Goal: Transaction & Acquisition: Purchase product/service

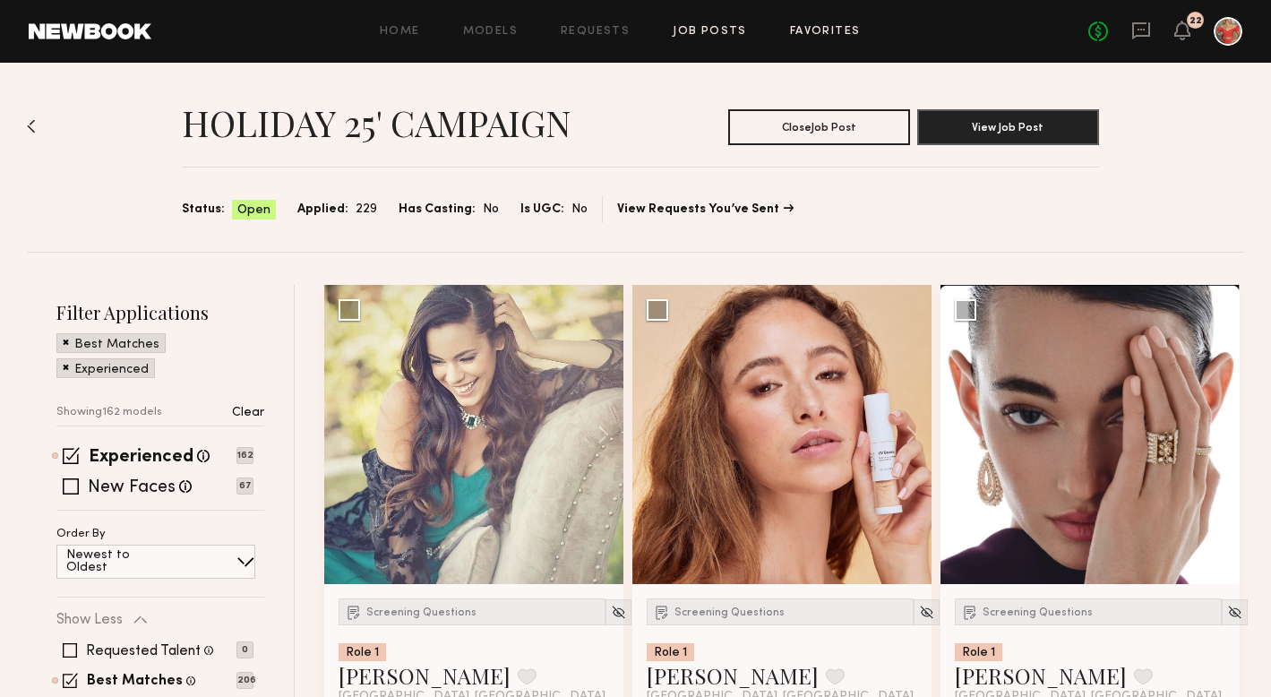
click at [823, 26] on link "Favorites" at bounding box center [825, 32] width 71 height 12
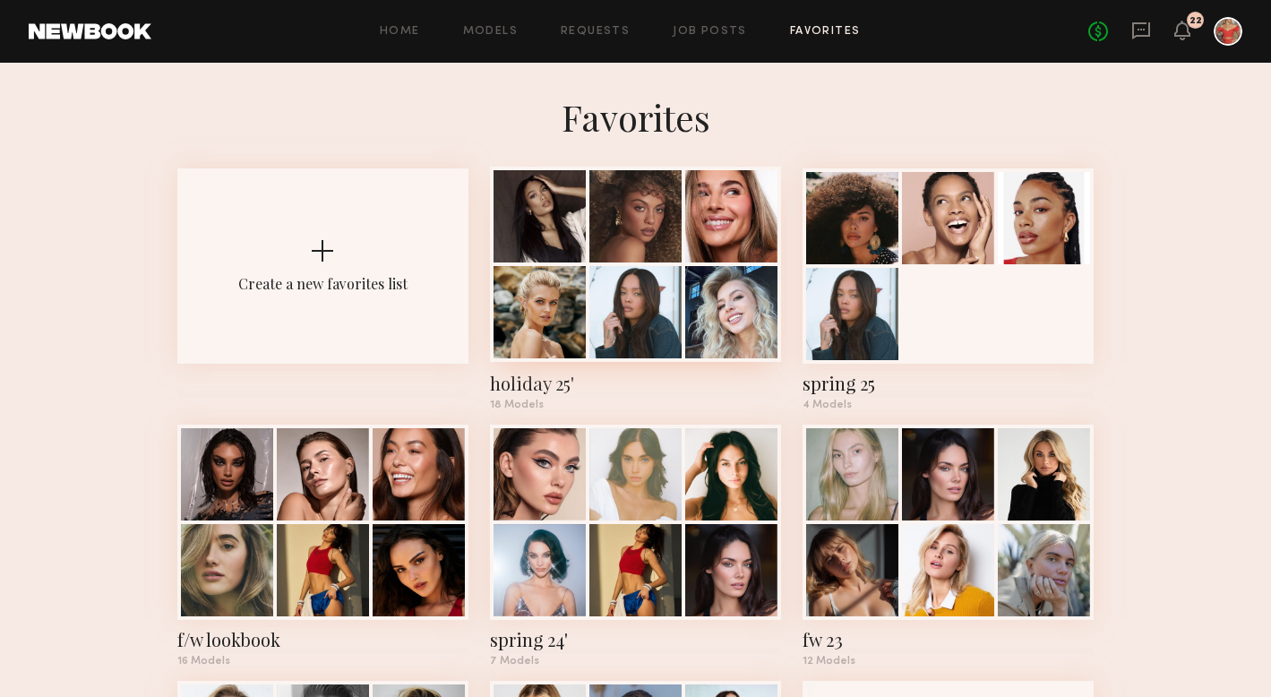
click at [585, 282] on div at bounding box center [539, 312] width 92 height 92
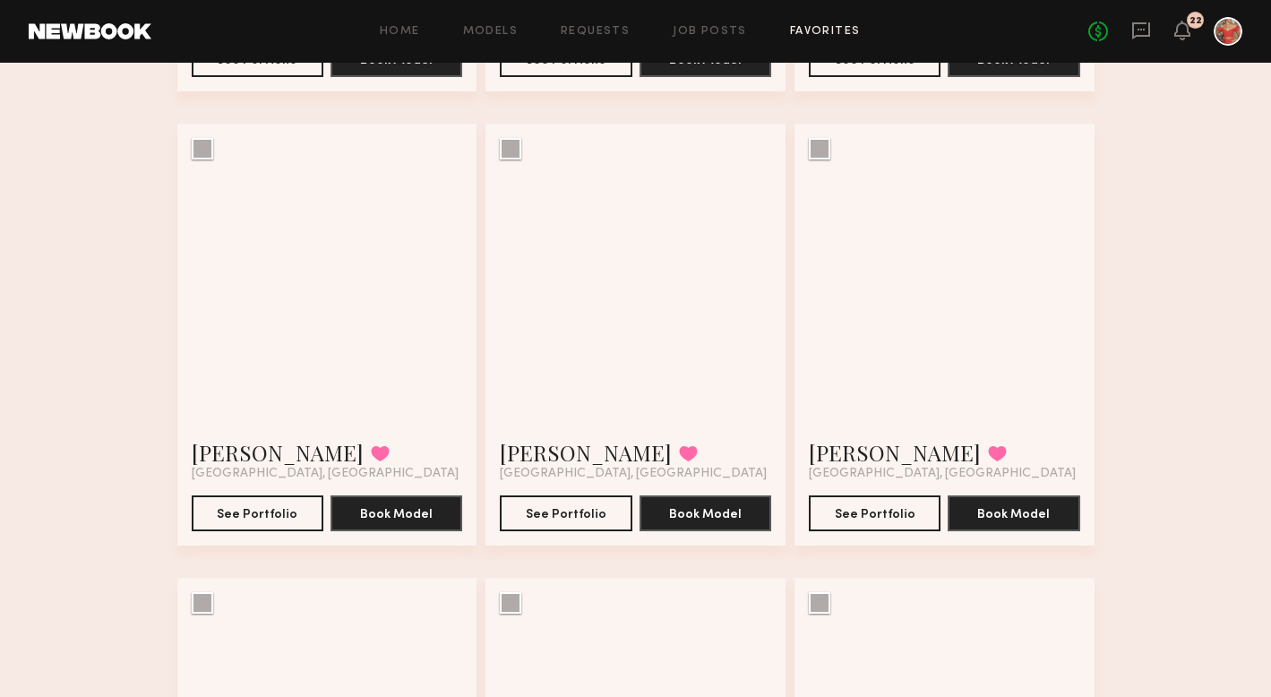
scroll to position [990, 0]
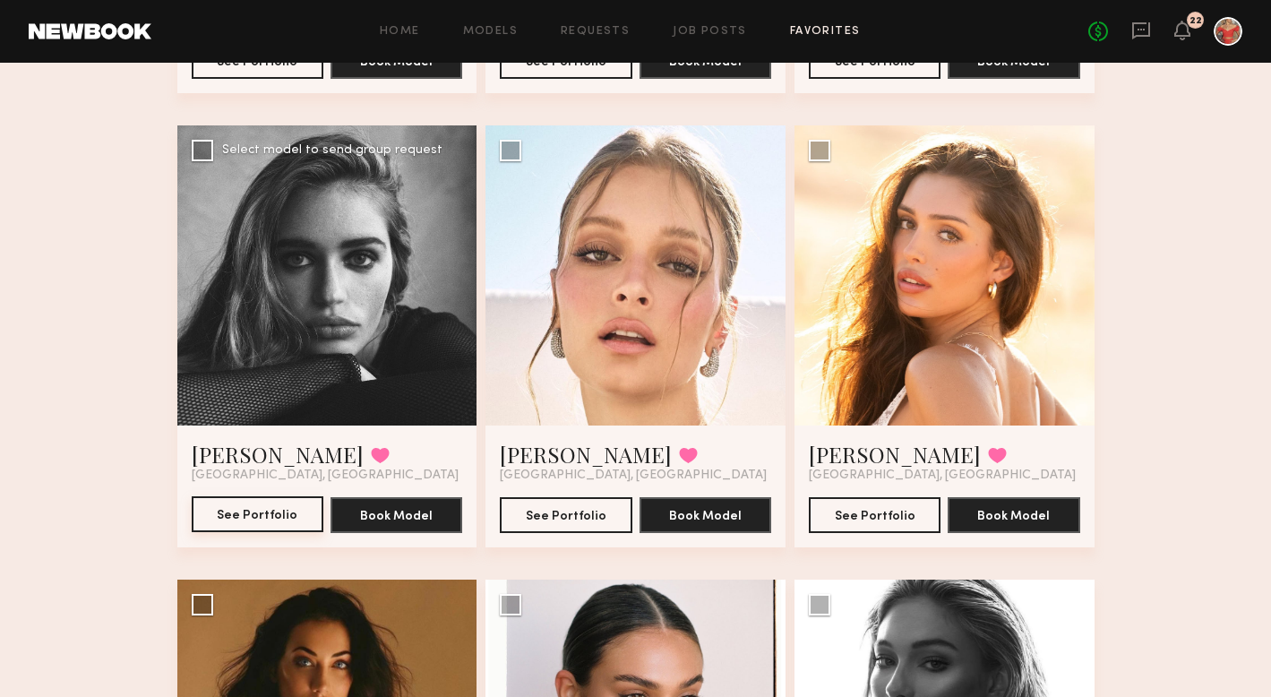
click at [255, 505] on button "See Portfolio" at bounding box center [258, 514] width 132 height 36
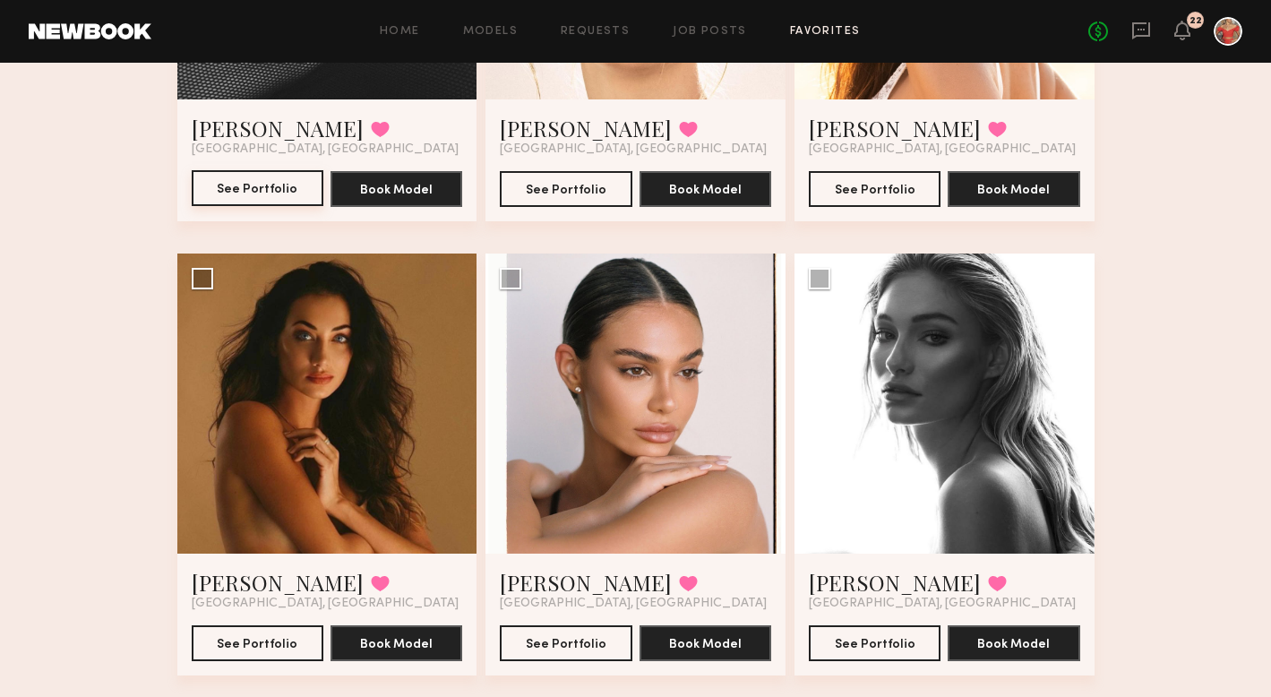
scroll to position [1377, 0]
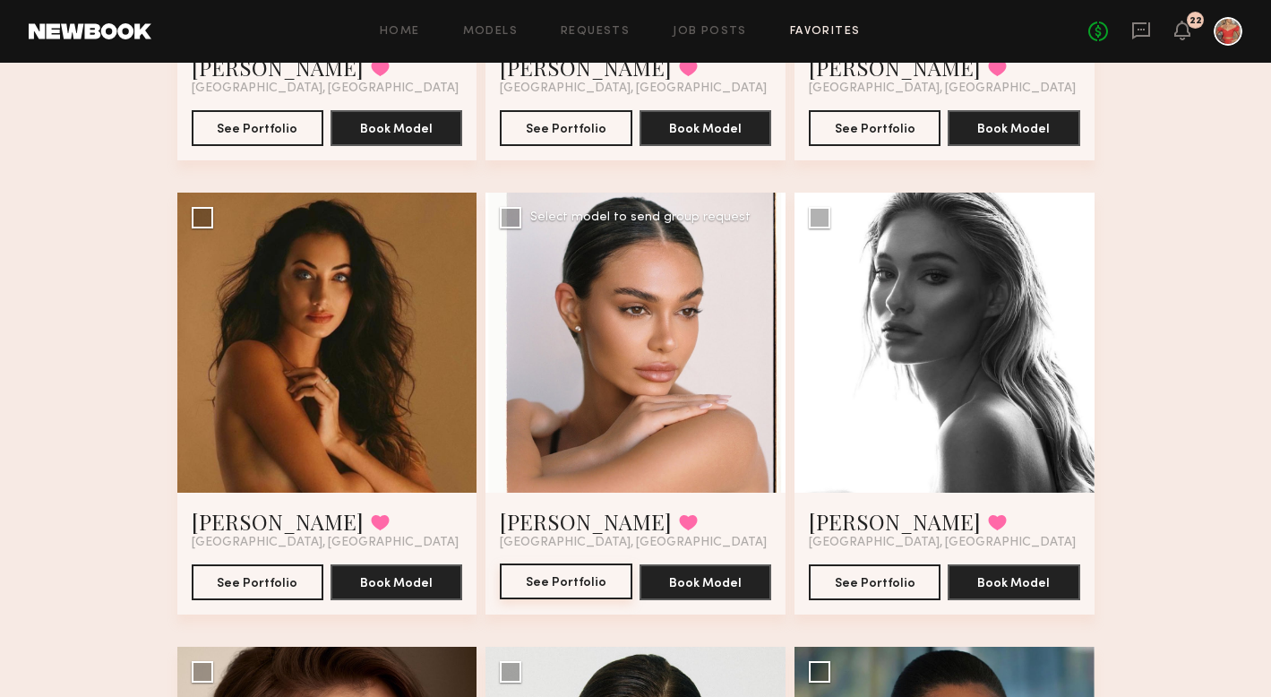
click at [562, 573] on button "See Portfolio" at bounding box center [566, 581] width 132 height 36
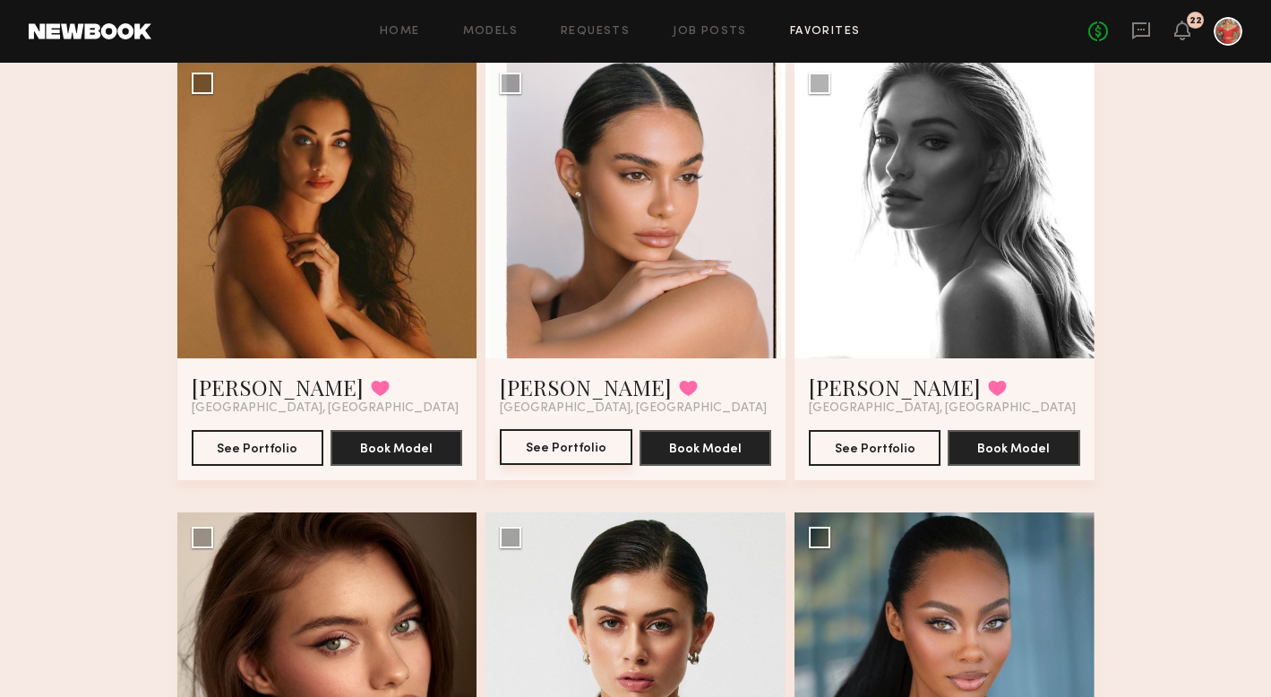
scroll to position [1625, 0]
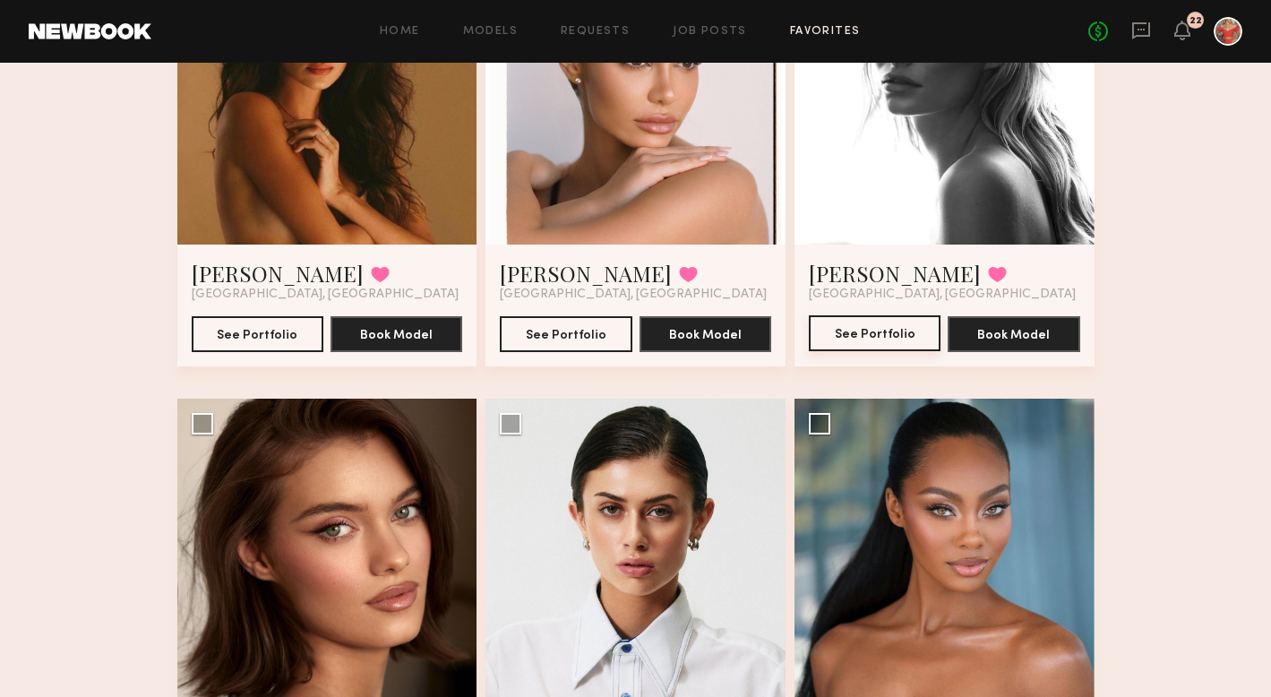
click at [836, 337] on button "See Portfolio" at bounding box center [875, 333] width 132 height 36
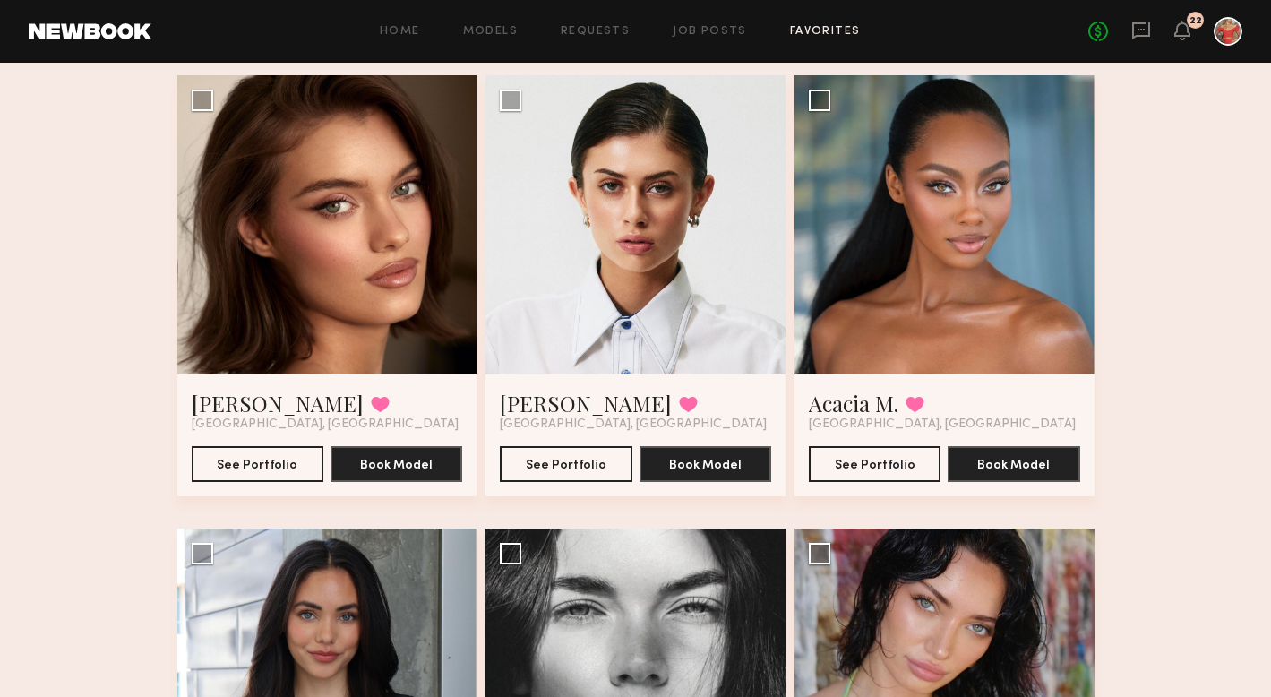
scroll to position [1959, 0]
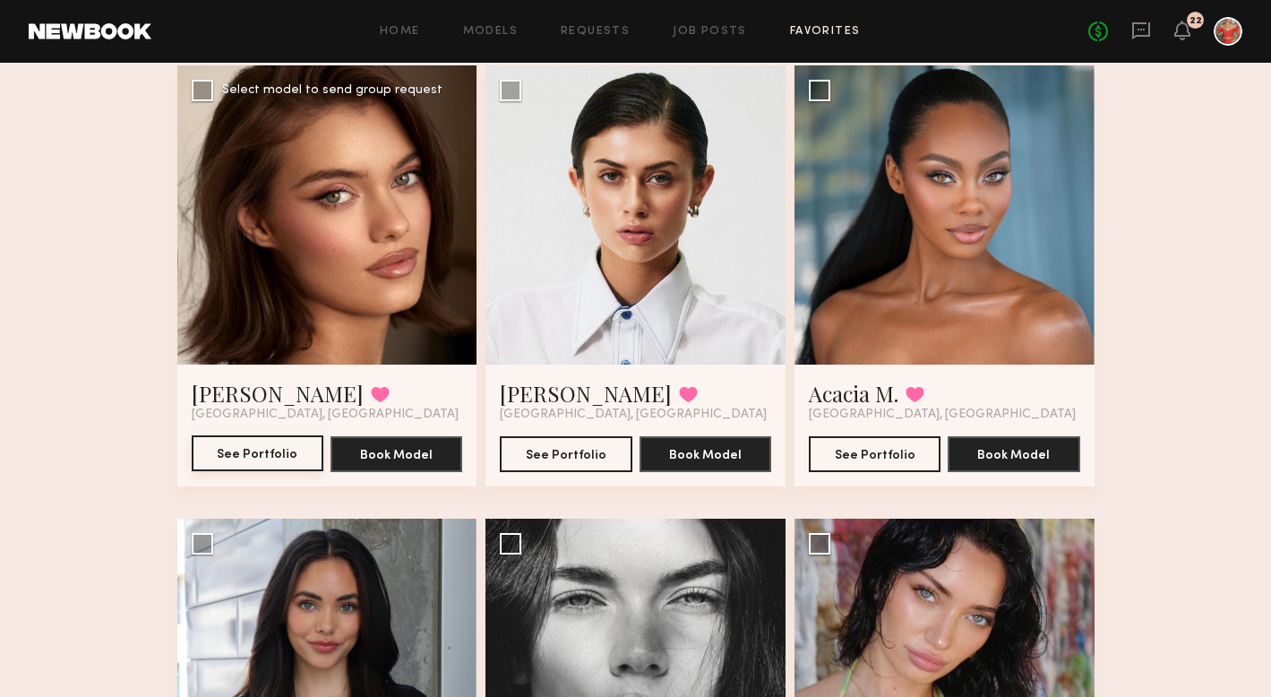
click at [234, 455] on button "See Portfolio" at bounding box center [258, 453] width 132 height 36
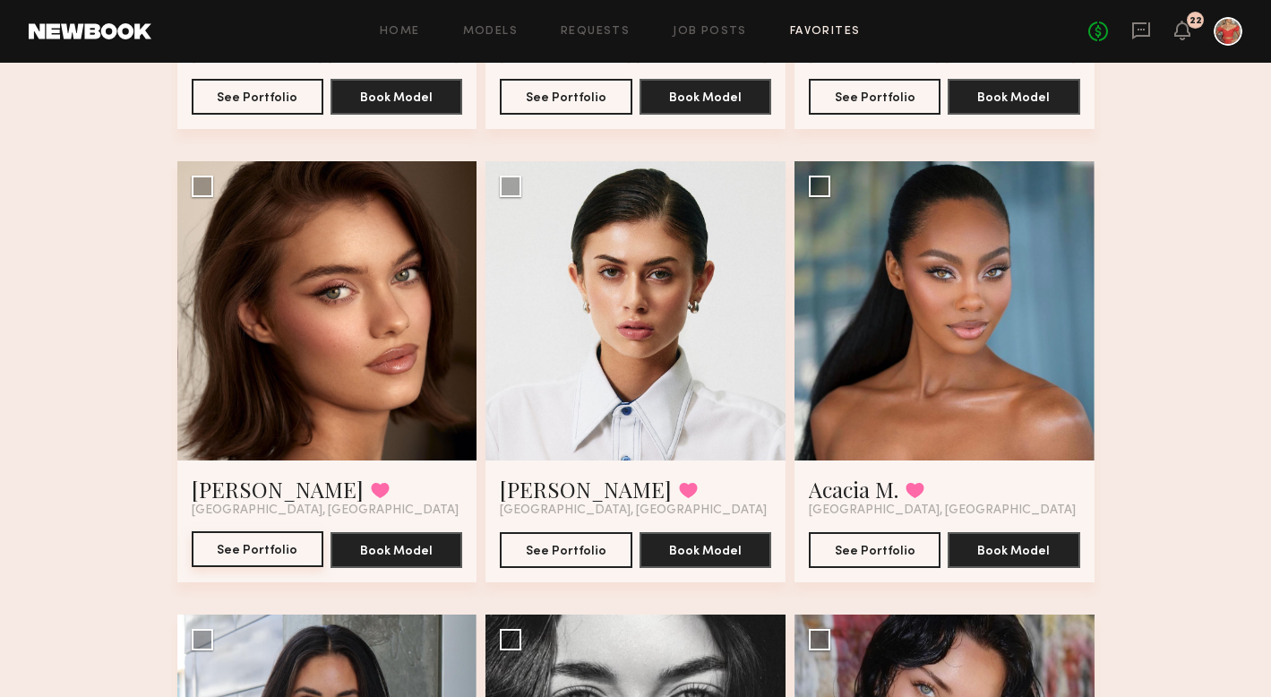
scroll to position [1865, 0]
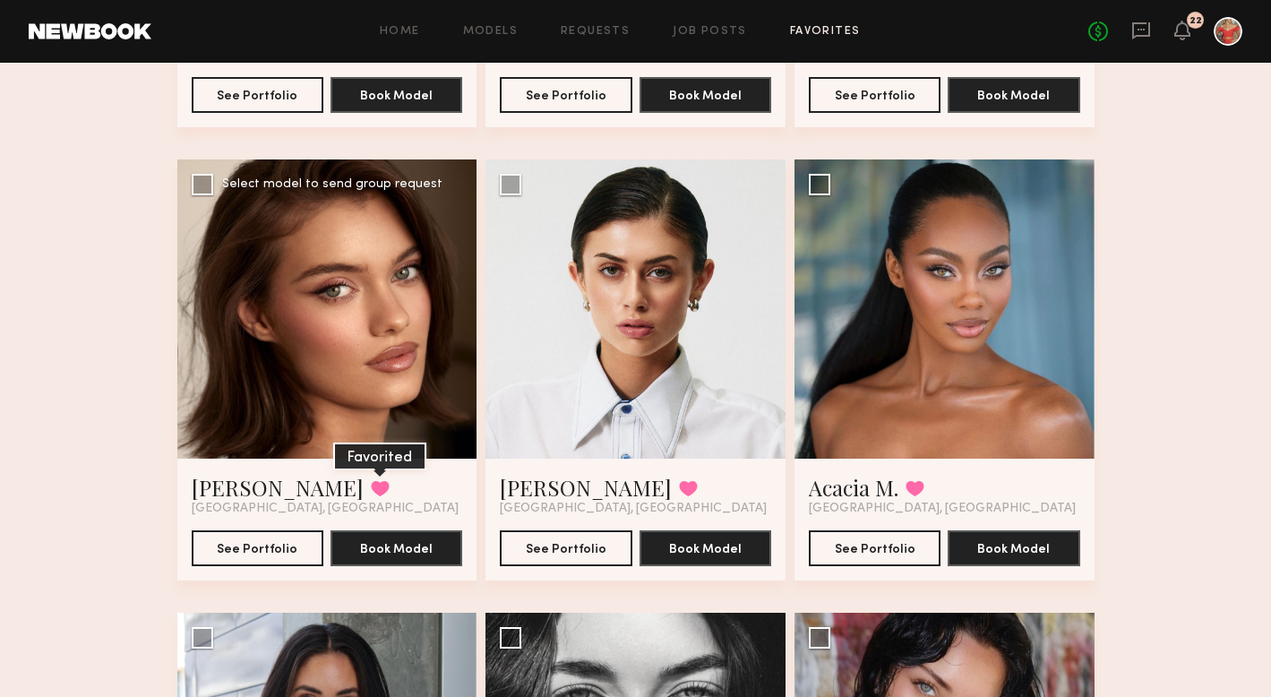
click at [371, 484] on button at bounding box center [380, 488] width 19 height 16
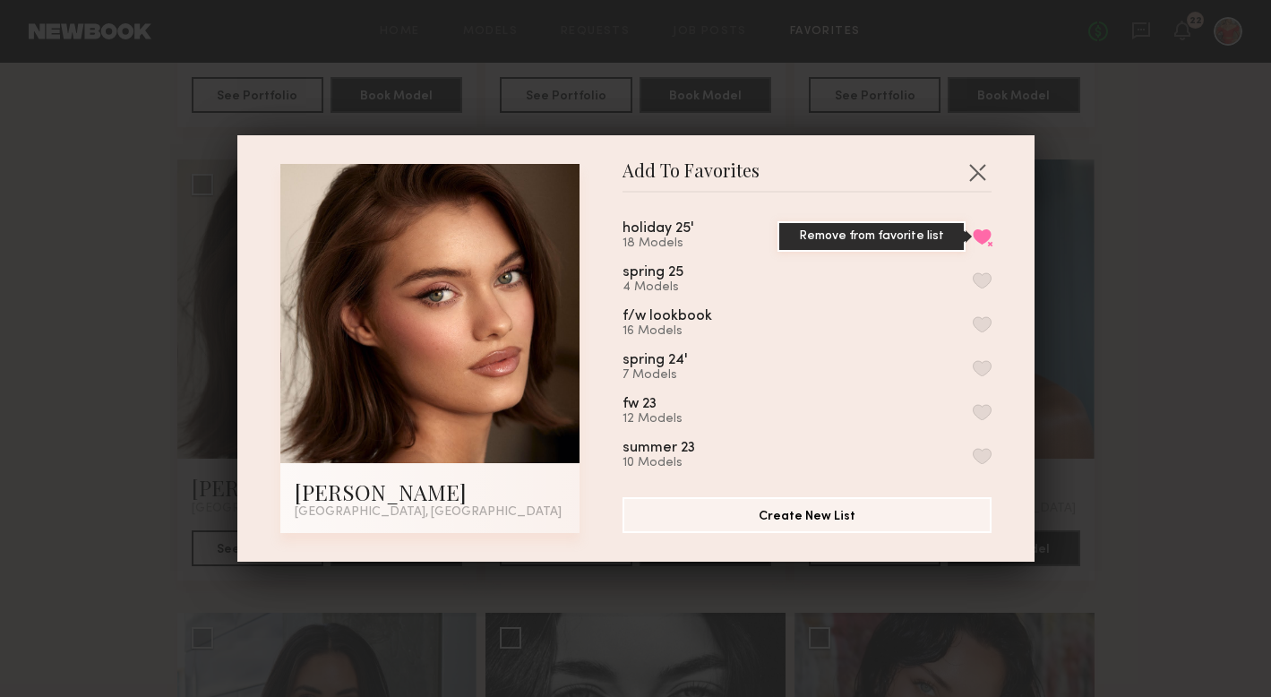
click at [985, 238] on button "Remove from favorite list" at bounding box center [982, 236] width 19 height 16
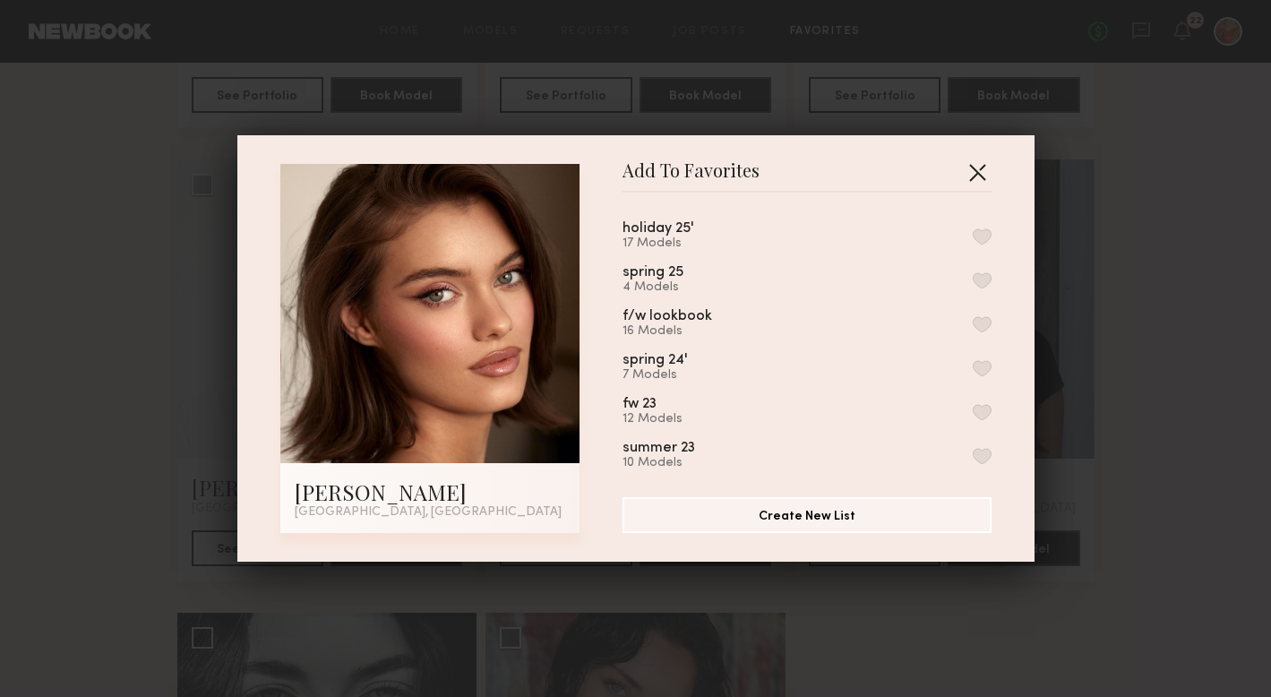
click at [979, 167] on button "button" at bounding box center [977, 172] width 29 height 29
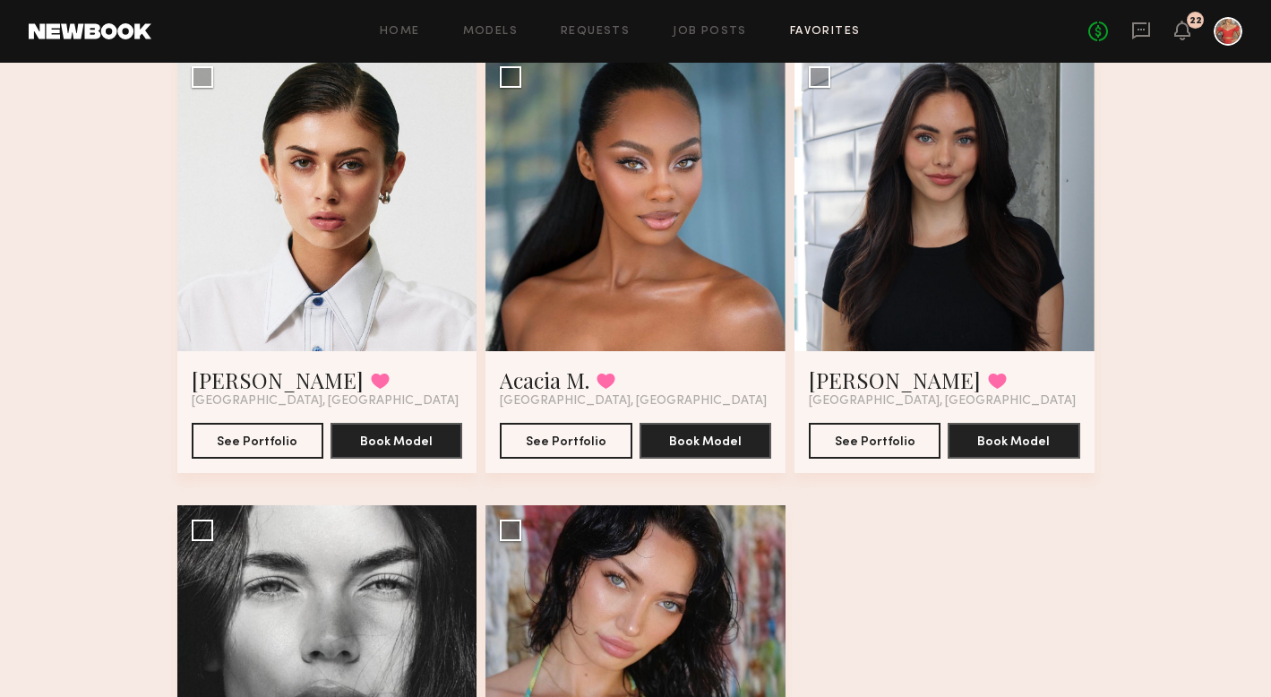
scroll to position [1977, 0]
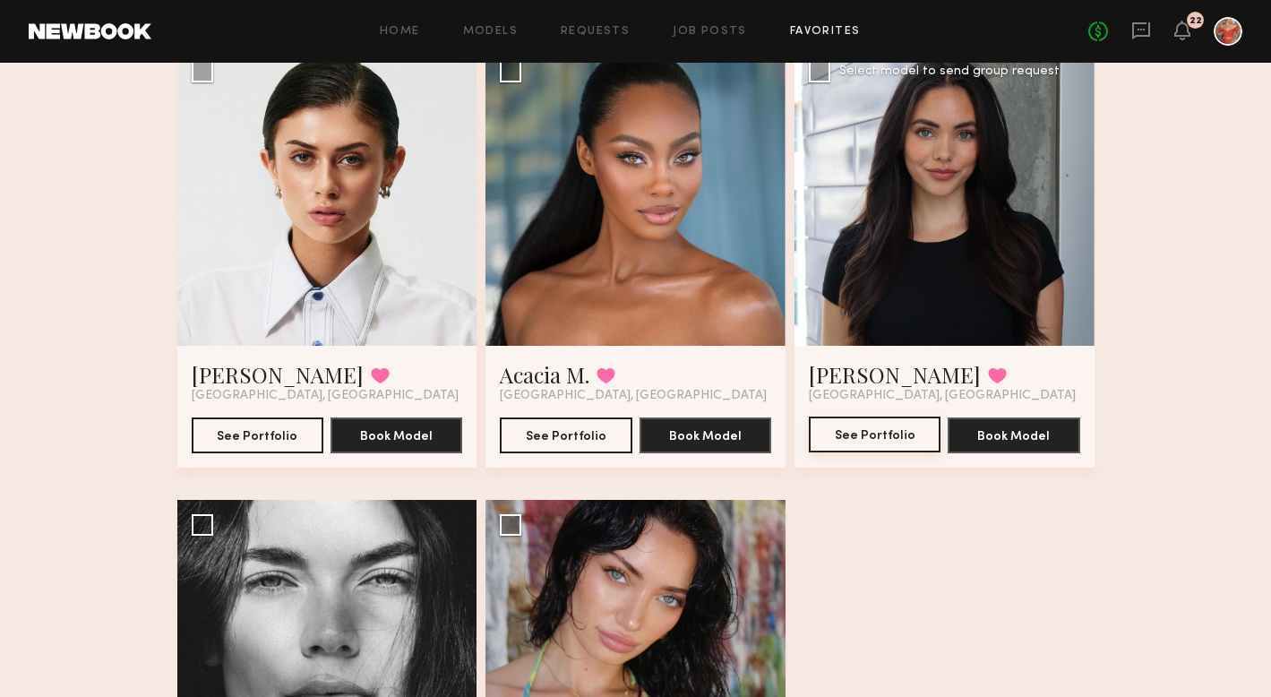
click at [883, 439] on button "See Portfolio" at bounding box center [875, 434] width 132 height 36
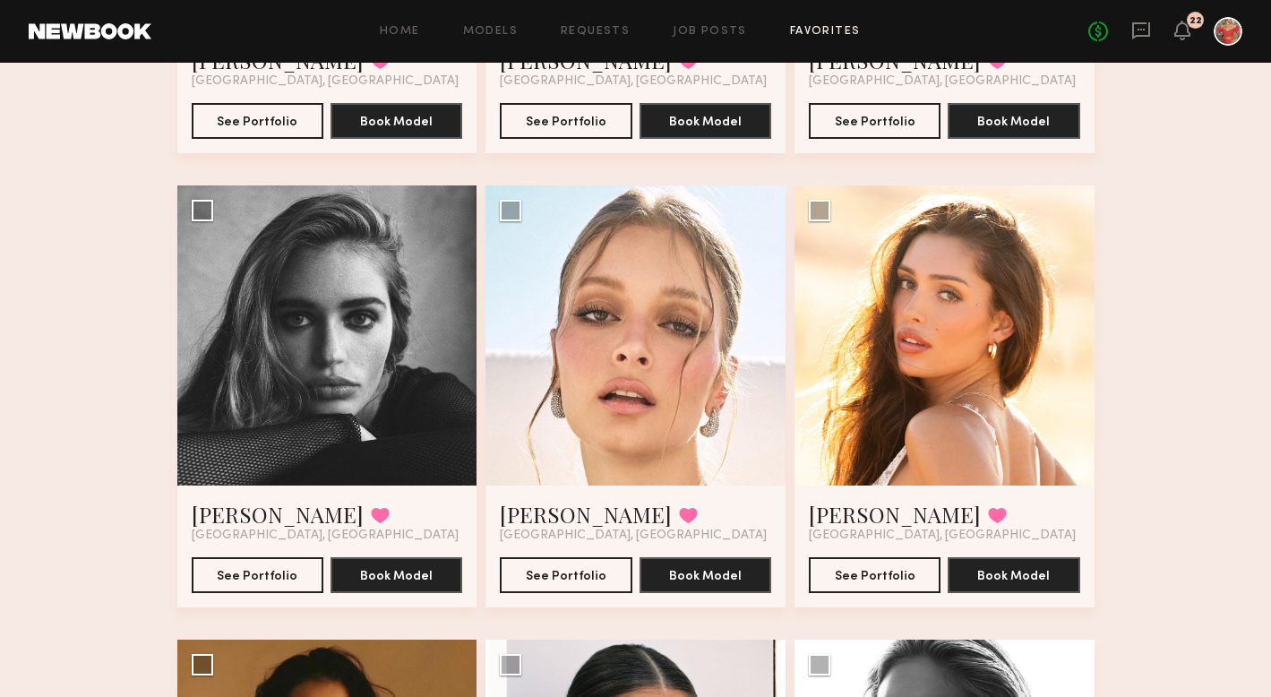
scroll to position [935, 0]
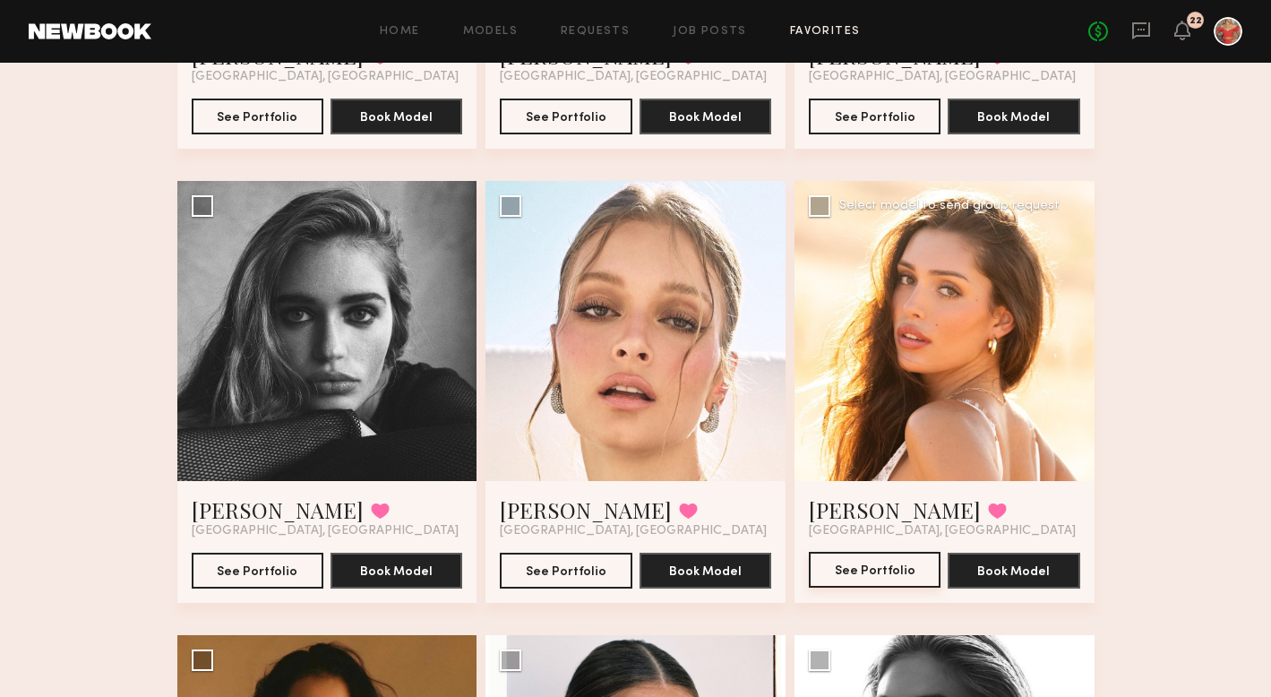
click at [887, 570] on button "See Portfolio" at bounding box center [875, 570] width 132 height 36
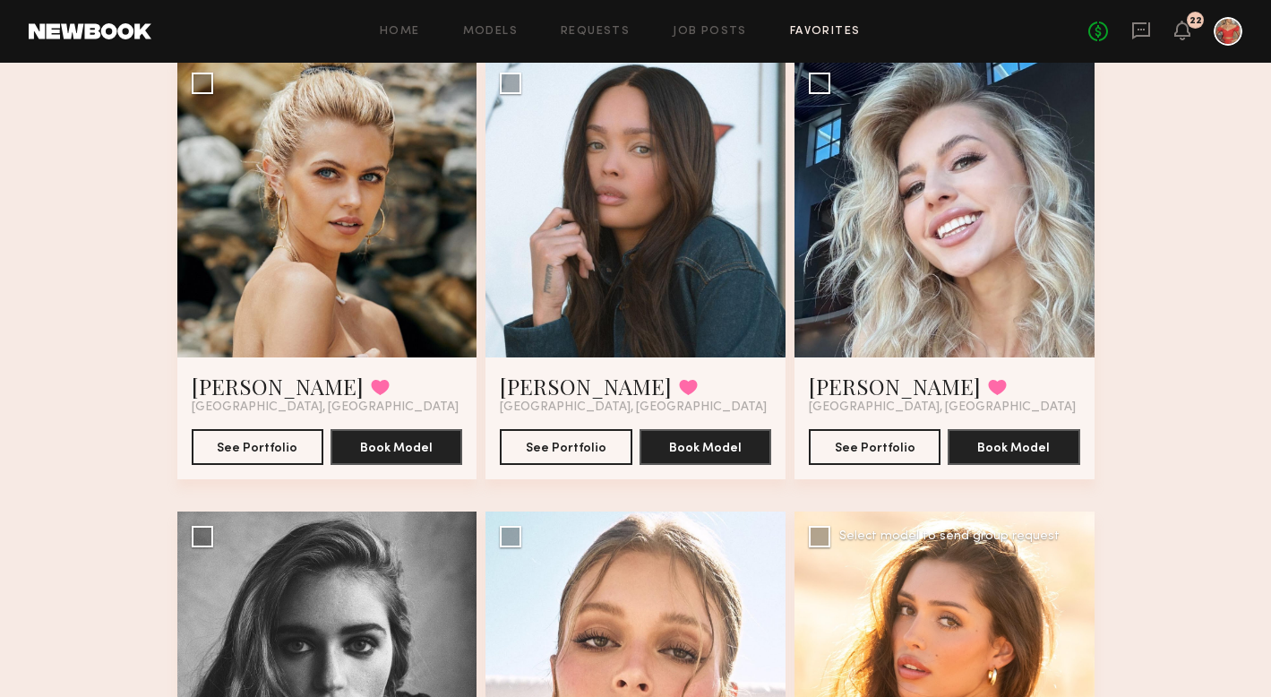
scroll to position [603, 0]
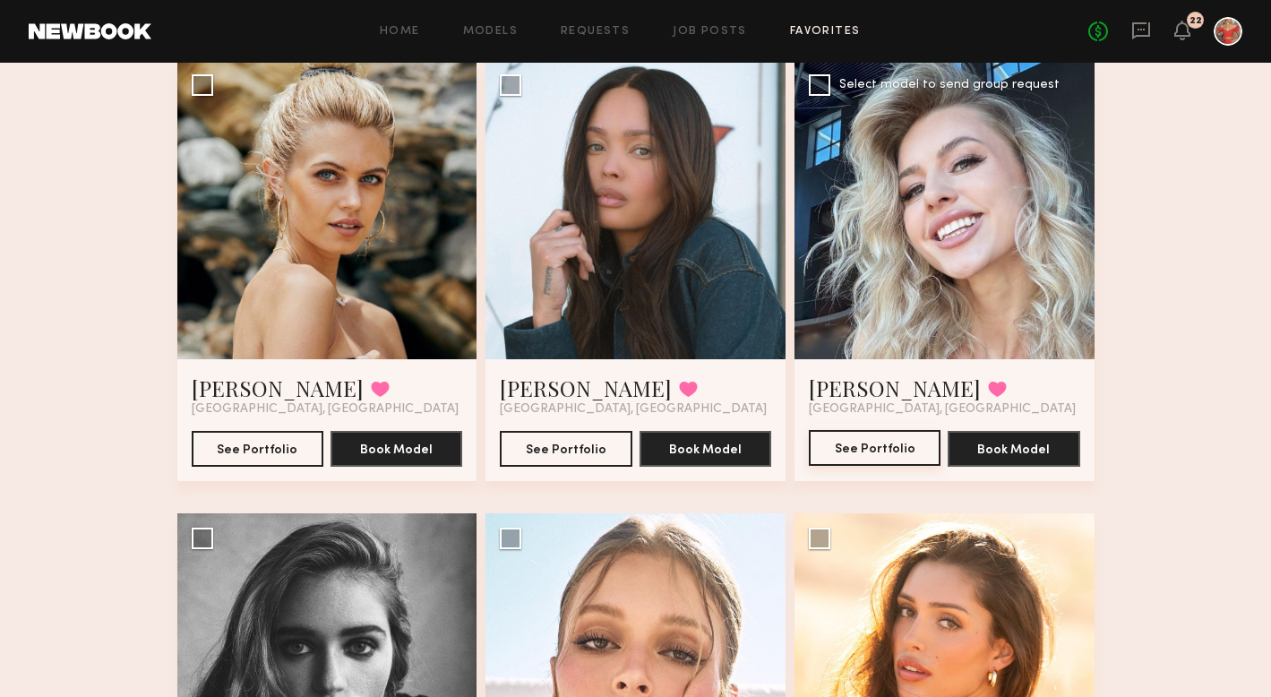
click at [870, 451] on button "See Portfolio" at bounding box center [875, 448] width 132 height 36
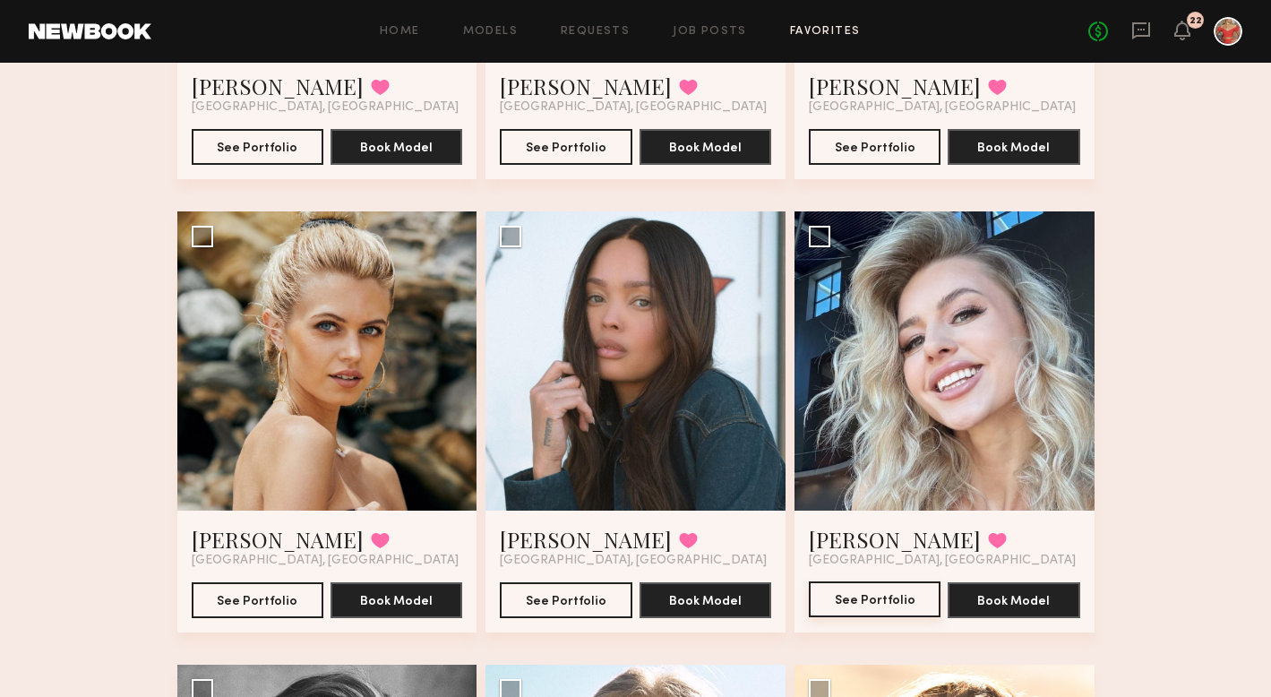
scroll to position [503, 0]
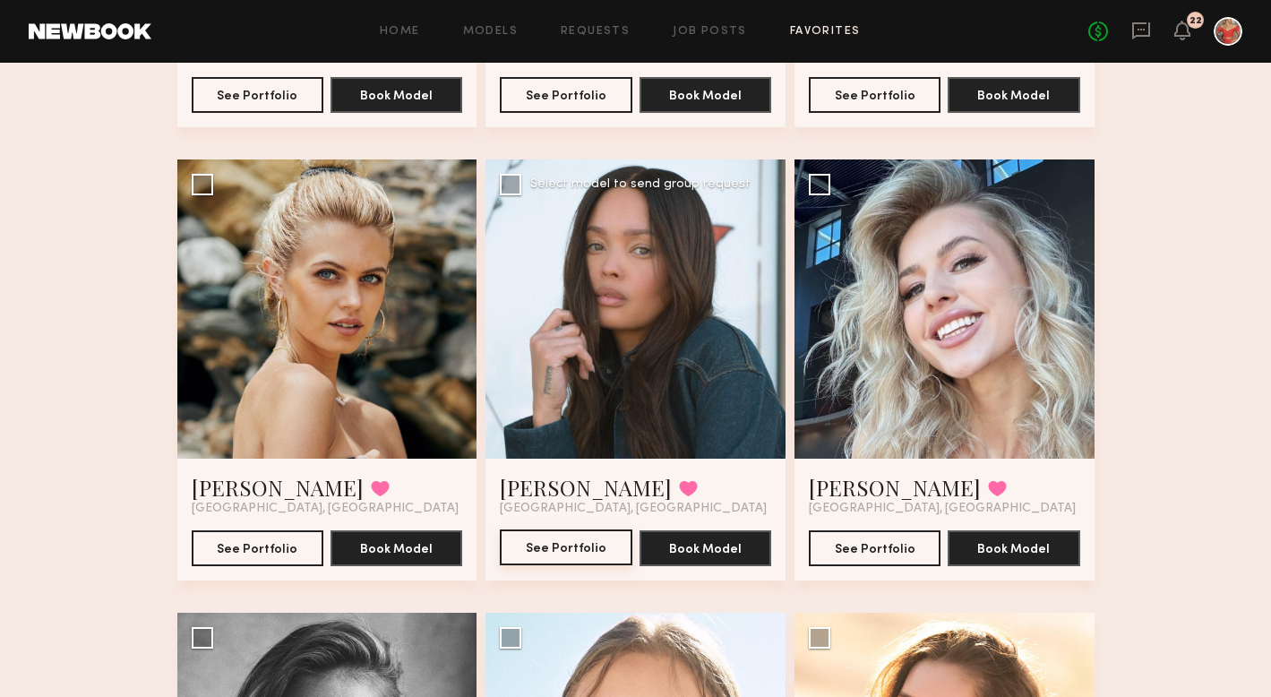
click at [562, 550] on button "See Portfolio" at bounding box center [566, 547] width 132 height 36
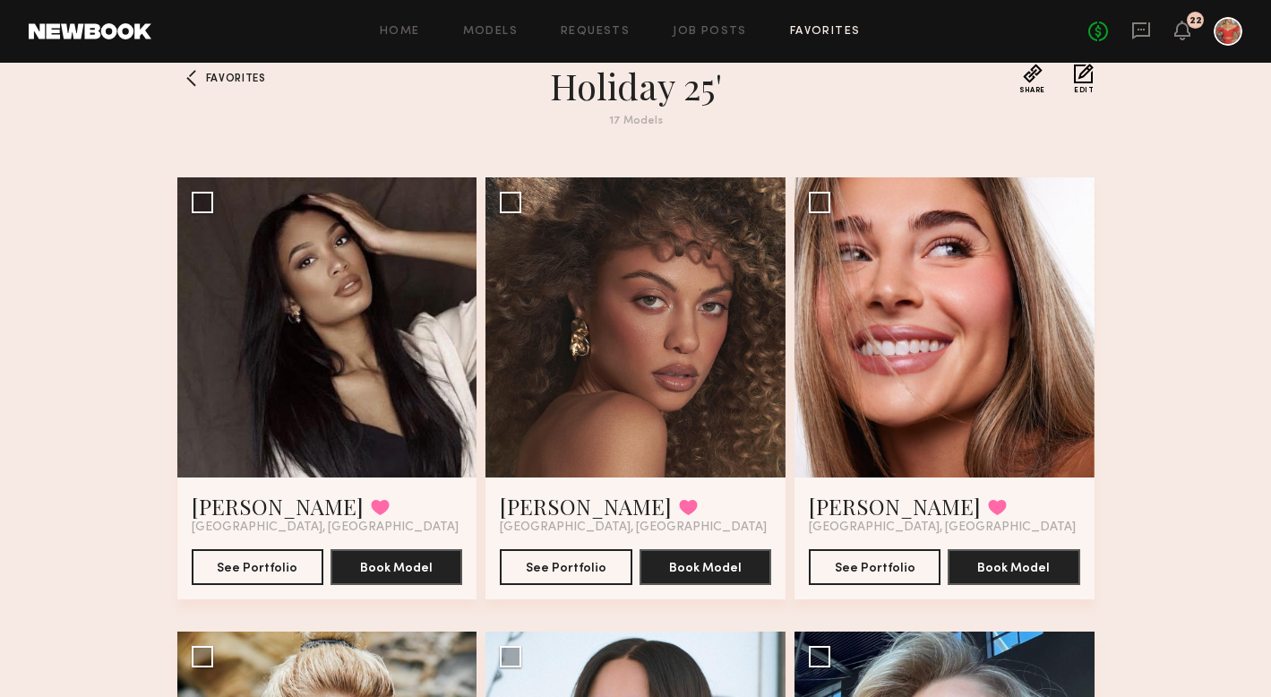
scroll to position [30, 0]
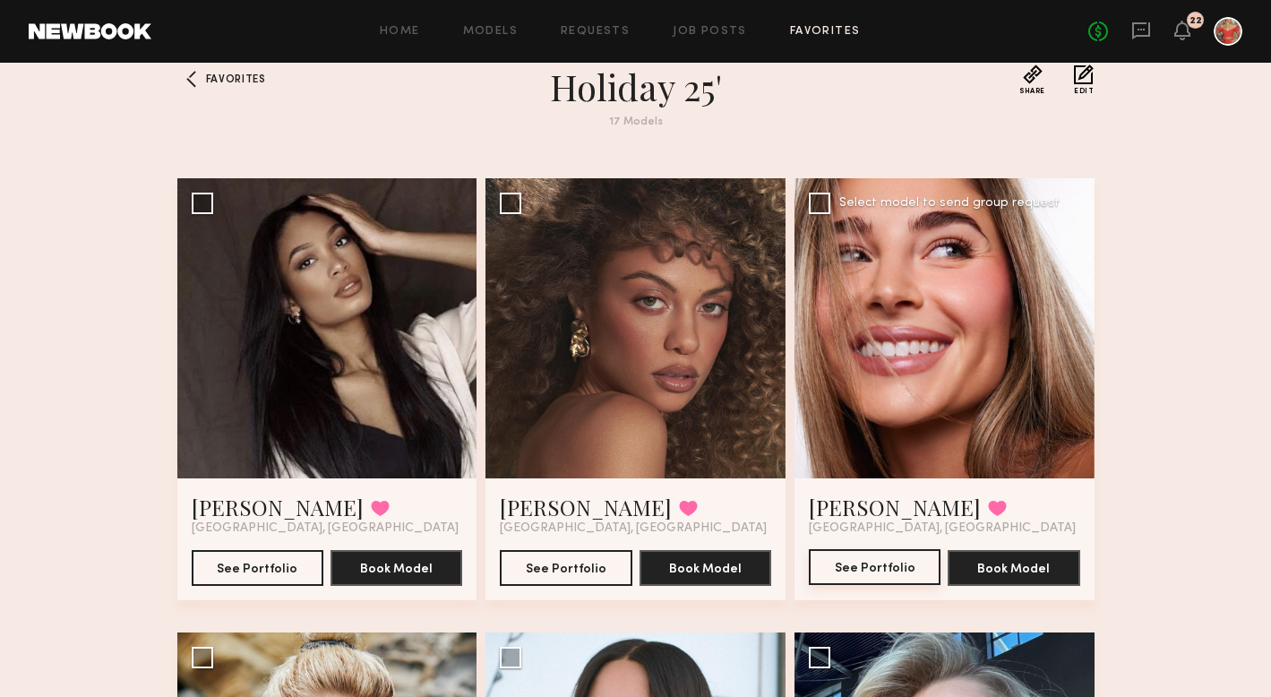
click at [875, 566] on button "See Portfolio" at bounding box center [875, 567] width 132 height 36
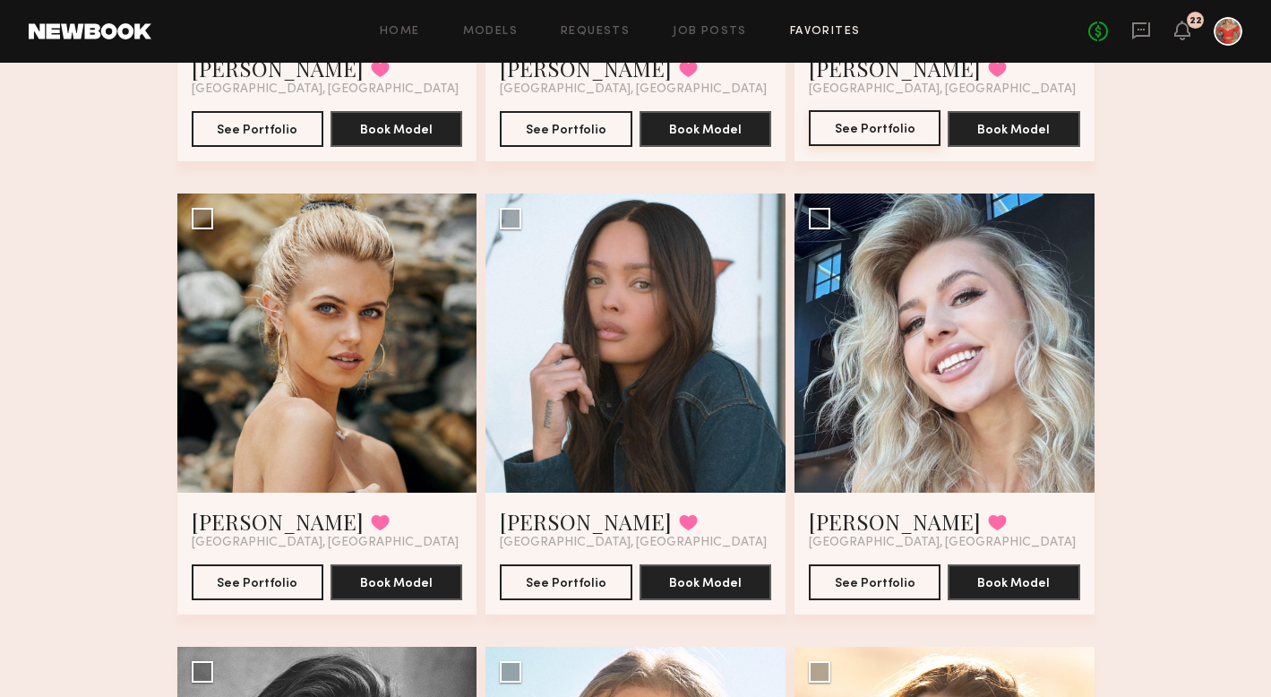
scroll to position [478, 0]
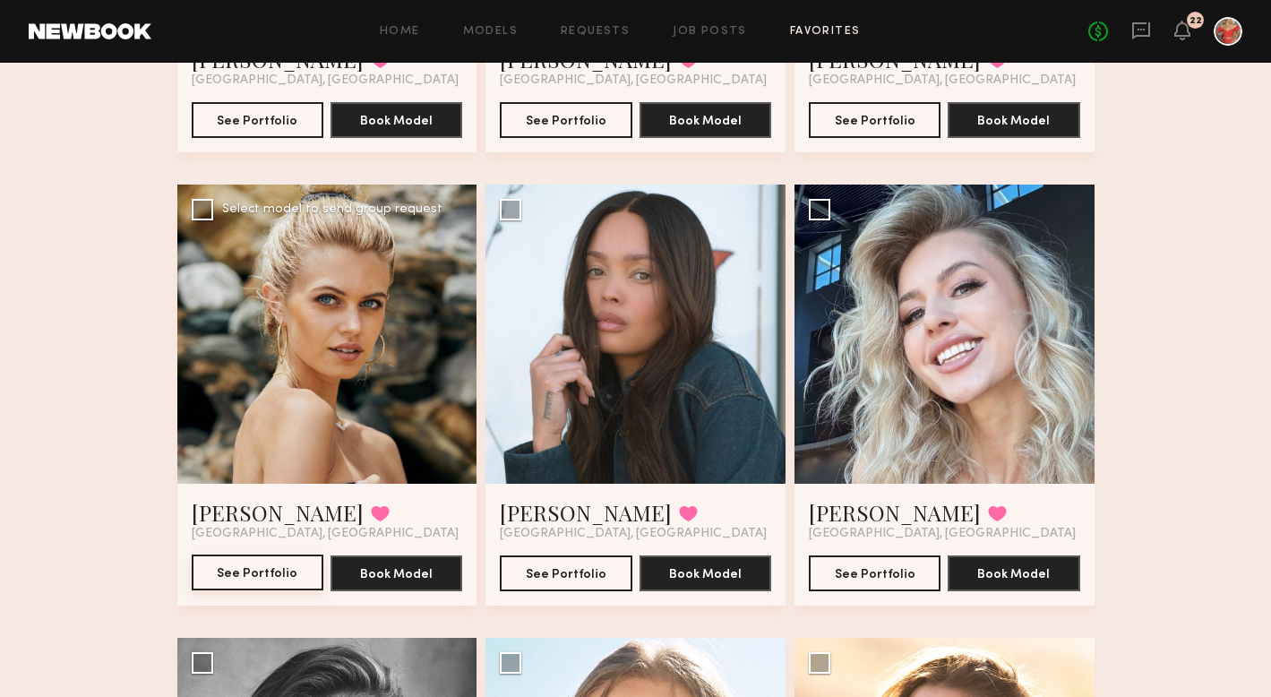
click at [223, 579] on button "See Portfolio" at bounding box center [258, 572] width 132 height 36
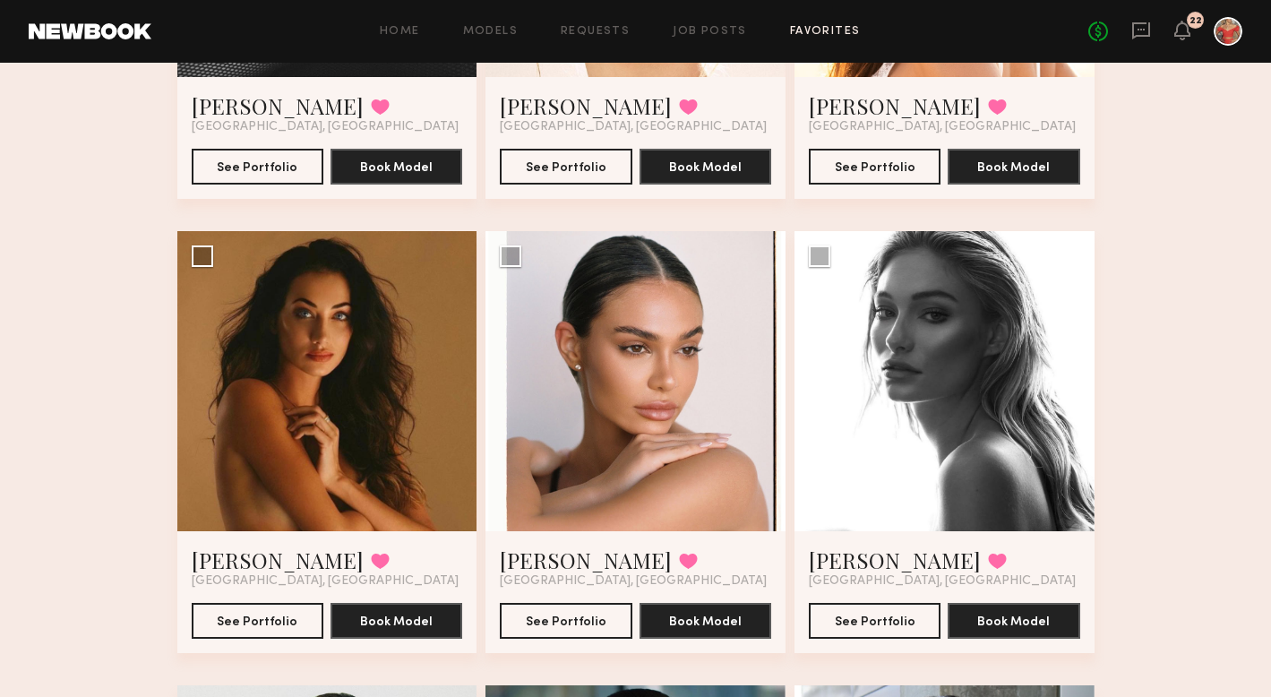
scroll to position [1341, 0]
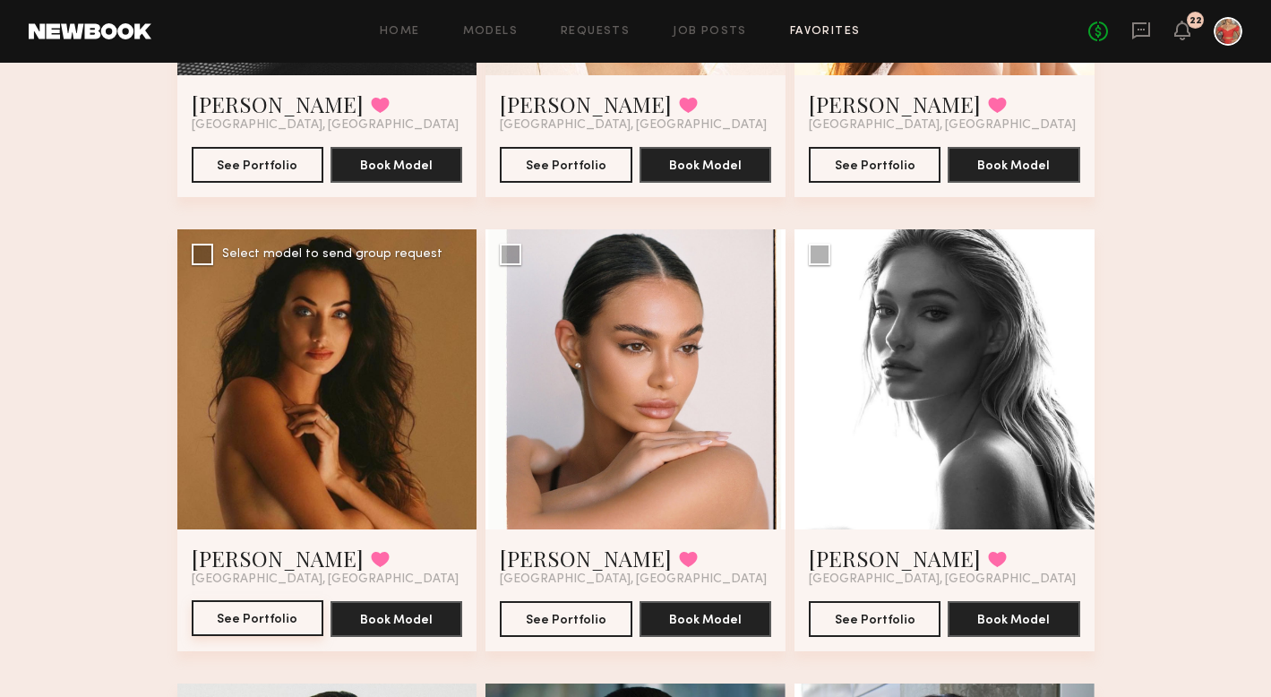
click at [242, 622] on button "See Portfolio" at bounding box center [258, 618] width 132 height 36
click at [709, 37] on link "Job Posts" at bounding box center [710, 32] width 74 height 12
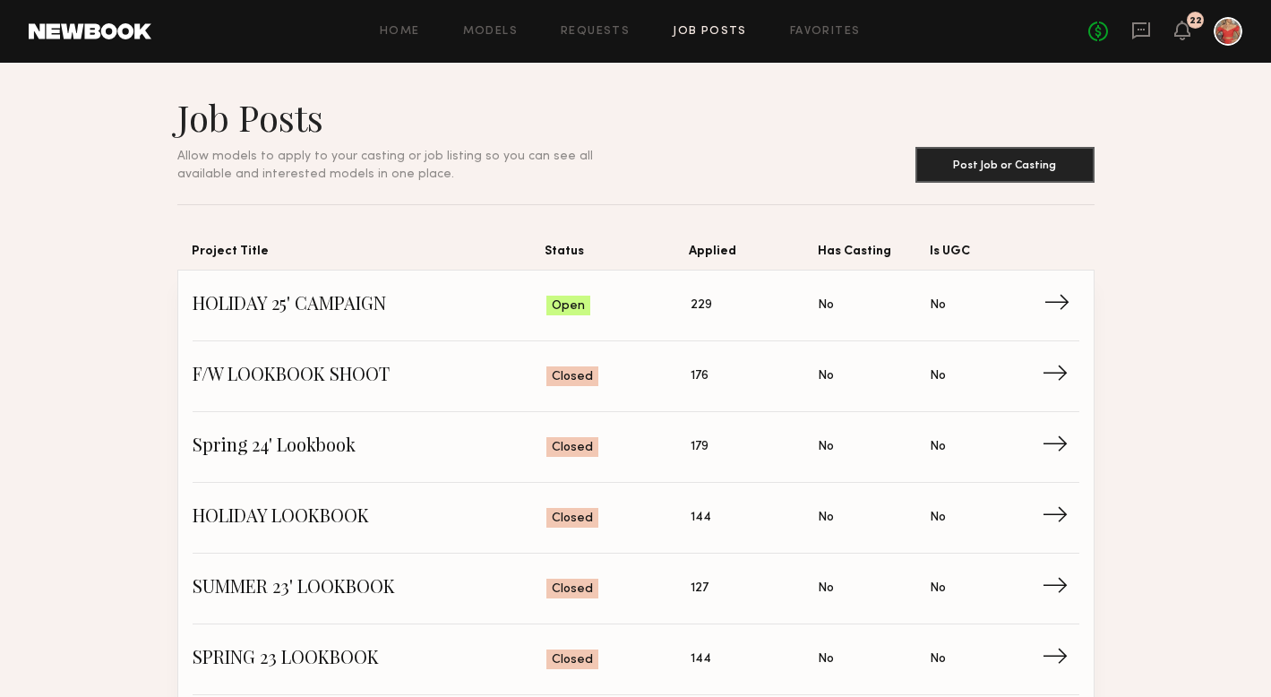
click at [319, 306] on span "HOLIDAY 25' CAMPAIGN" at bounding box center [370, 305] width 355 height 27
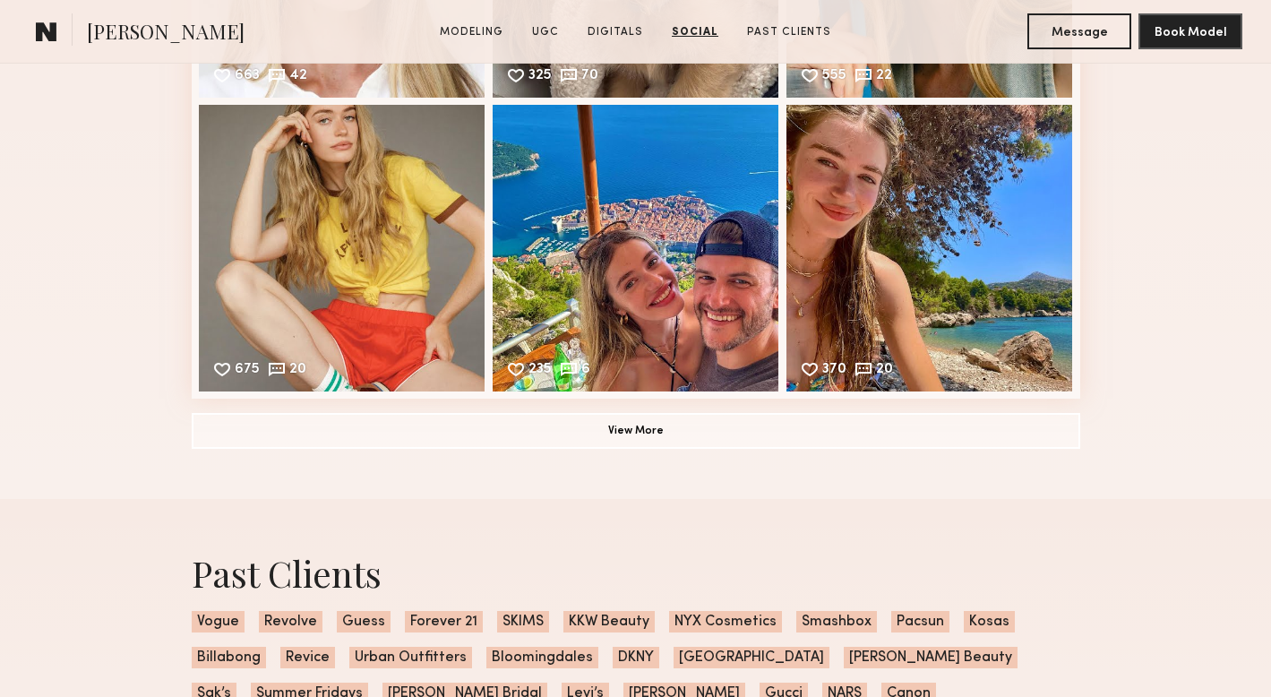
scroll to position [3796, 0]
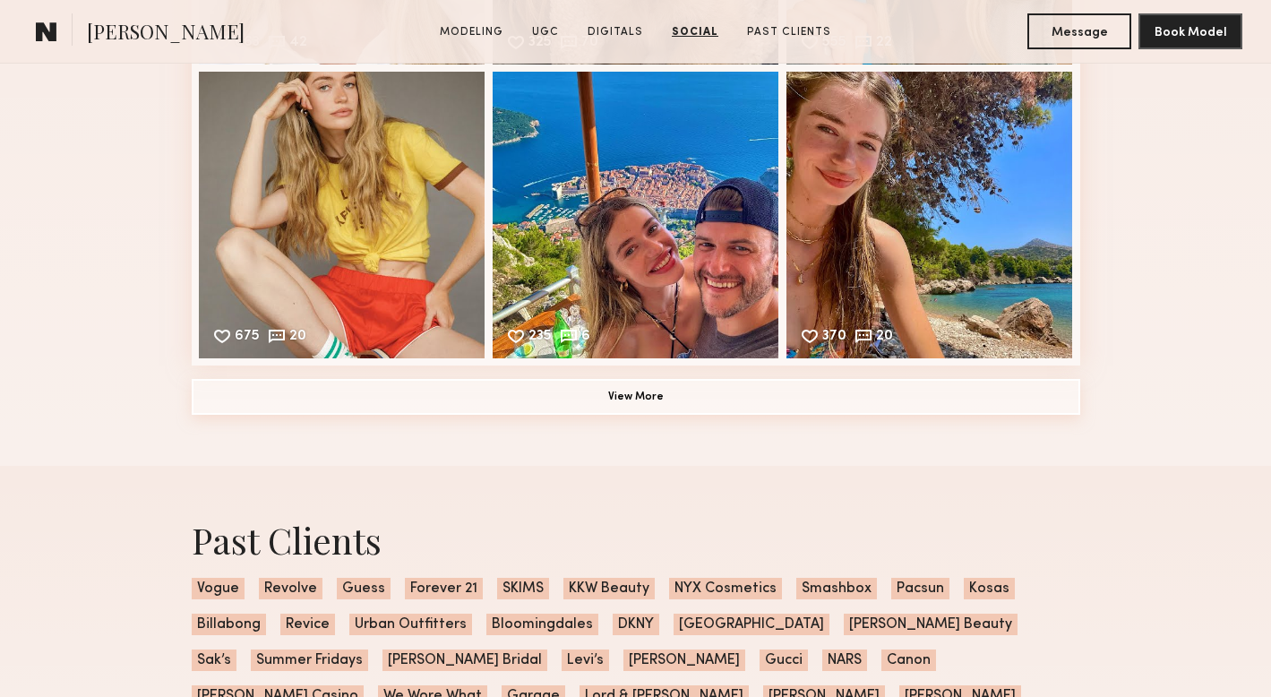
click at [742, 408] on button "View More" at bounding box center [636, 397] width 888 height 36
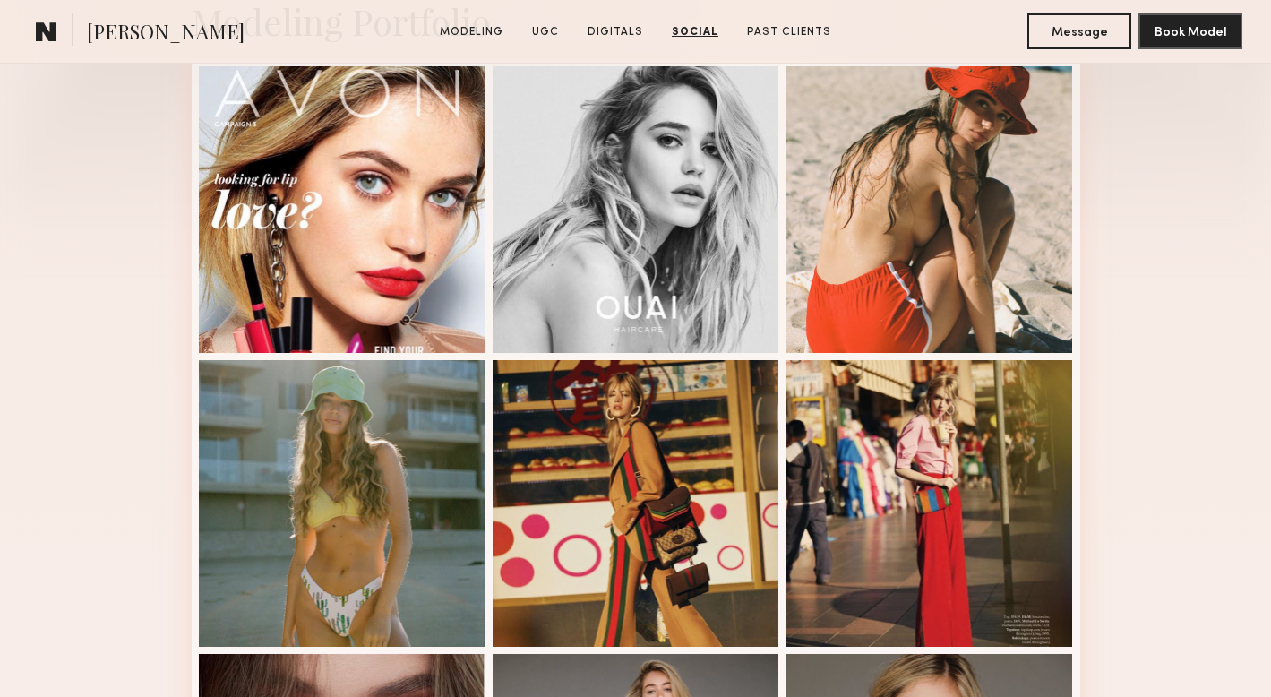
scroll to position [0, 0]
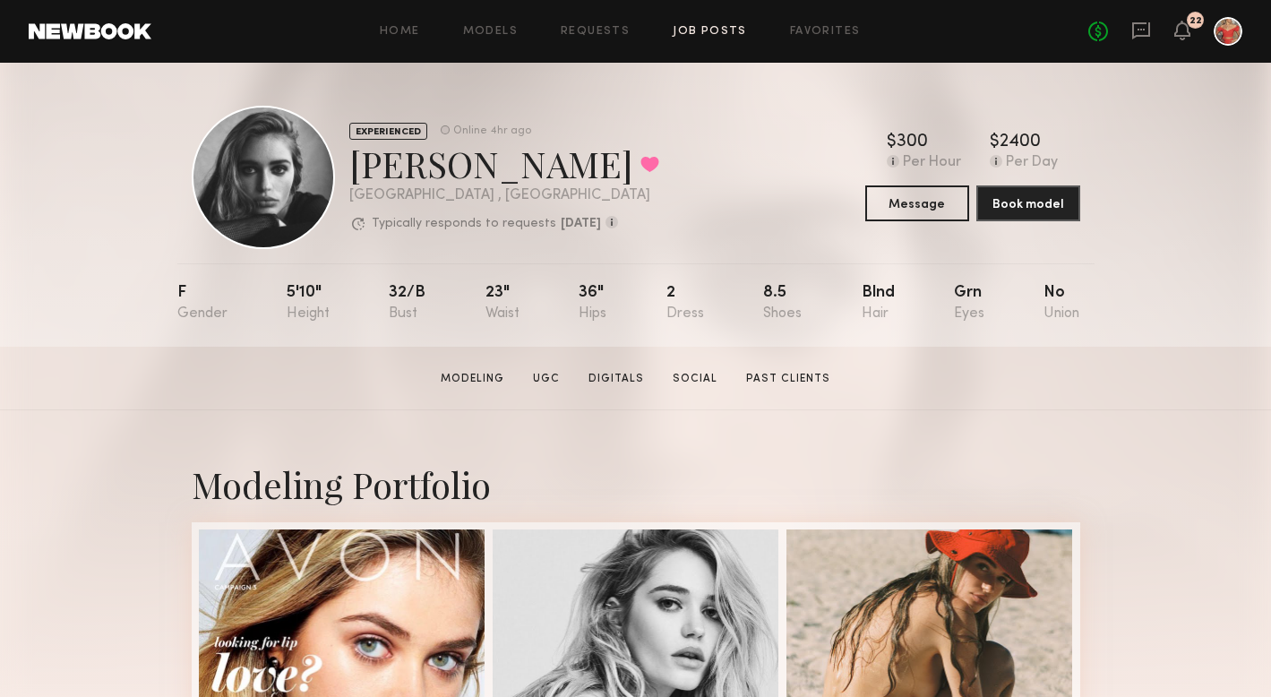
click at [718, 30] on link "Job Posts" at bounding box center [710, 32] width 74 height 12
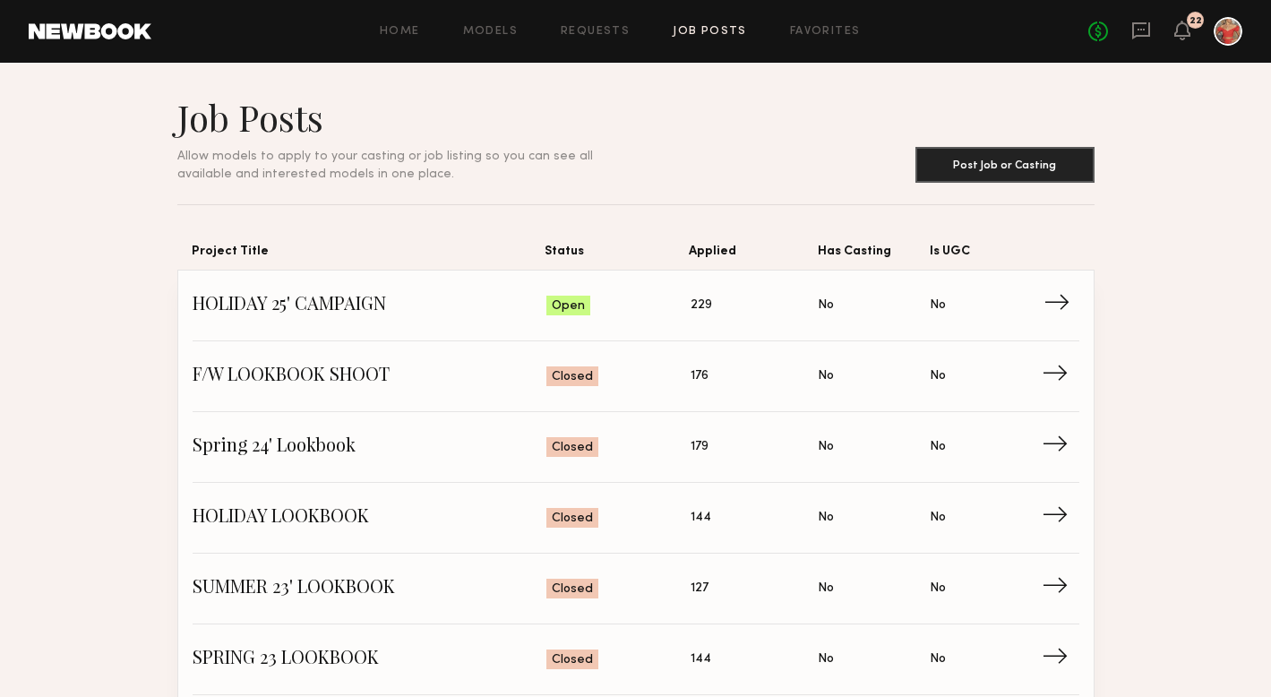
click at [1055, 304] on span "→" at bounding box center [1061, 305] width 37 height 27
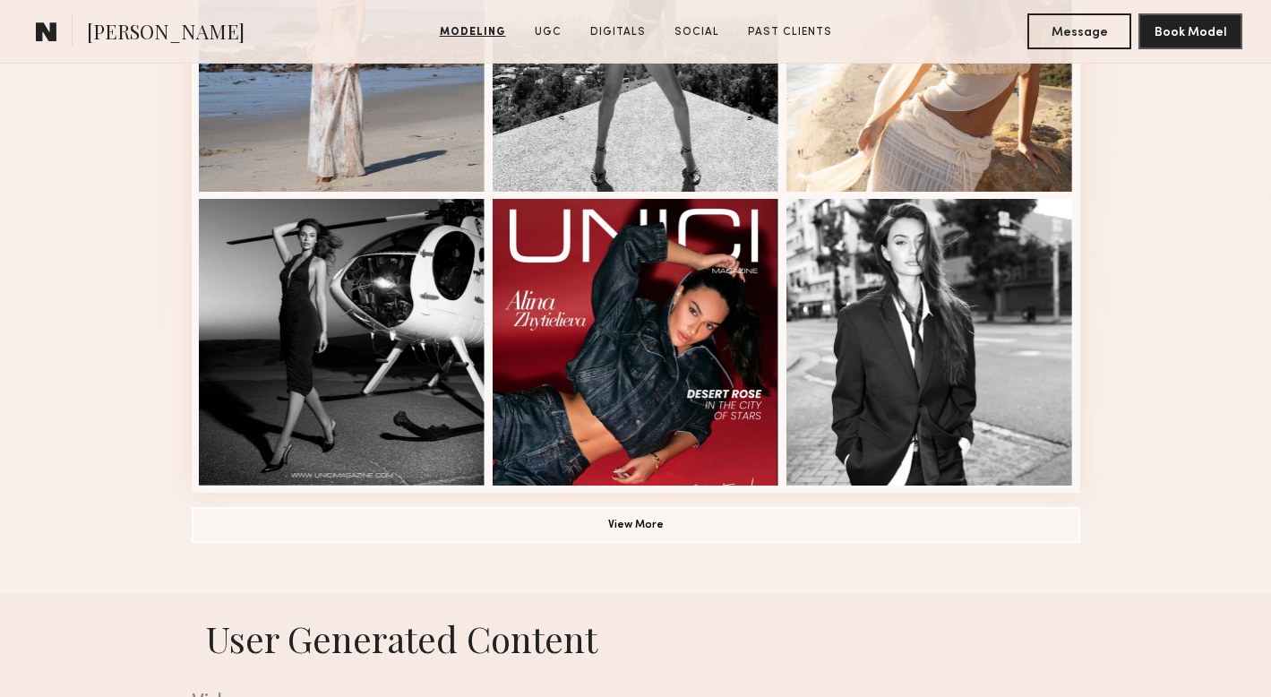
scroll to position [1213, 0]
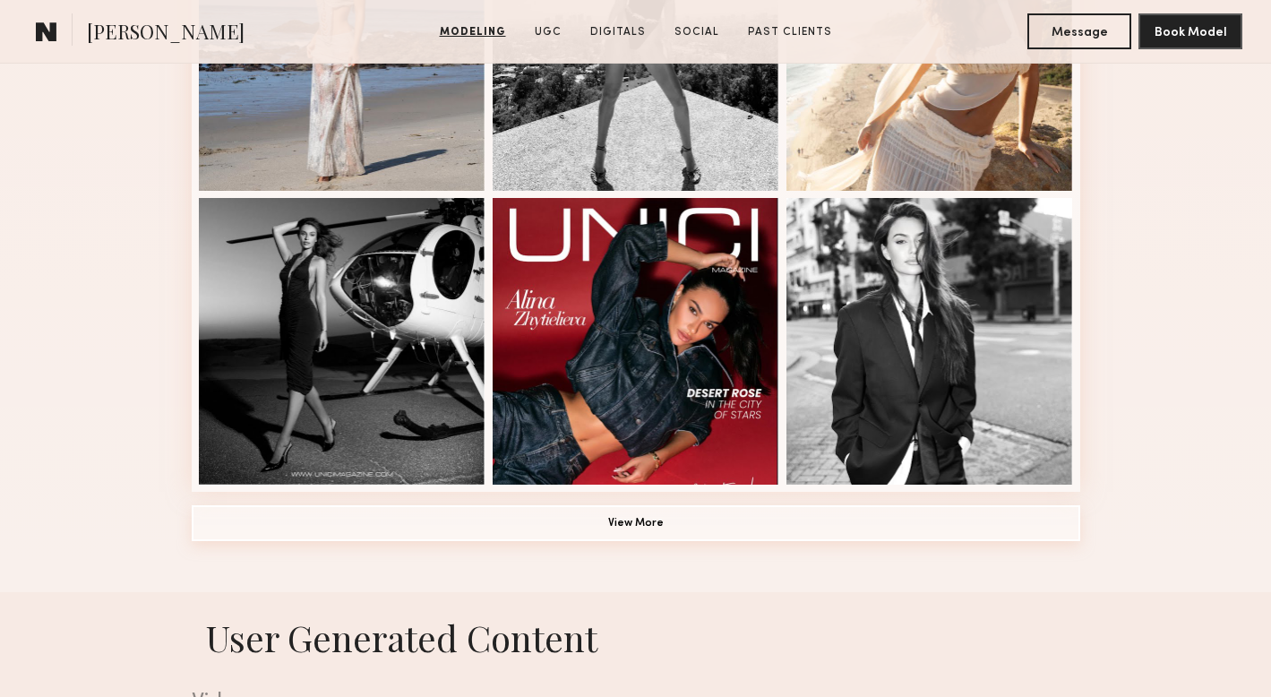
click at [797, 533] on button "View More" at bounding box center [636, 523] width 888 height 36
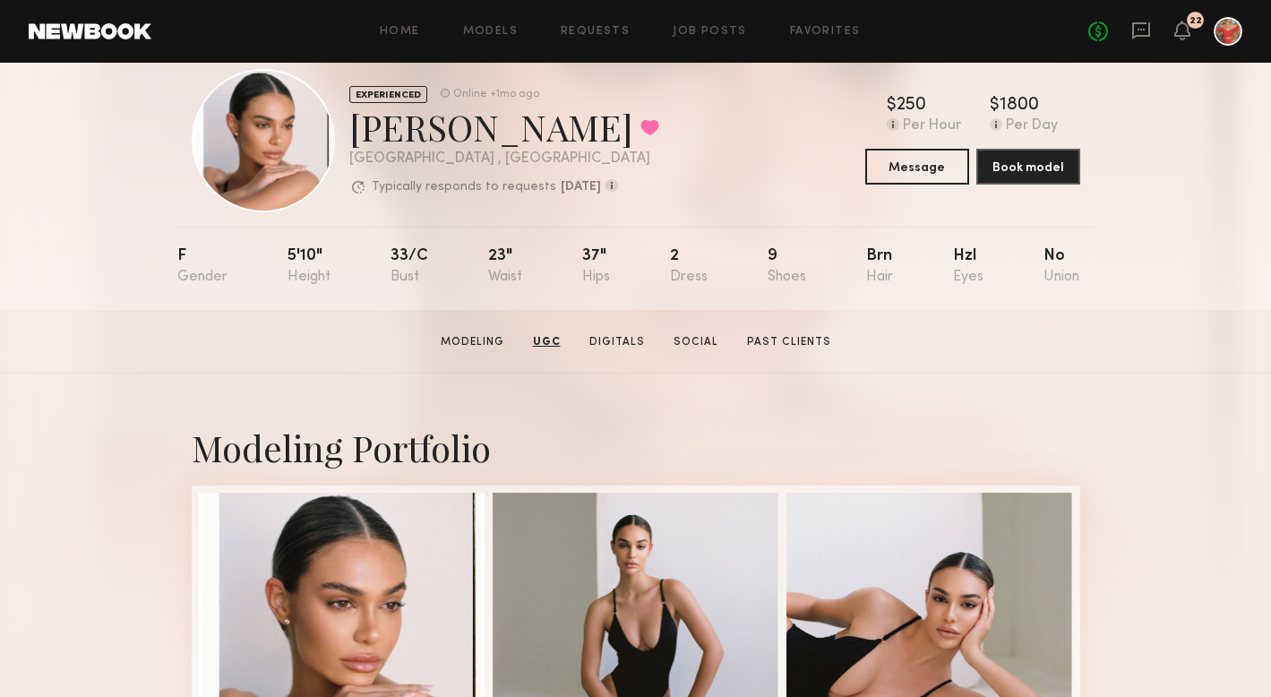
scroll to position [0, 0]
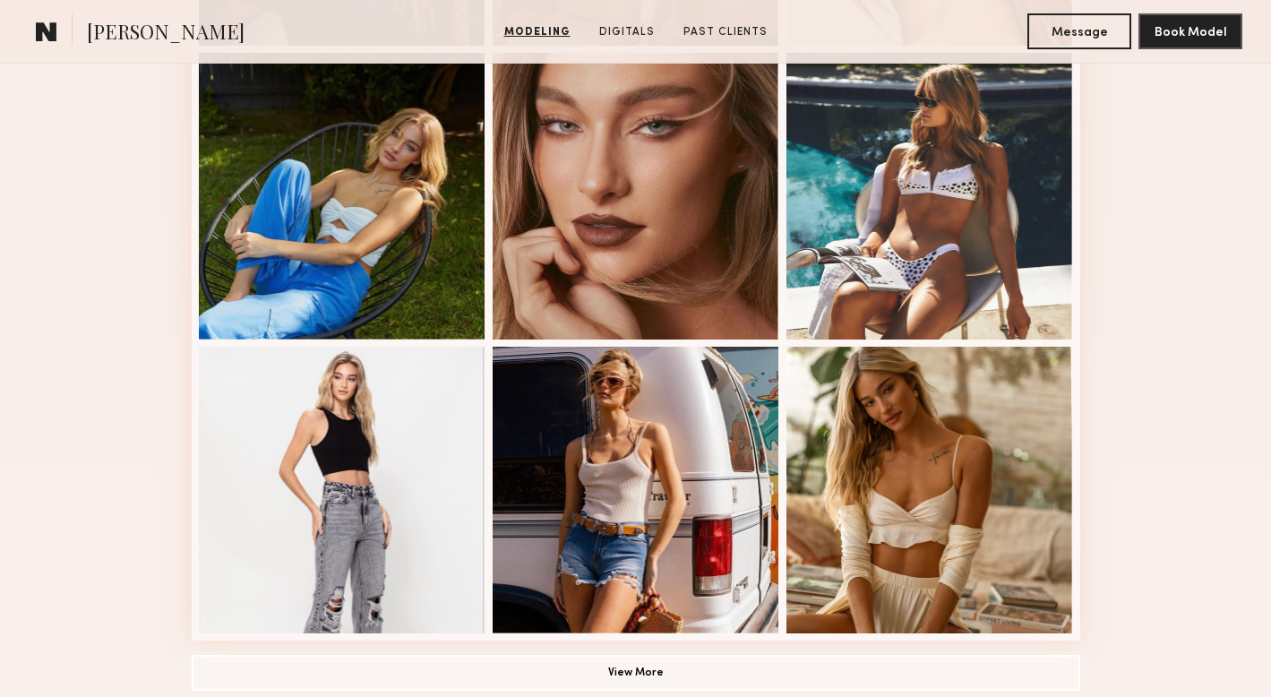
scroll to position [1160, 0]
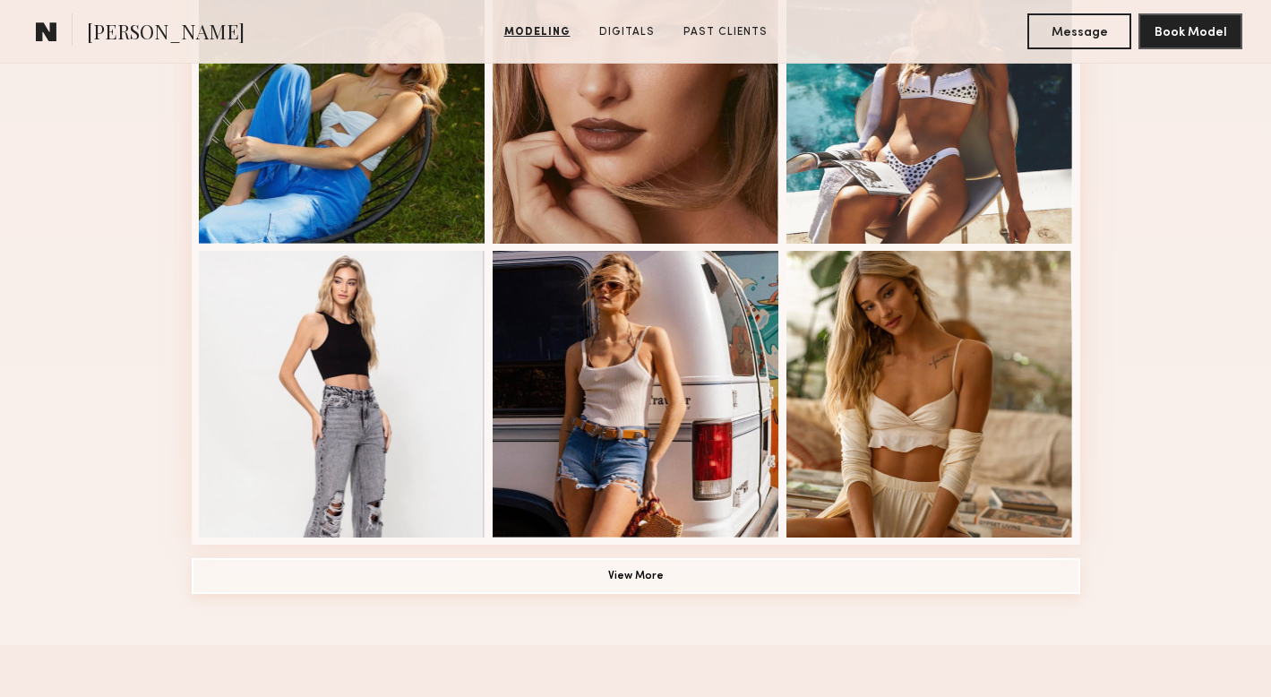
click at [672, 573] on button "View More" at bounding box center [636, 576] width 888 height 36
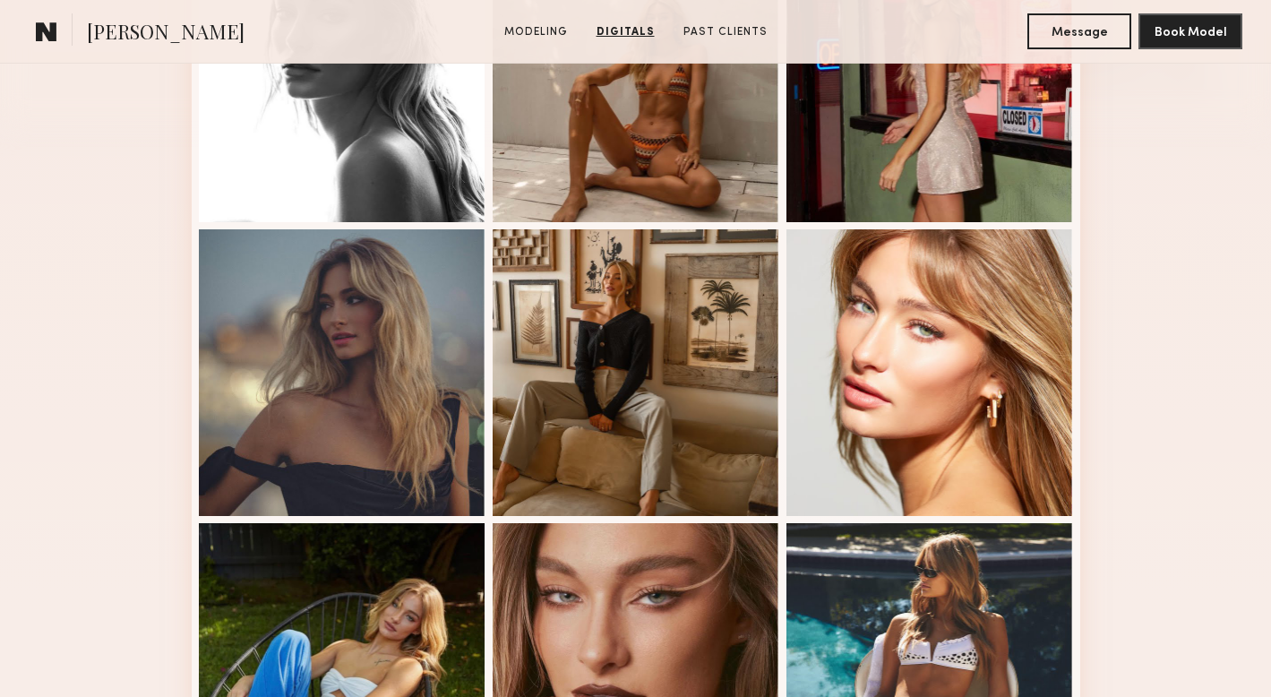
scroll to position [553, 0]
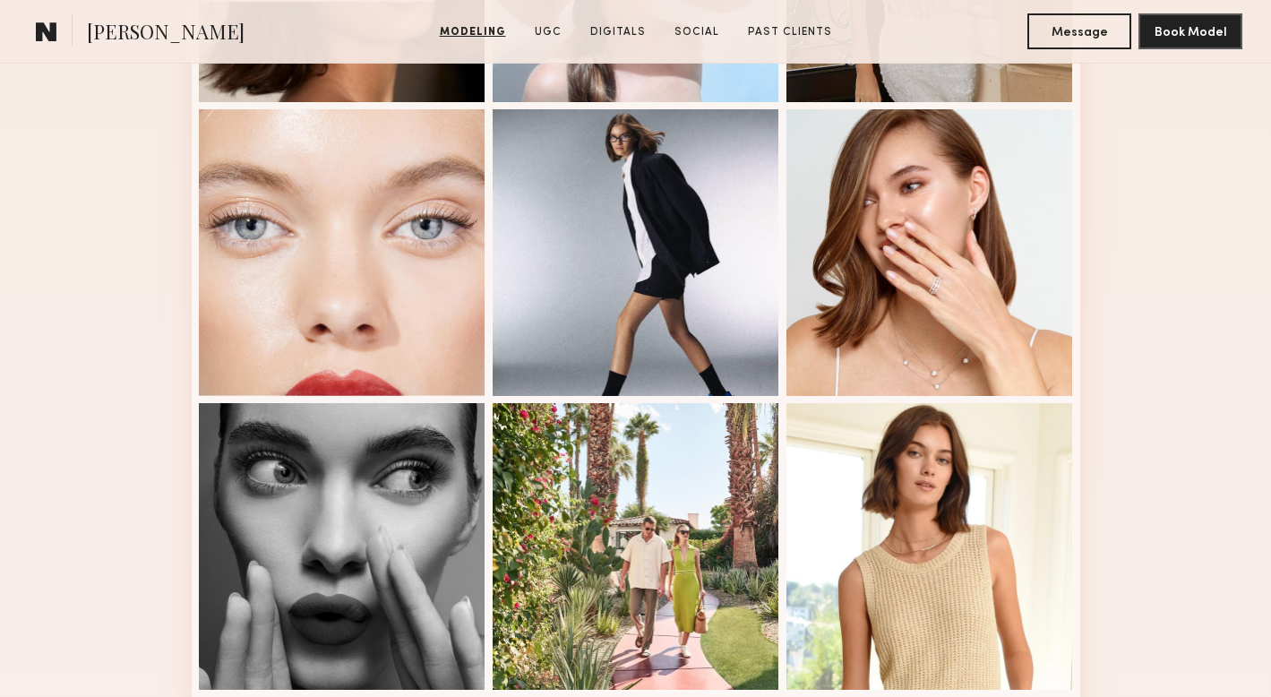
scroll to position [825, 0]
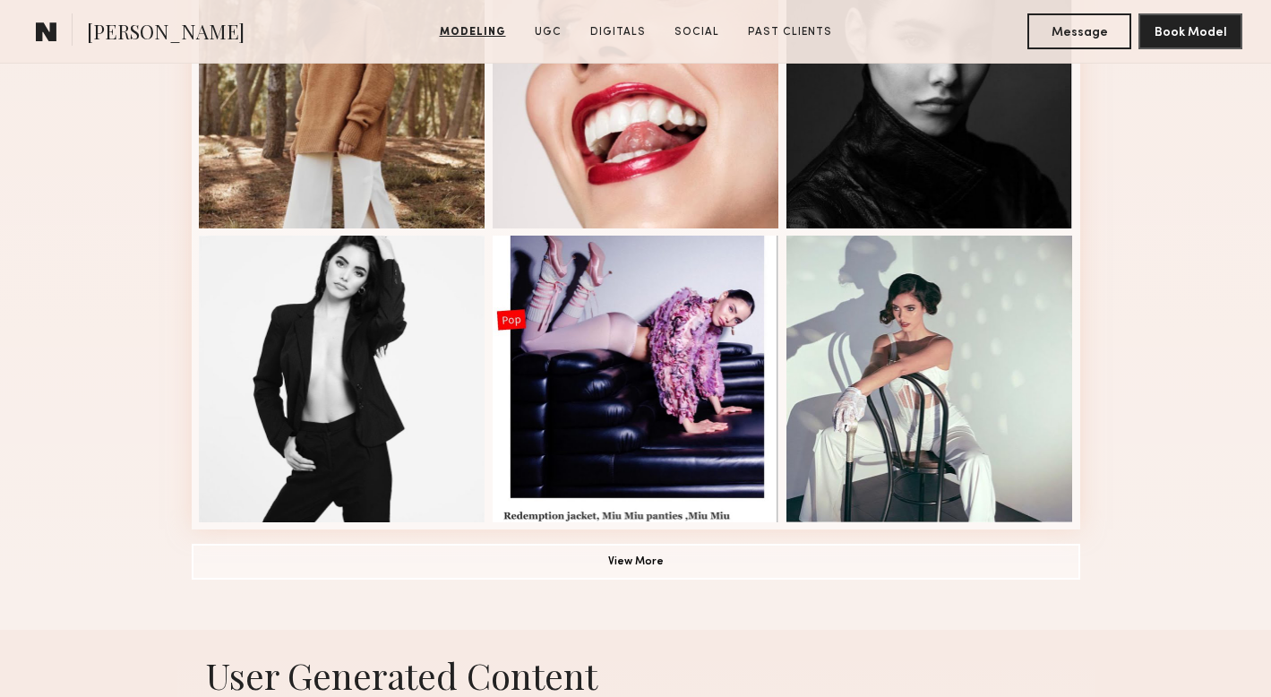
scroll to position [1214, 0]
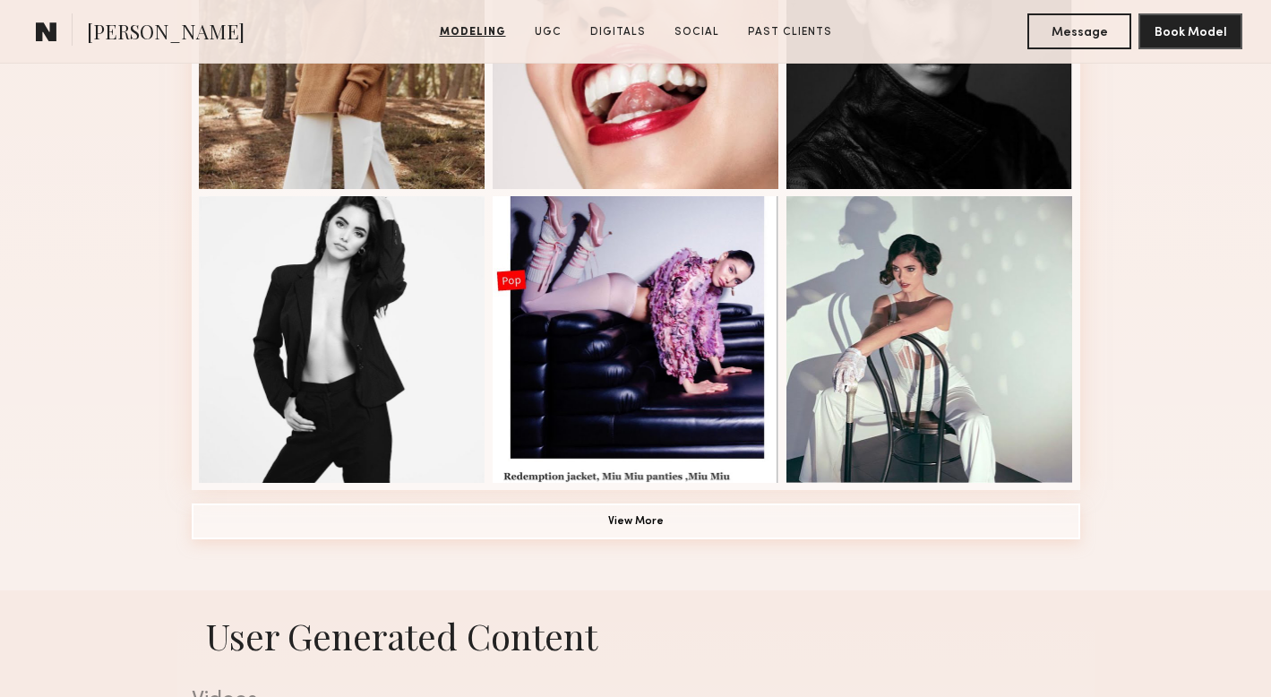
click at [711, 523] on button "View More" at bounding box center [636, 521] width 888 height 36
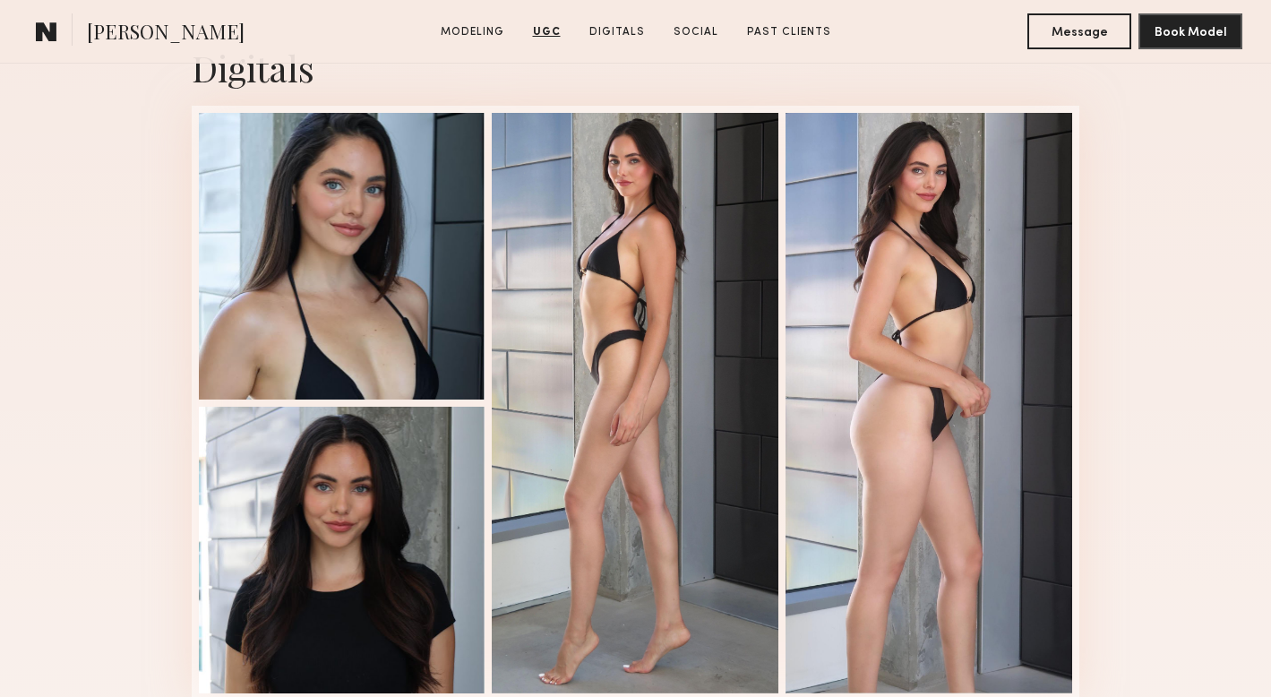
scroll to position [3177, 0]
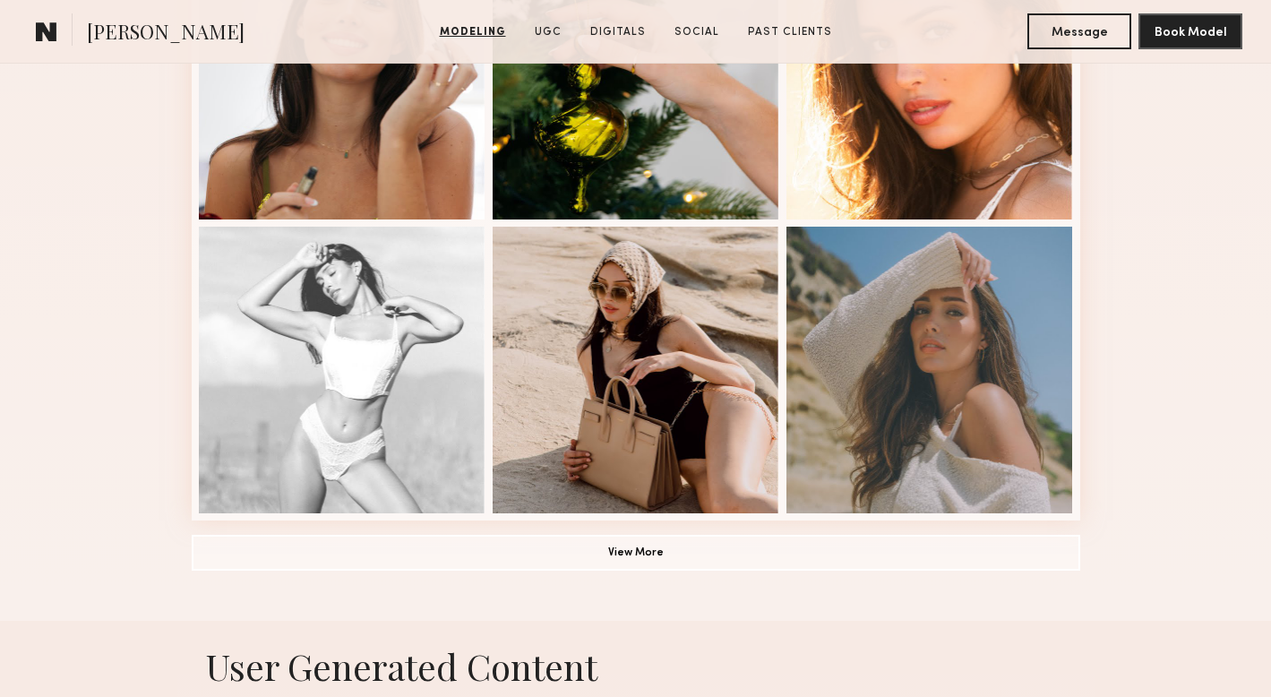
scroll to position [1187, 0]
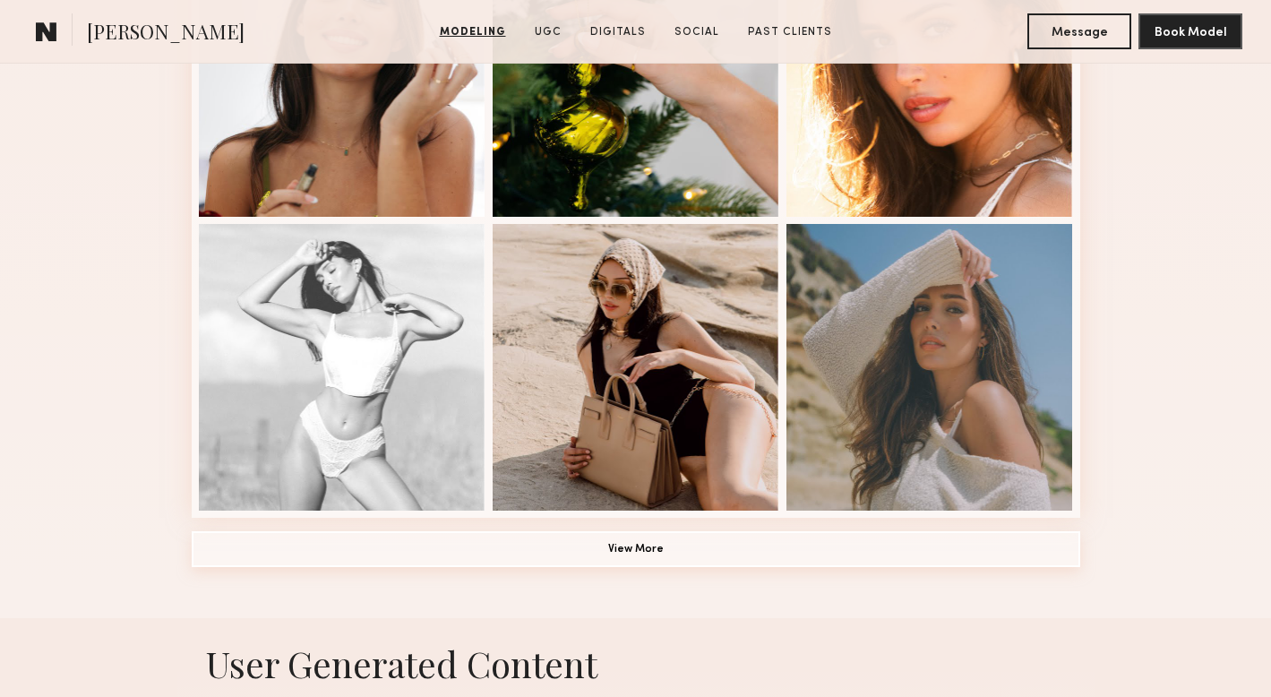
click at [665, 546] on button "View More" at bounding box center [636, 549] width 888 height 36
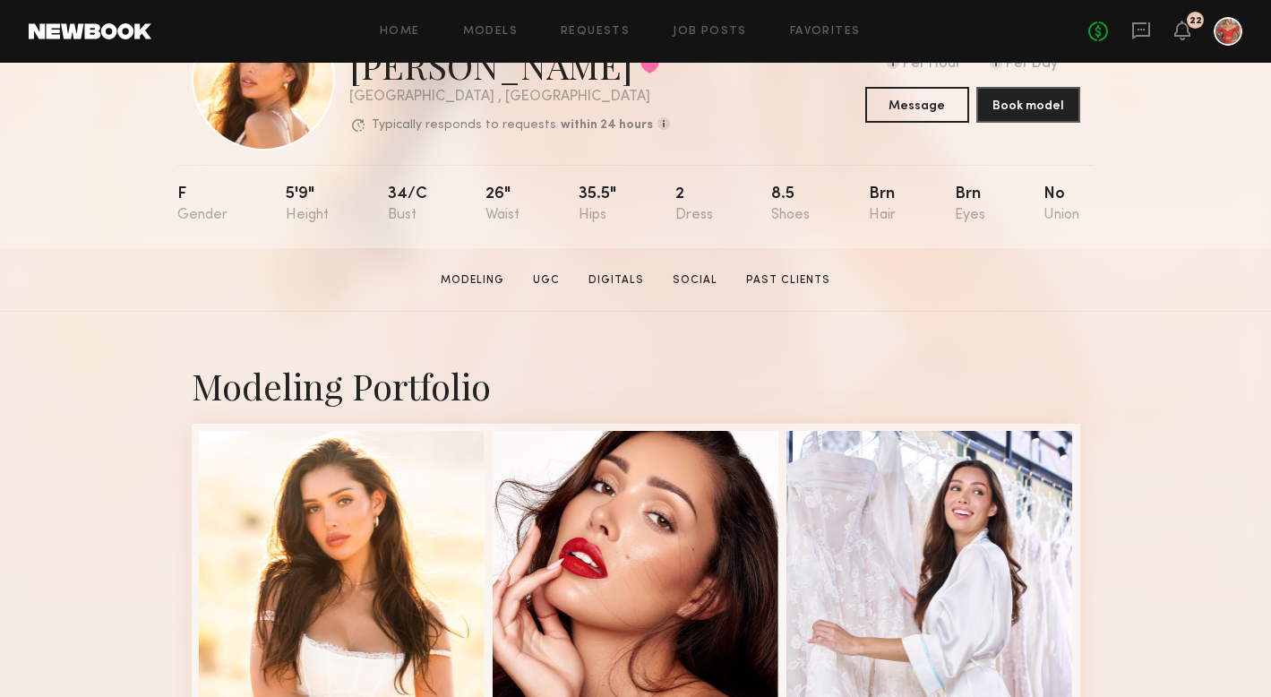
scroll to position [0, 0]
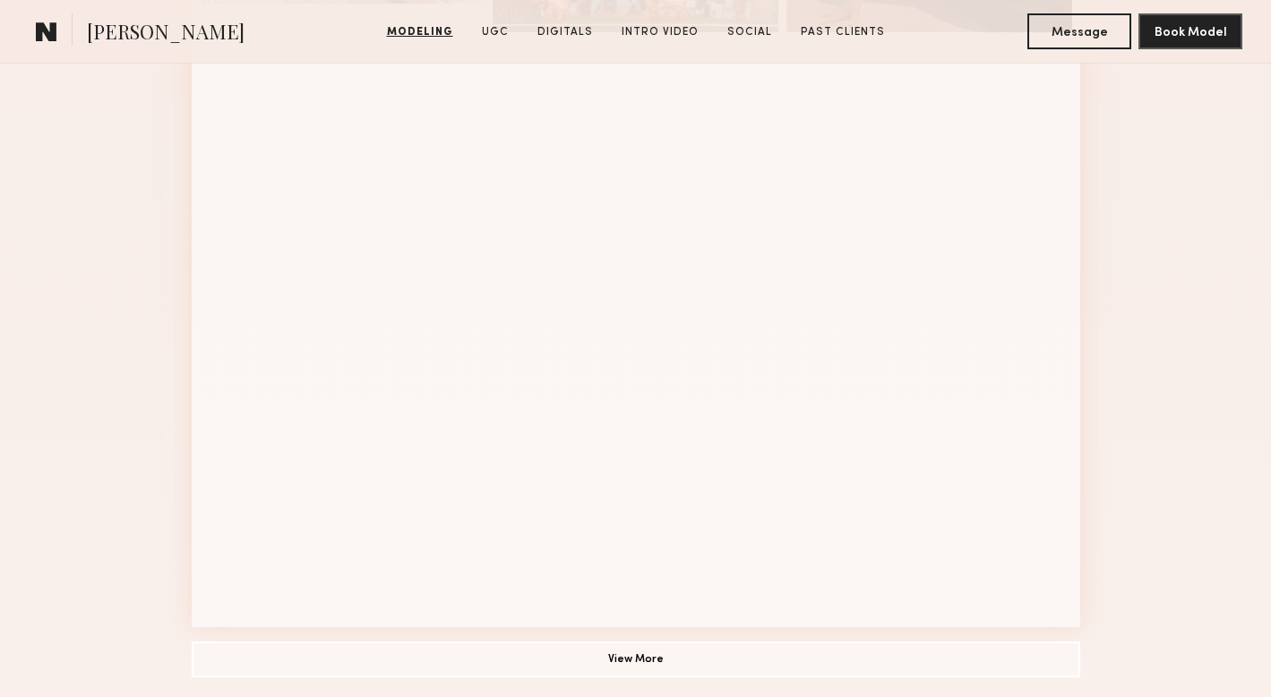
scroll to position [1074, 0]
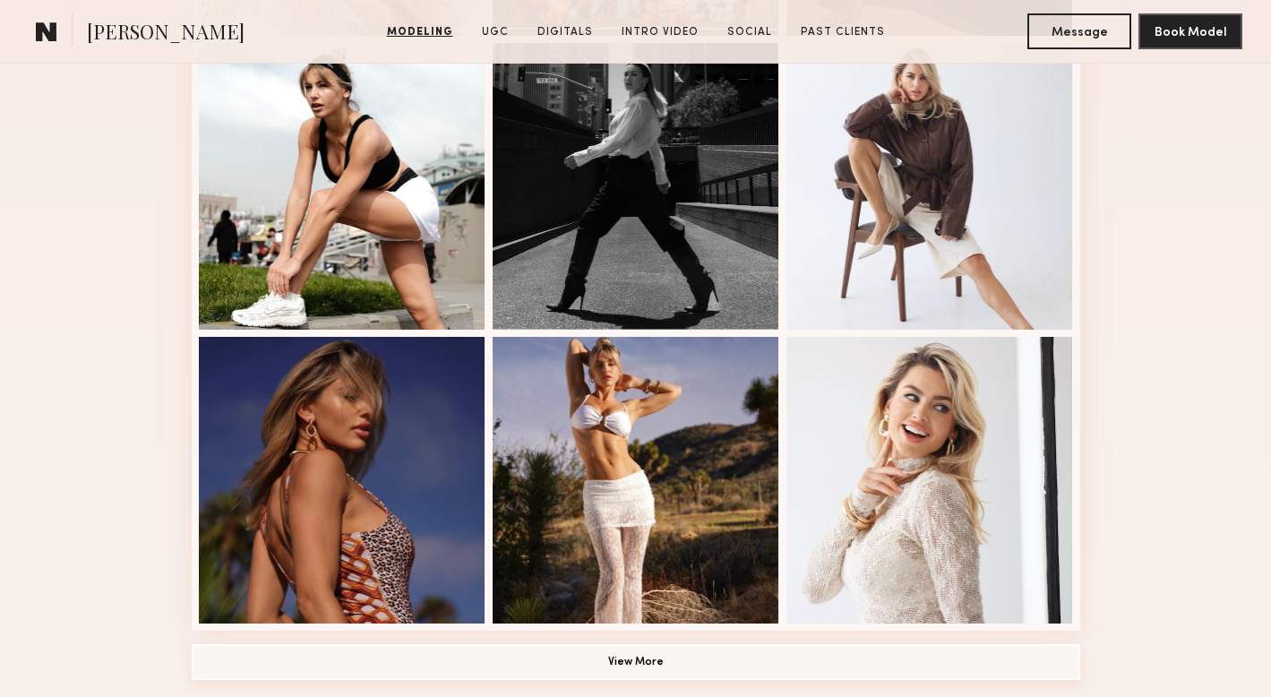
click at [775, 662] on button "View More" at bounding box center [636, 662] width 888 height 36
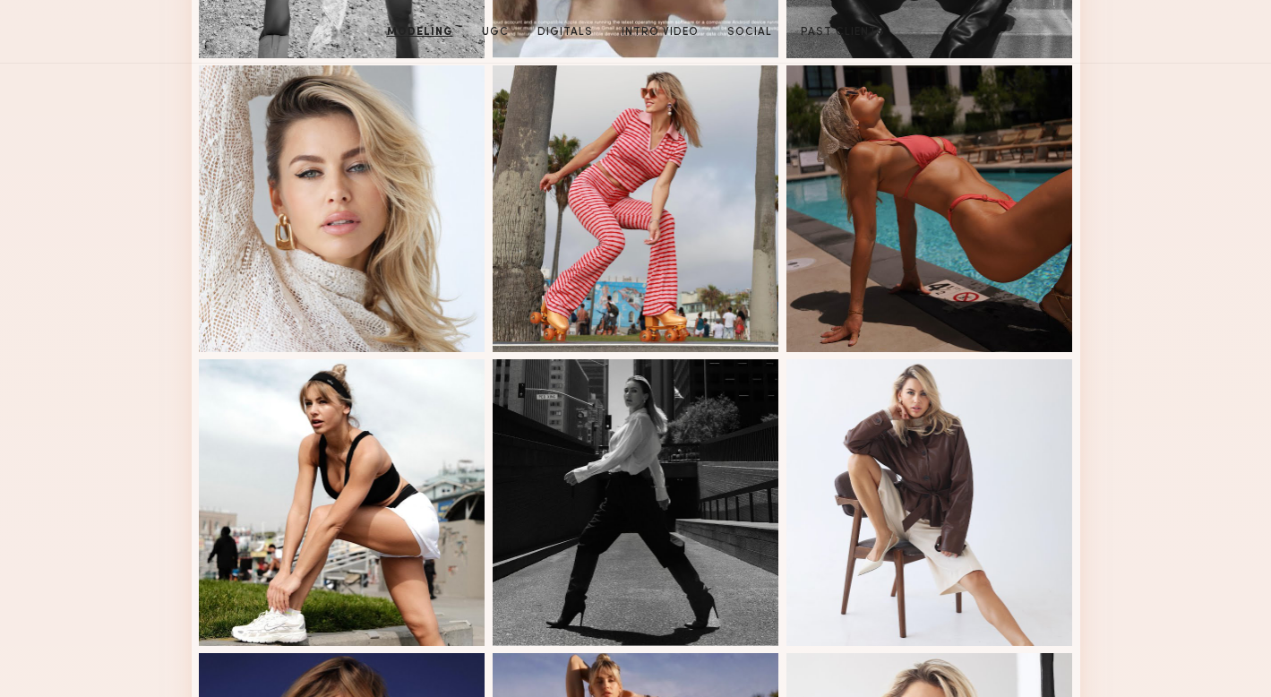
scroll to position [0, 0]
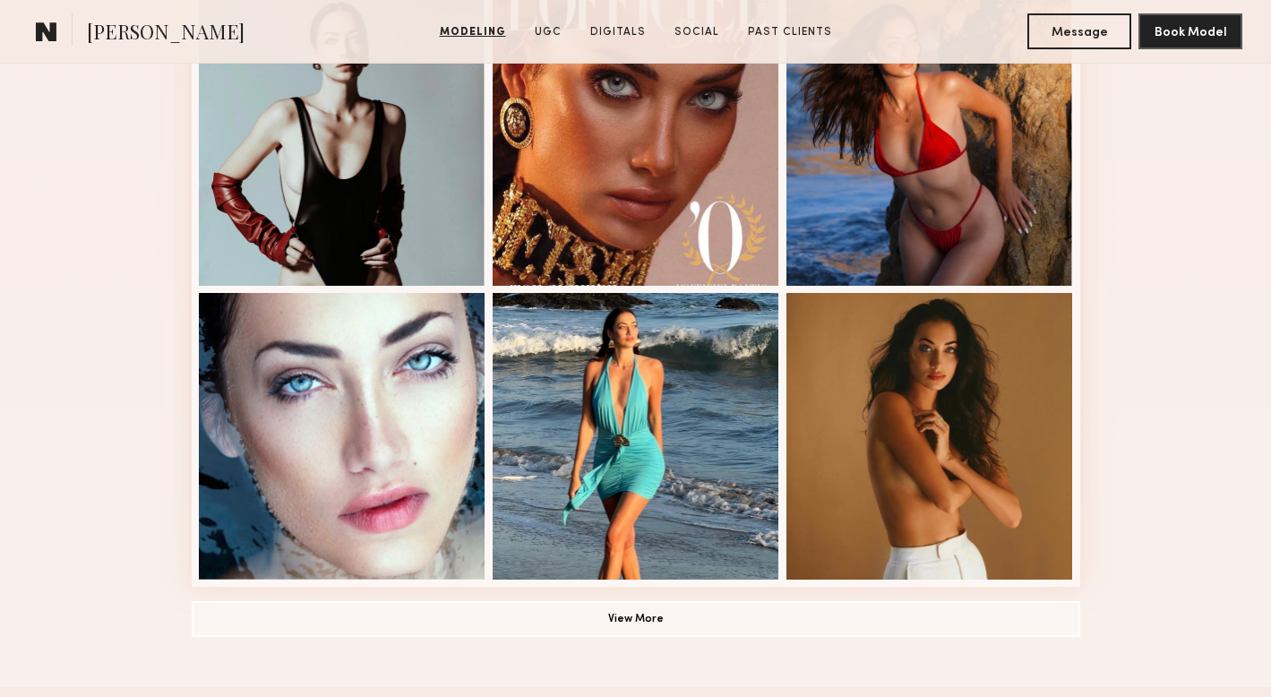
scroll to position [1146, 0]
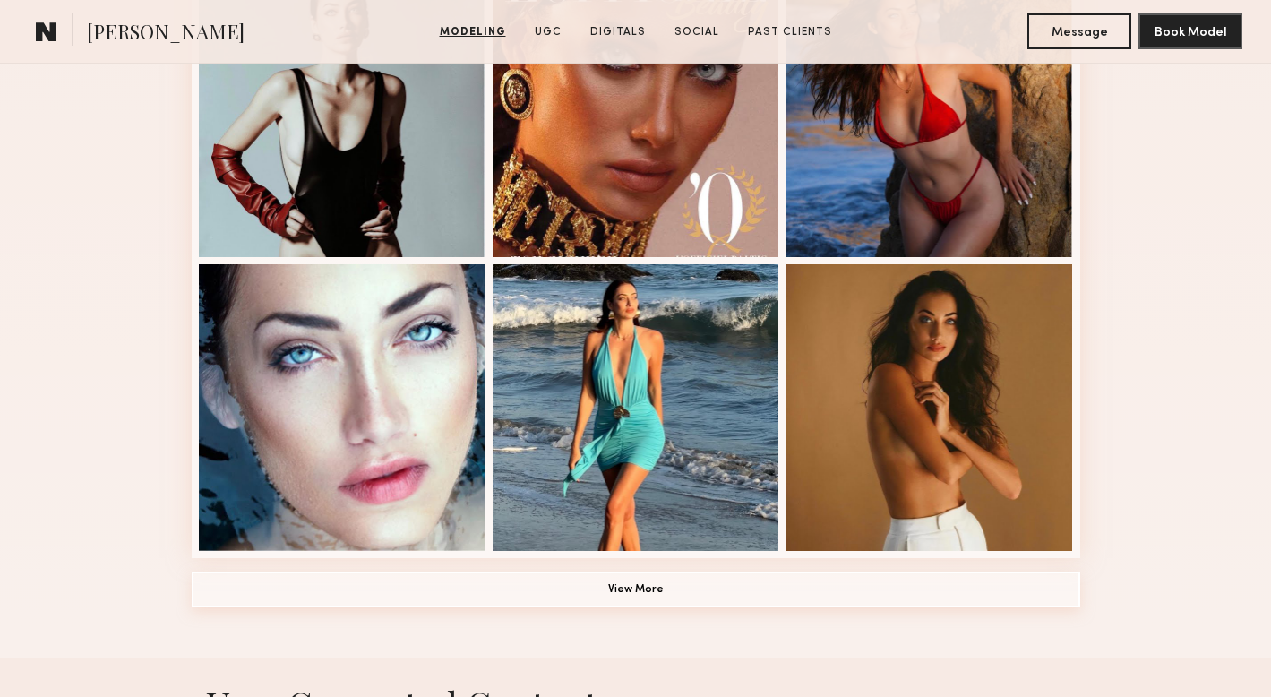
click at [717, 588] on button "View More" at bounding box center [636, 589] width 888 height 36
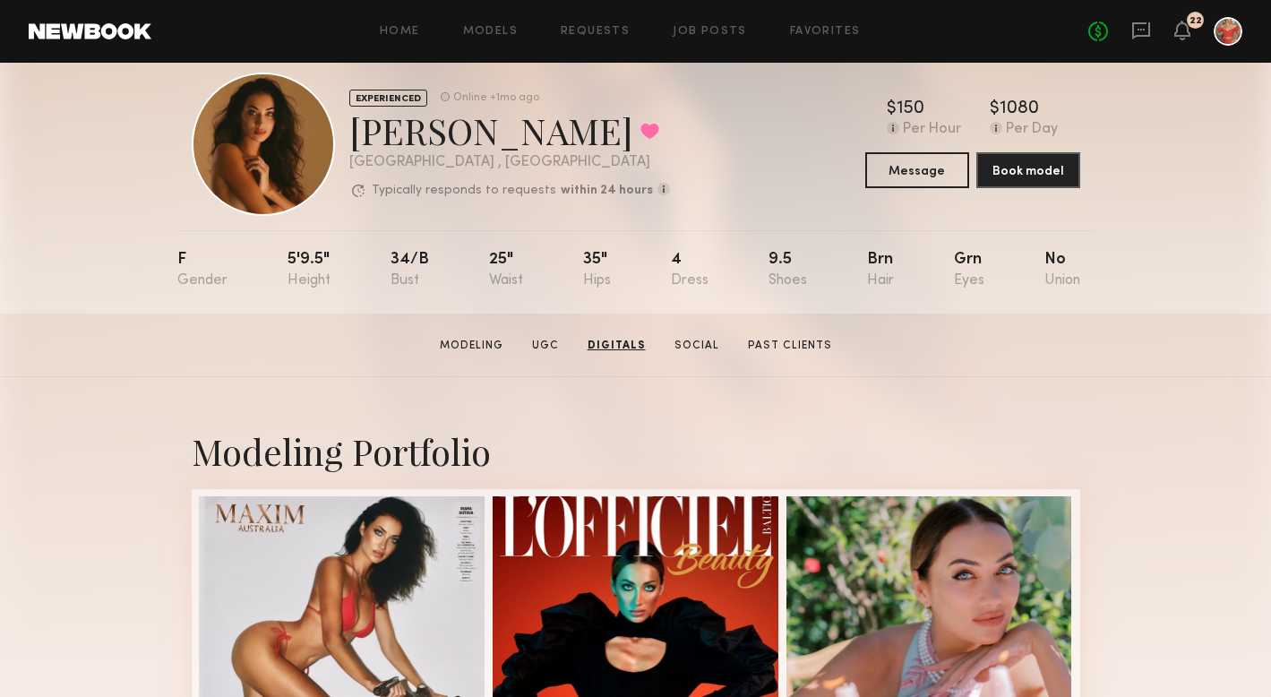
scroll to position [0, 0]
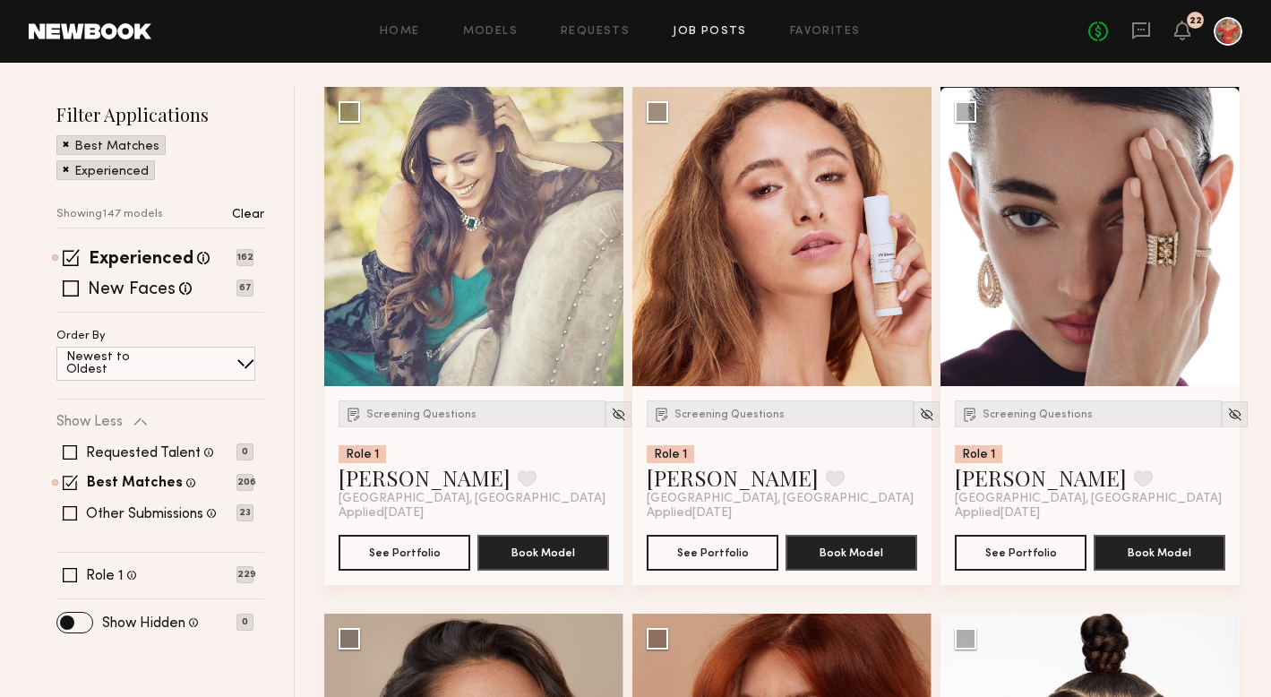
scroll to position [200, 0]
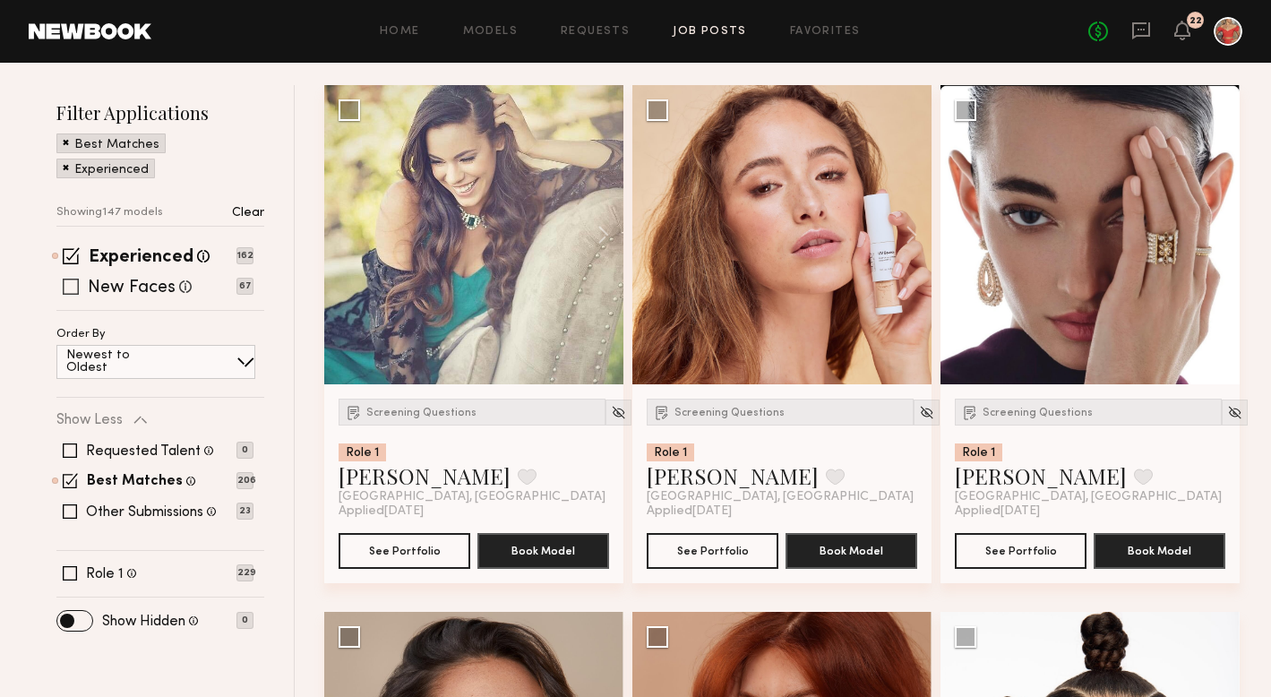
click at [72, 289] on span at bounding box center [71, 287] width 16 height 16
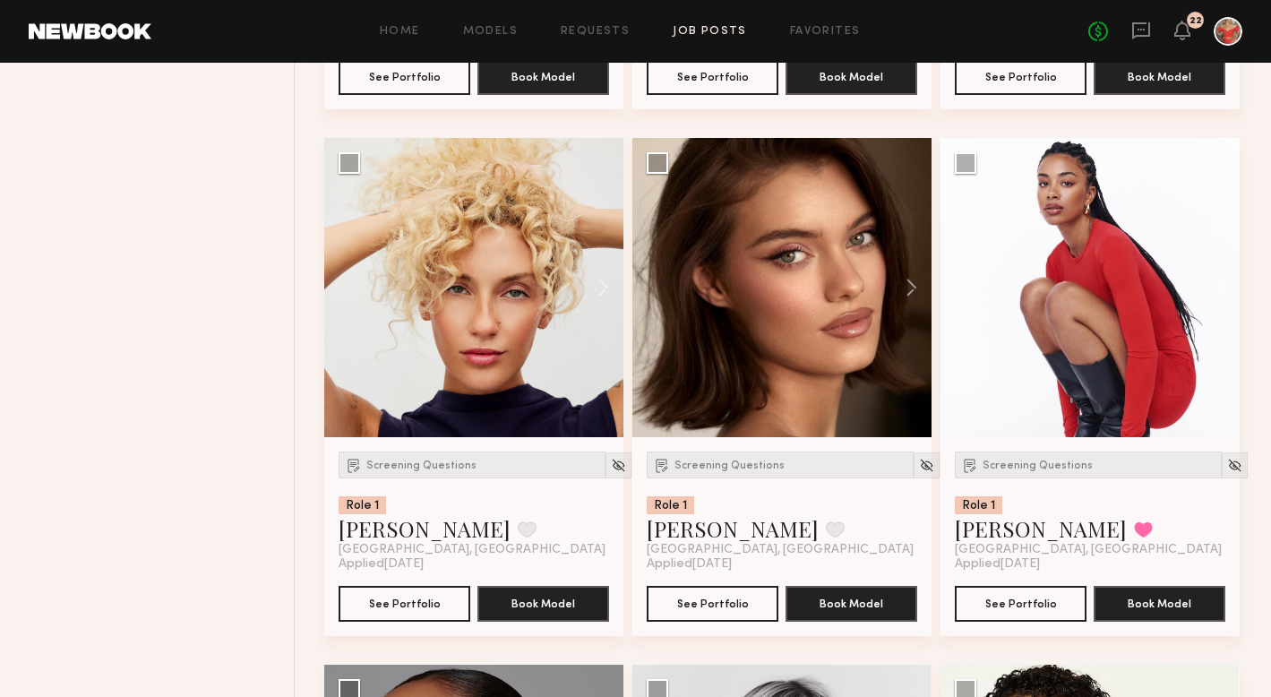
scroll to position [2257, 0]
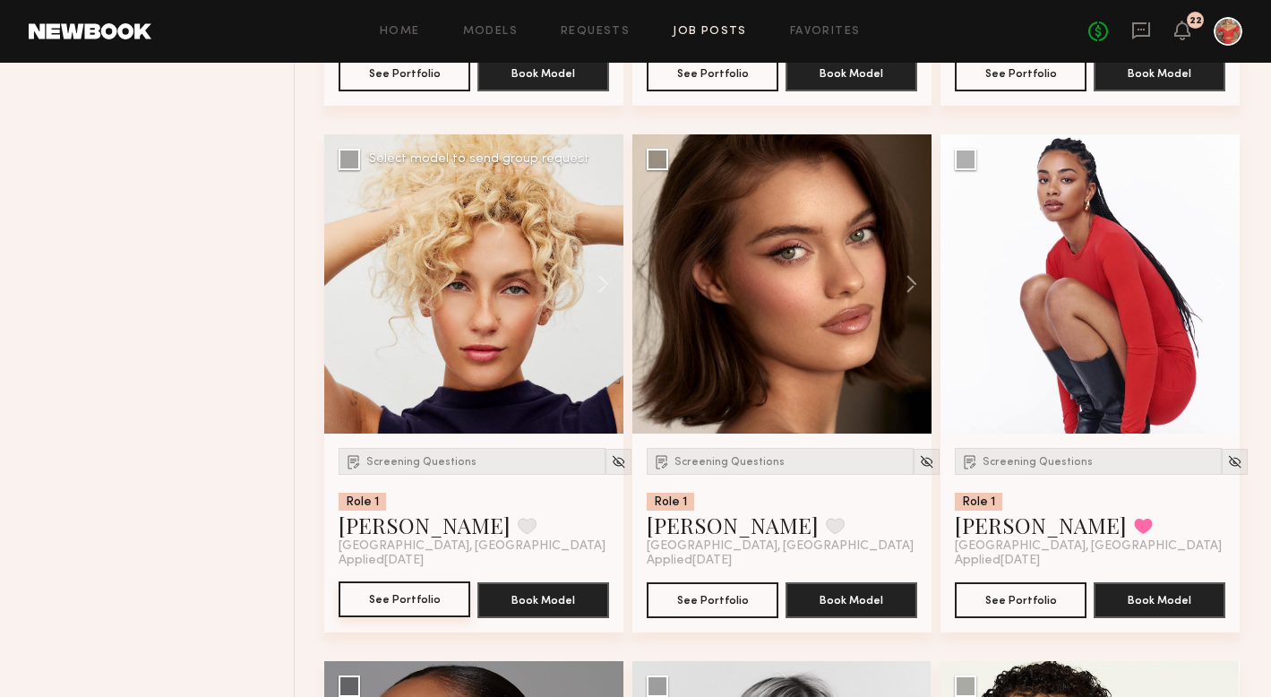
click at [389, 614] on button "See Portfolio" at bounding box center [405, 599] width 132 height 36
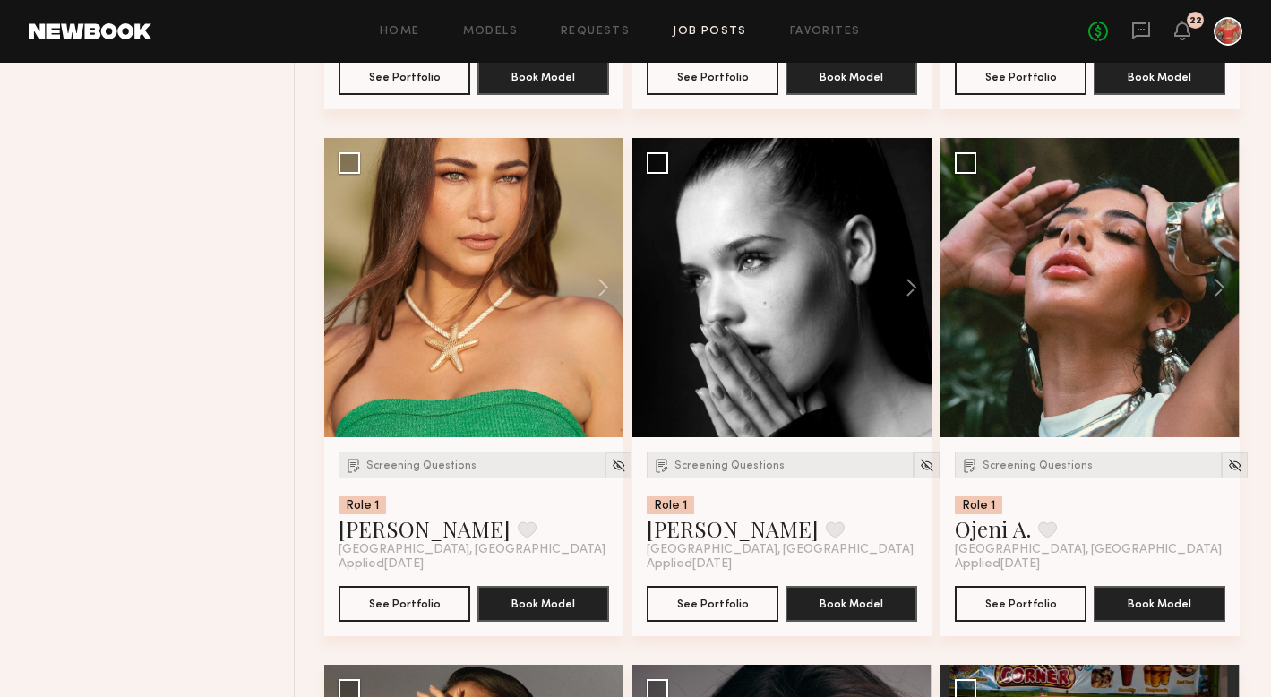
scroll to position [6503, 0]
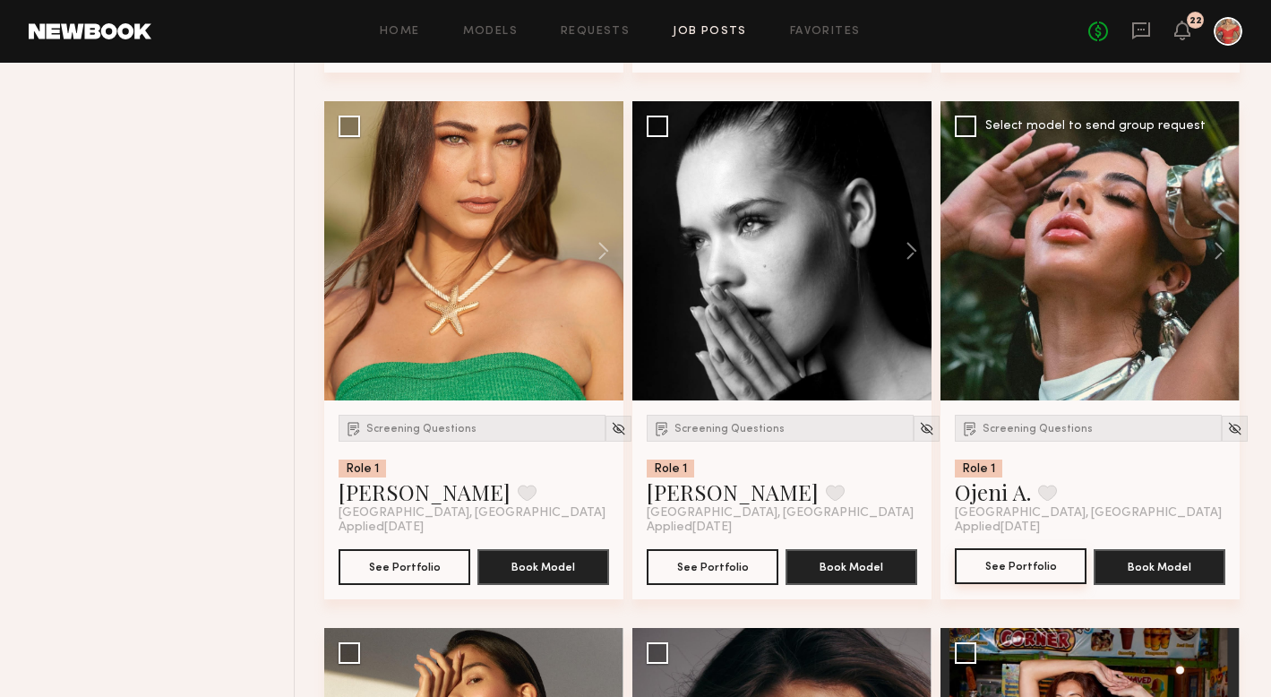
click at [992, 569] on button "See Portfolio" at bounding box center [1021, 566] width 132 height 36
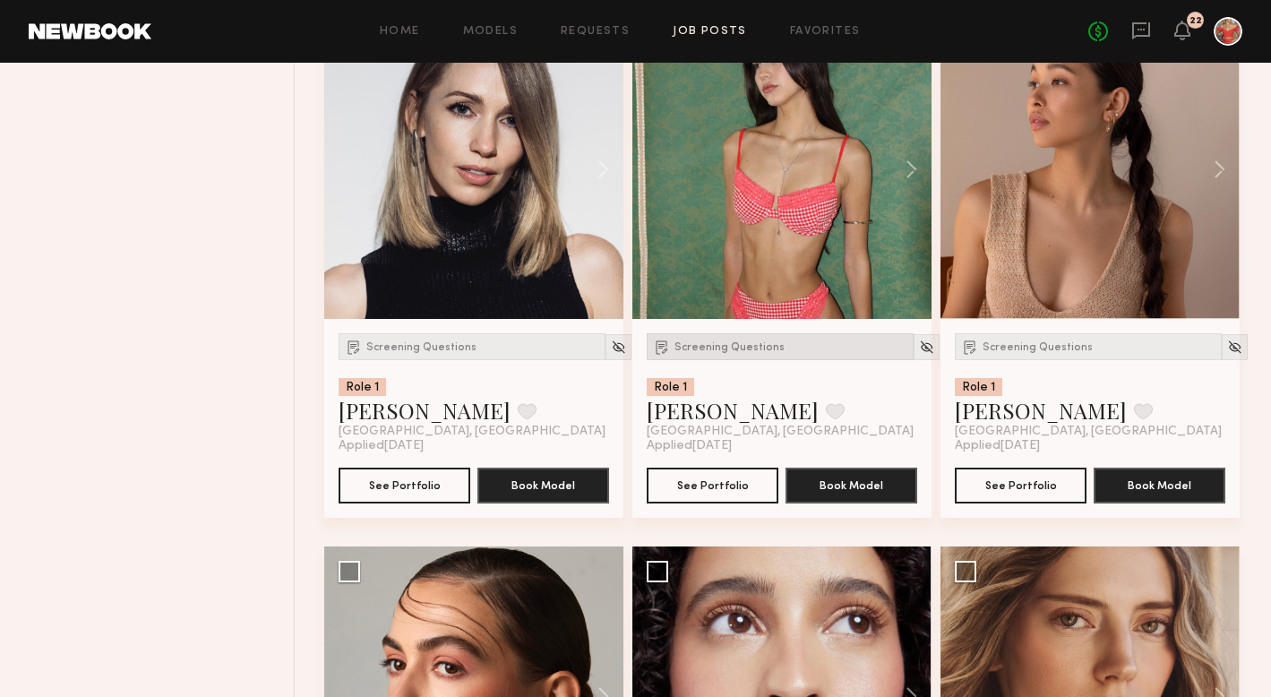
scroll to position [7639, 0]
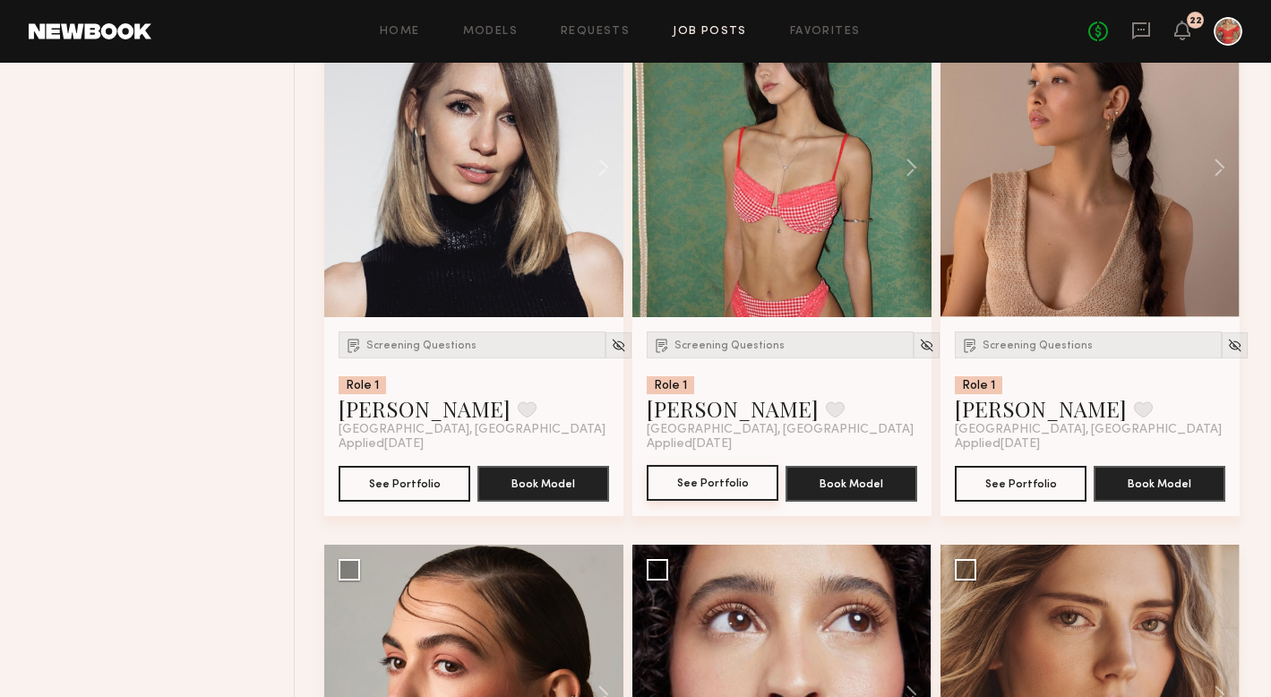
click at [701, 493] on button "See Portfolio" at bounding box center [713, 483] width 132 height 36
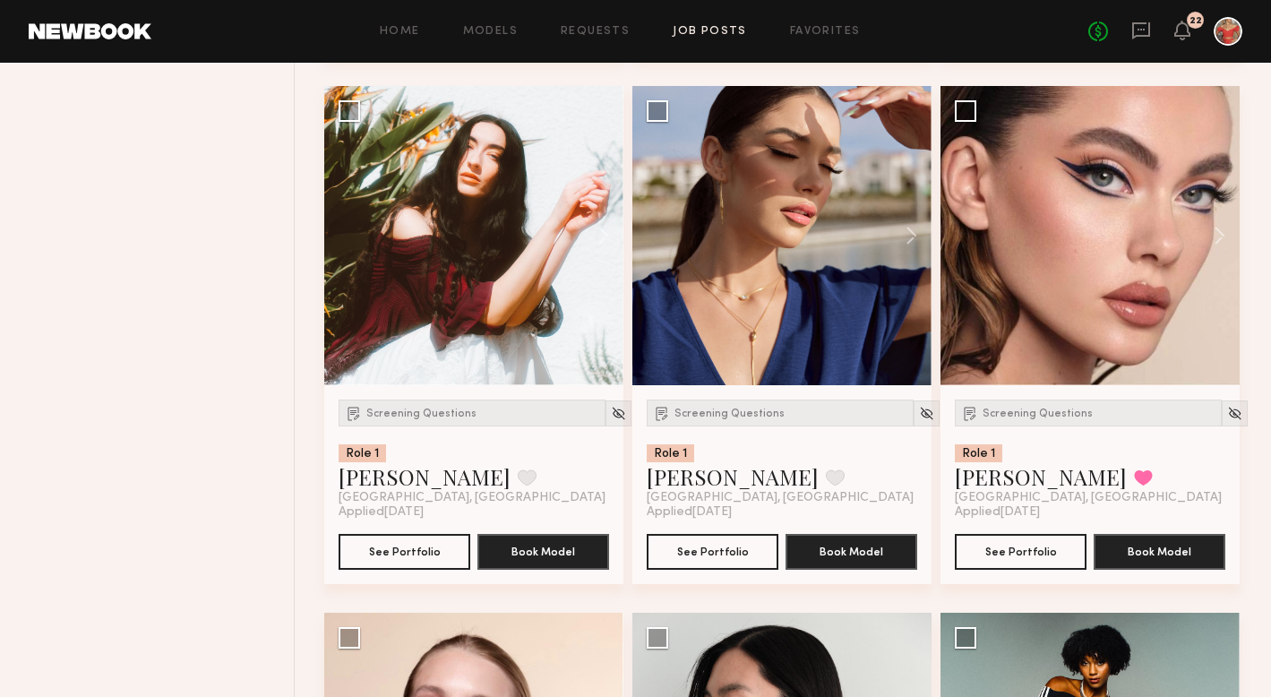
scroll to position [9152, 0]
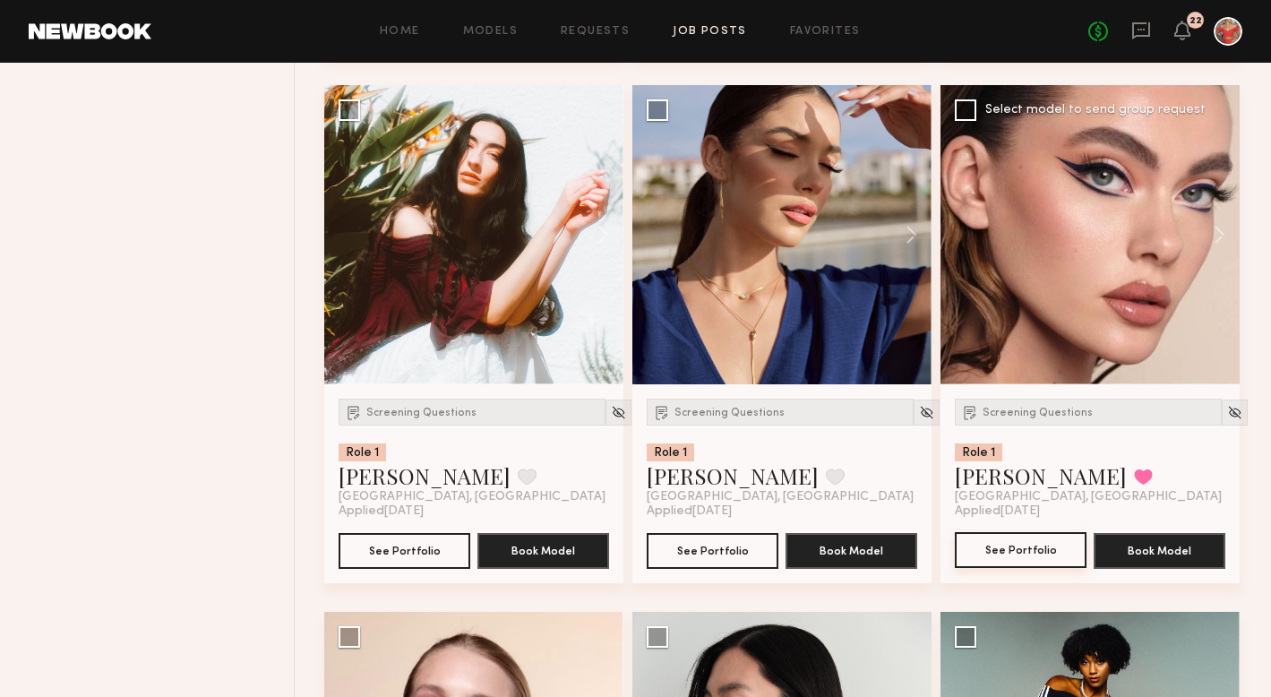
click at [1017, 552] on button "See Portfolio" at bounding box center [1021, 550] width 132 height 36
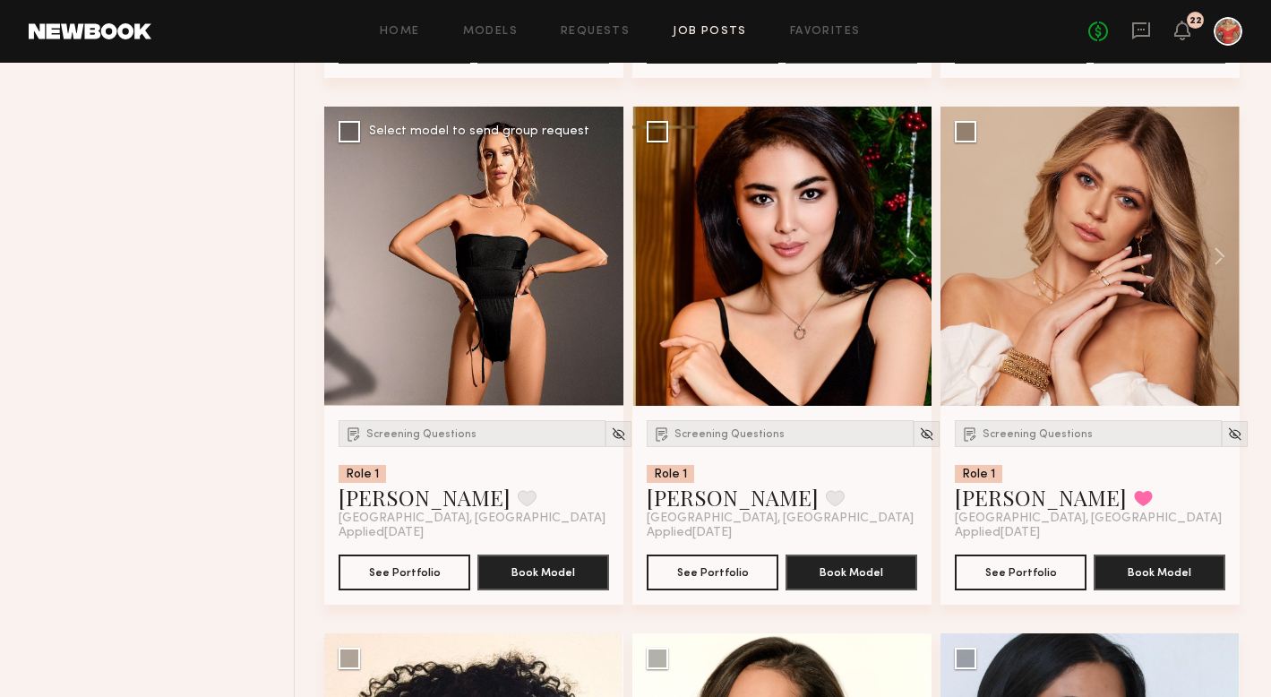
scroll to position [10241, 0]
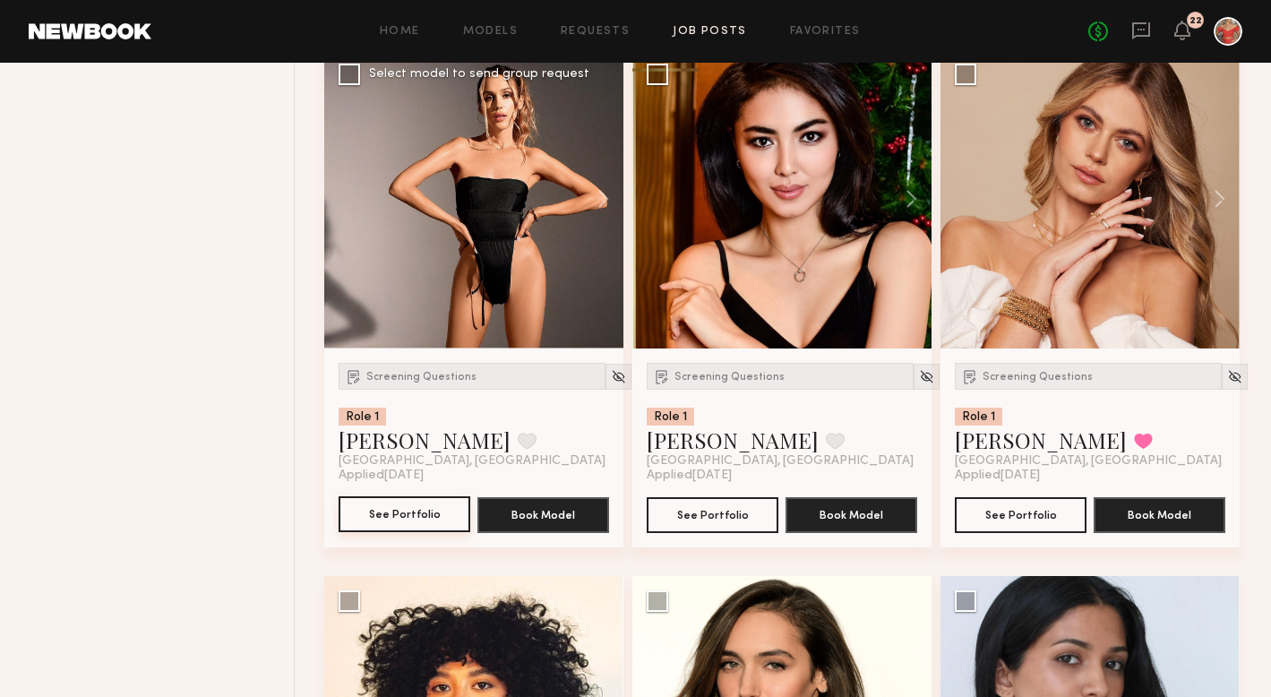
click at [397, 527] on button "See Portfolio" at bounding box center [405, 514] width 132 height 36
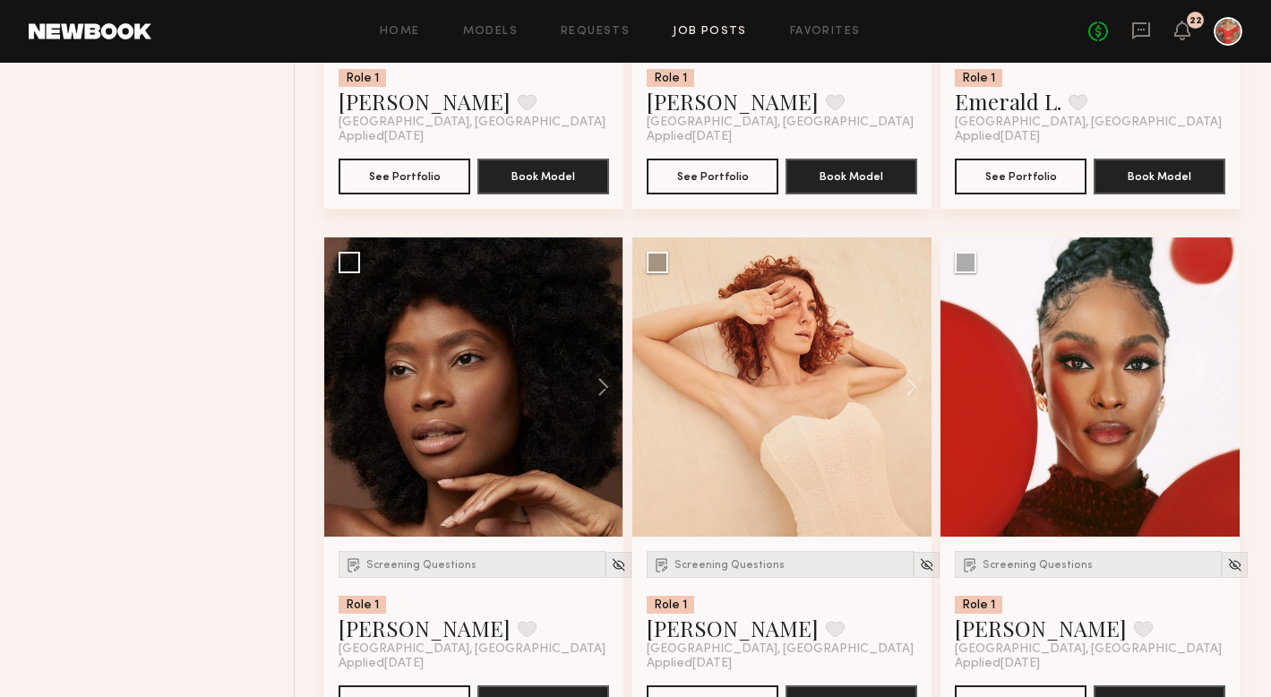
scroll to position [3734, 0]
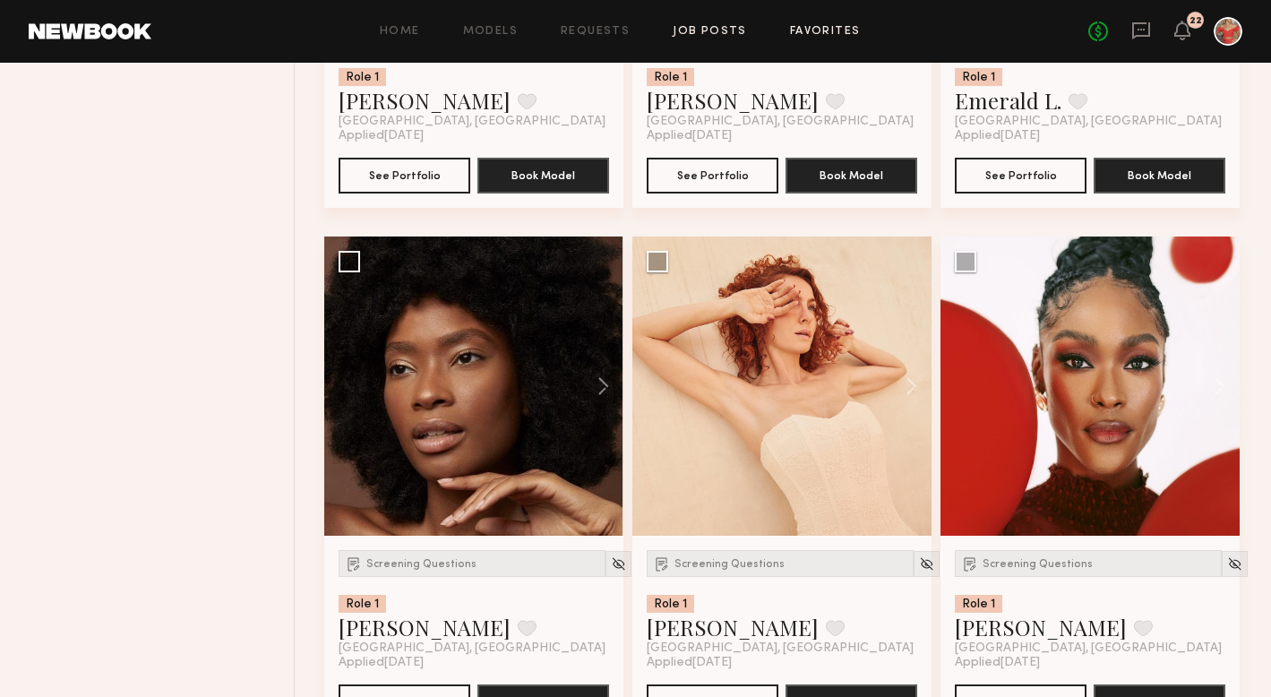
click at [810, 30] on link "Favorites" at bounding box center [825, 32] width 71 height 12
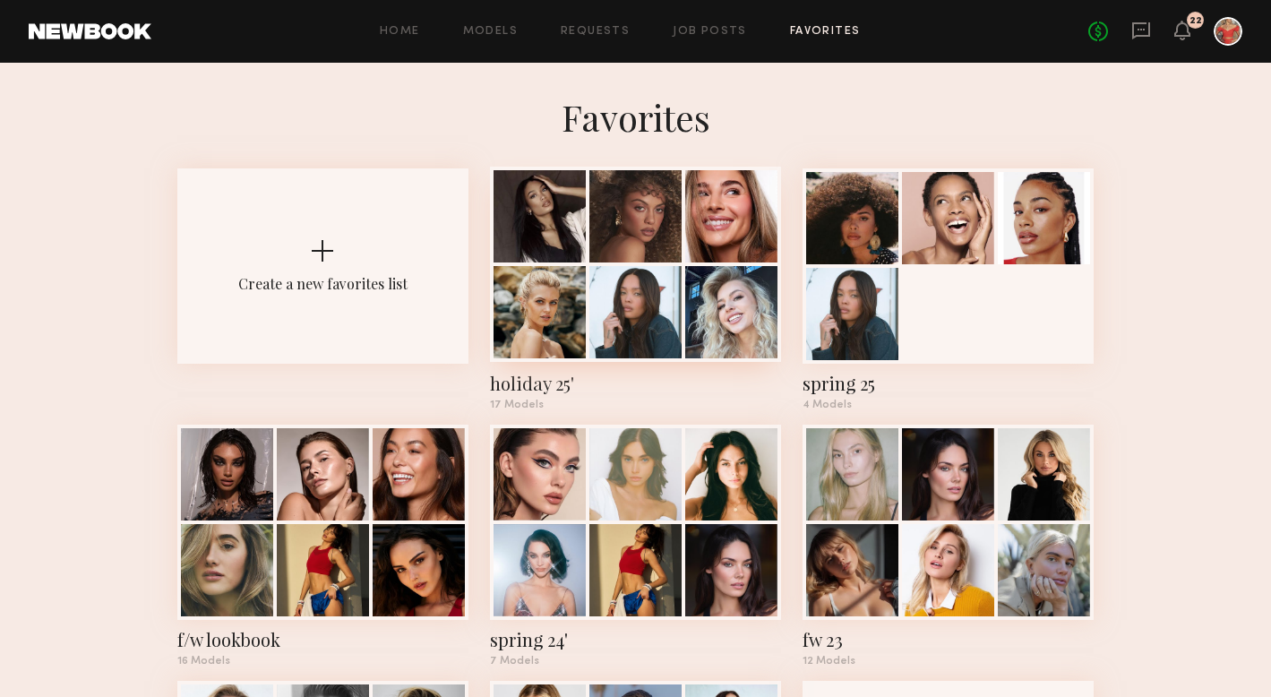
click at [669, 262] on div at bounding box center [635, 216] width 92 height 92
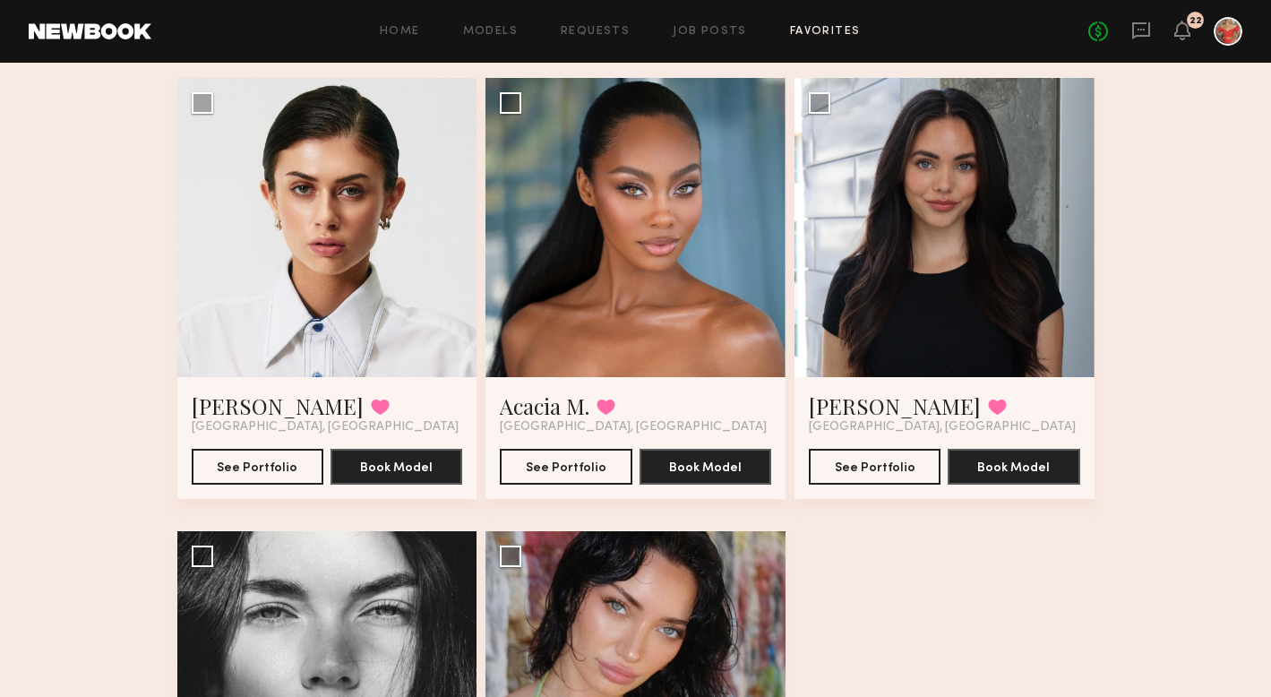
scroll to position [1948, 0]
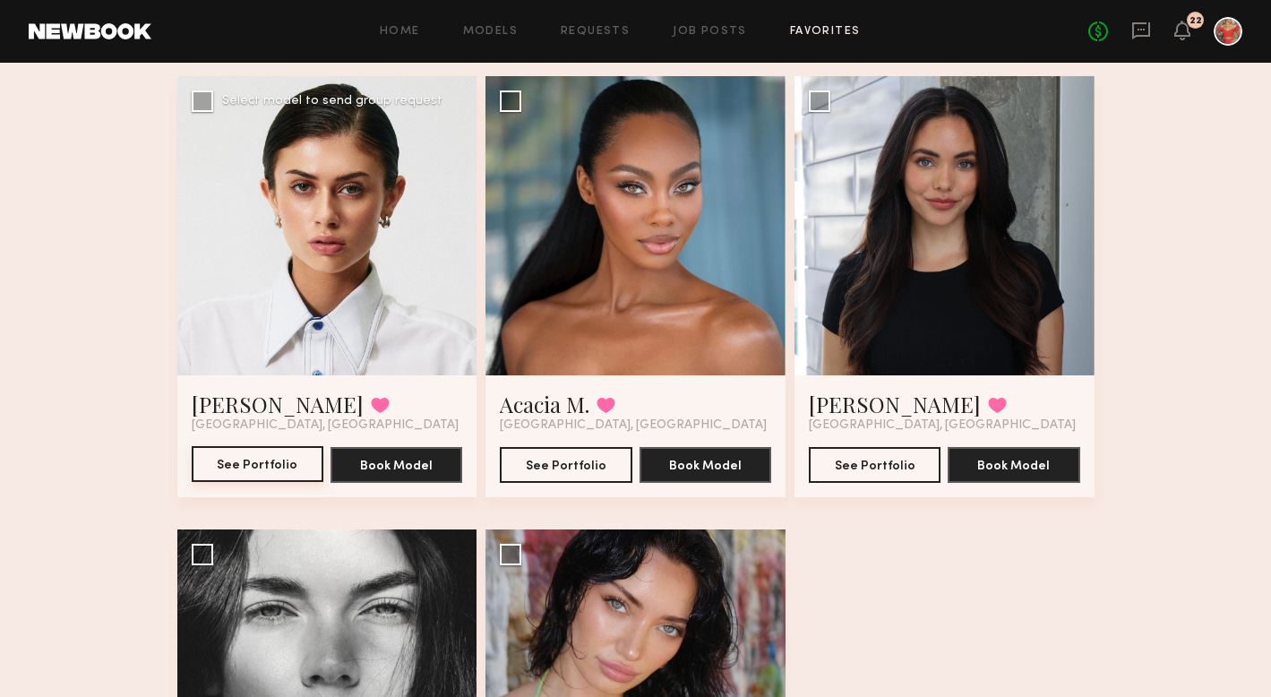
click at [270, 466] on button "See Portfolio" at bounding box center [258, 464] width 132 height 36
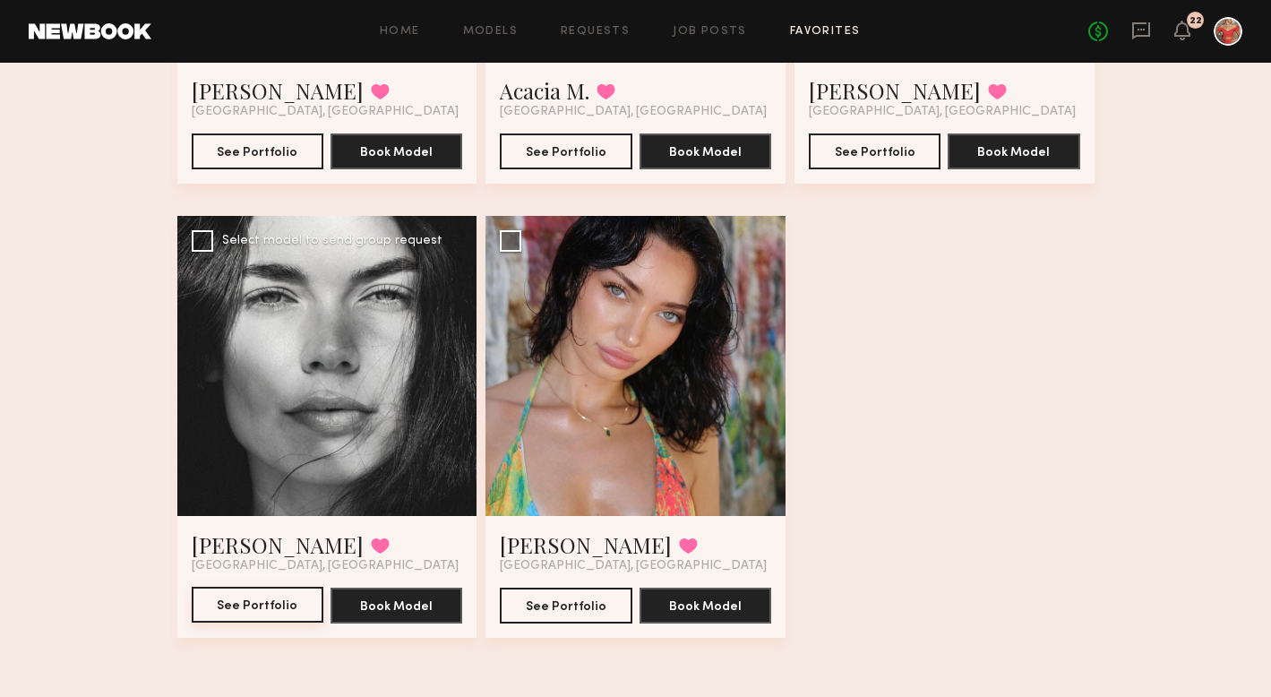
click at [222, 609] on button "See Portfolio" at bounding box center [258, 605] width 132 height 36
click at [582, 601] on button "See Portfolio" at bounding box center [566, 605] width 132 height 36
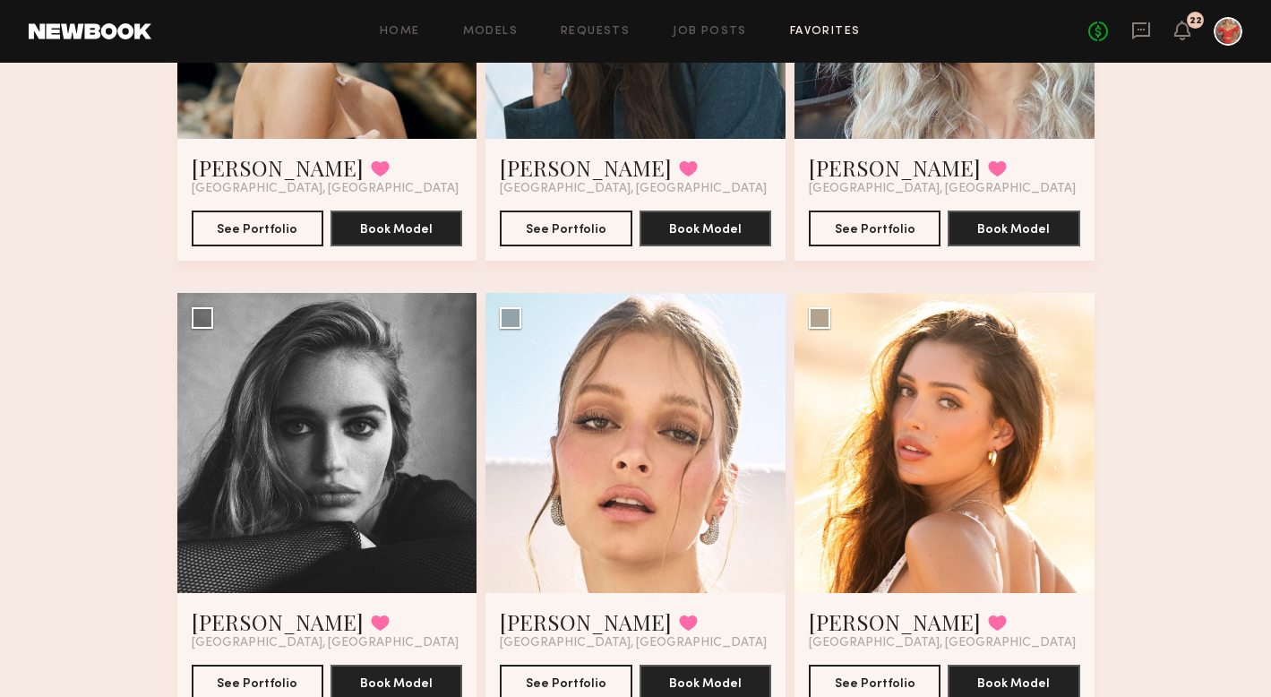
scroll to position [896, 0]
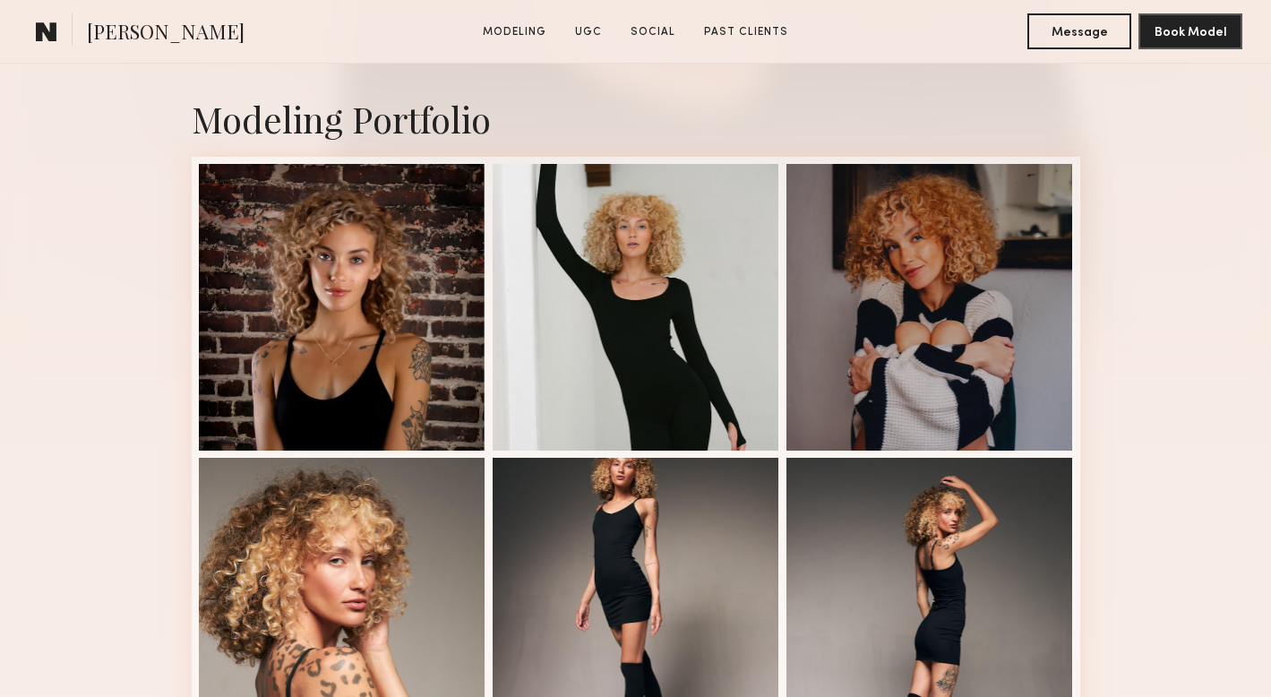
scroll to position [372, 0]
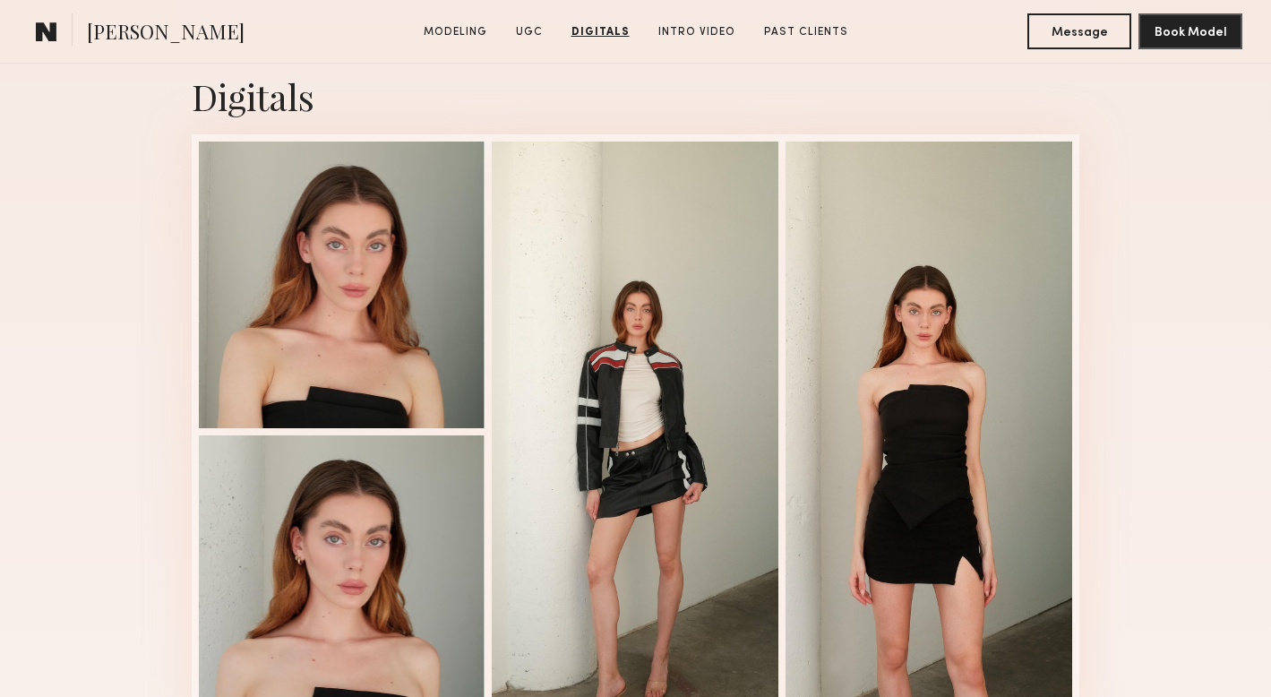
scroll to position [3832, 0]
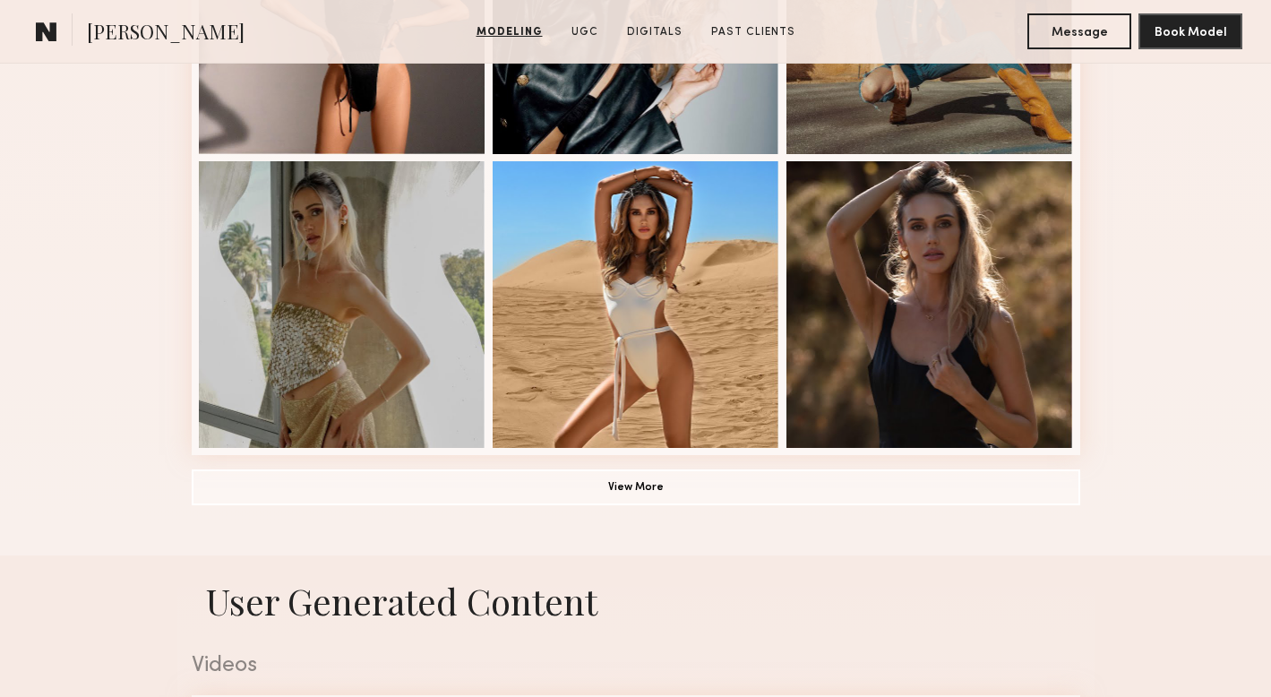
scroll to position [1295, 0]
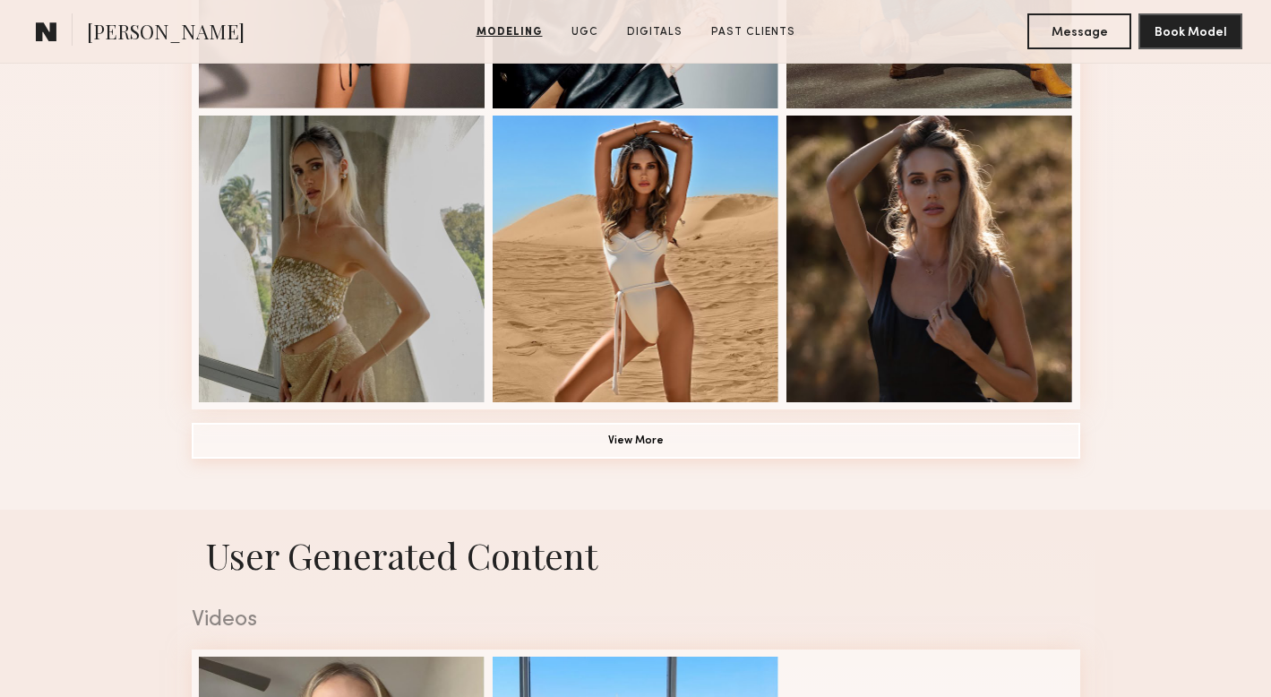
click at [750, 433] on button "View More" at bounding box center [636, 441] width 888 height 36
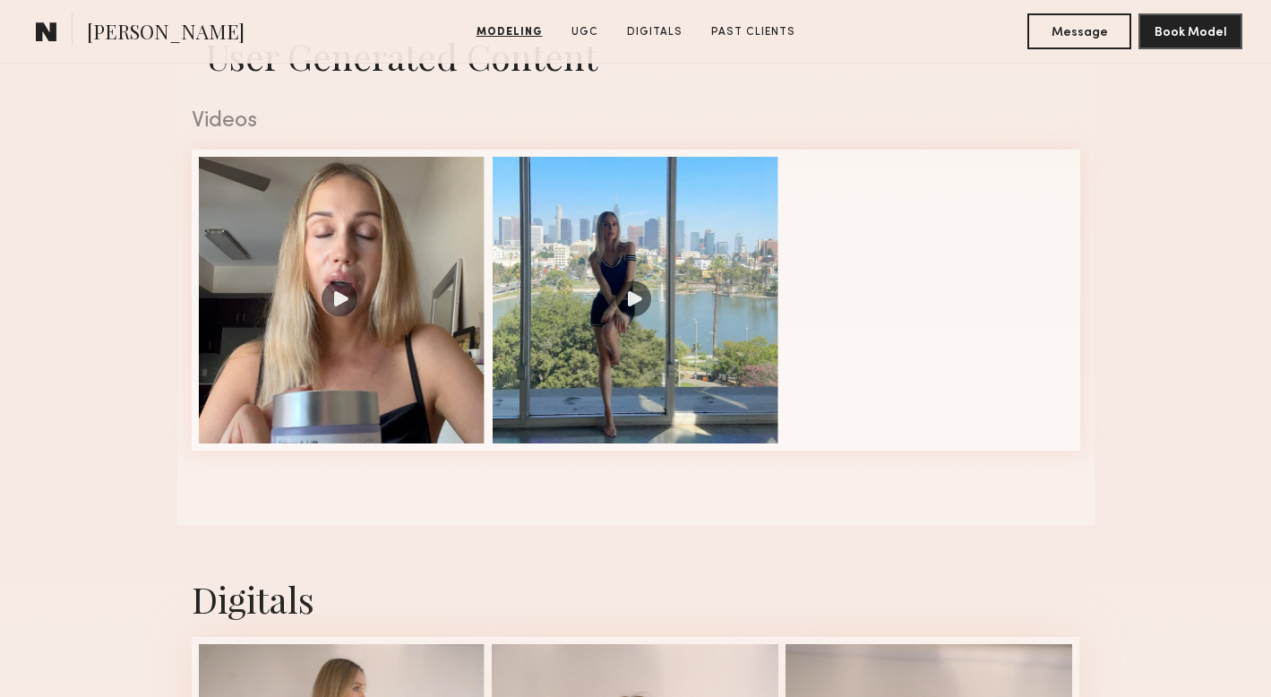
scroll to position [2929, 0]
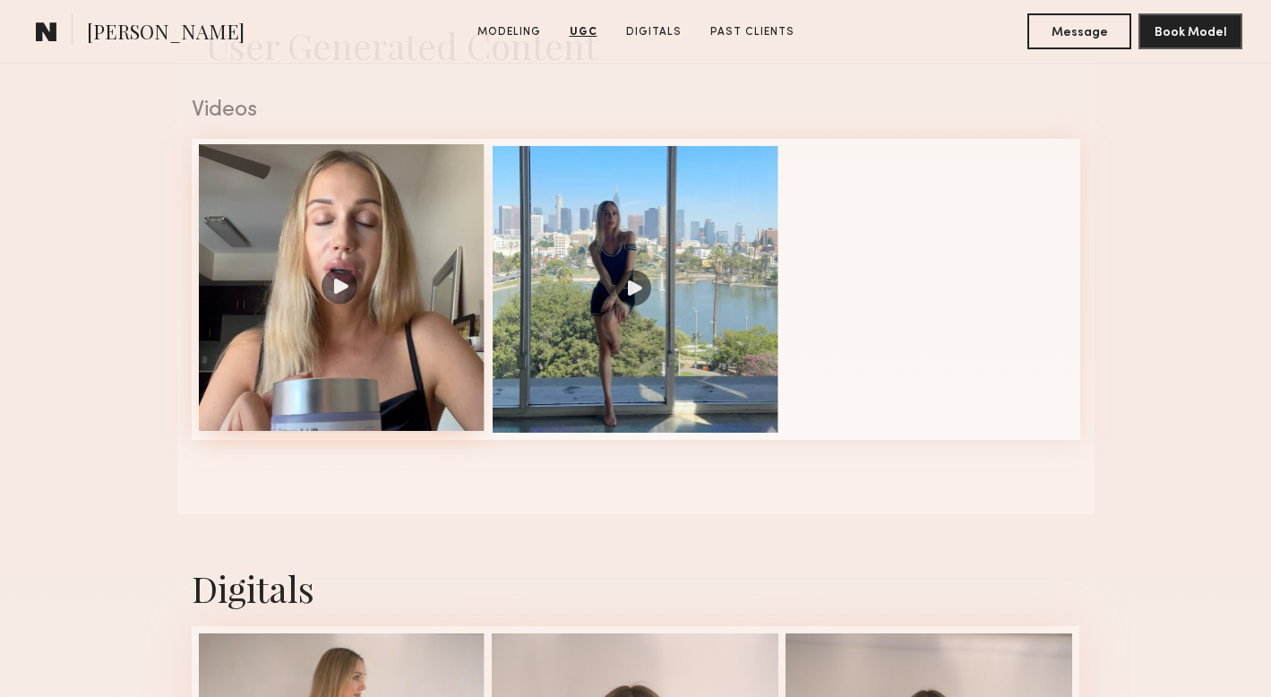
click at [330, 289] on div at bounding box center [342, 287] width 287 height 287
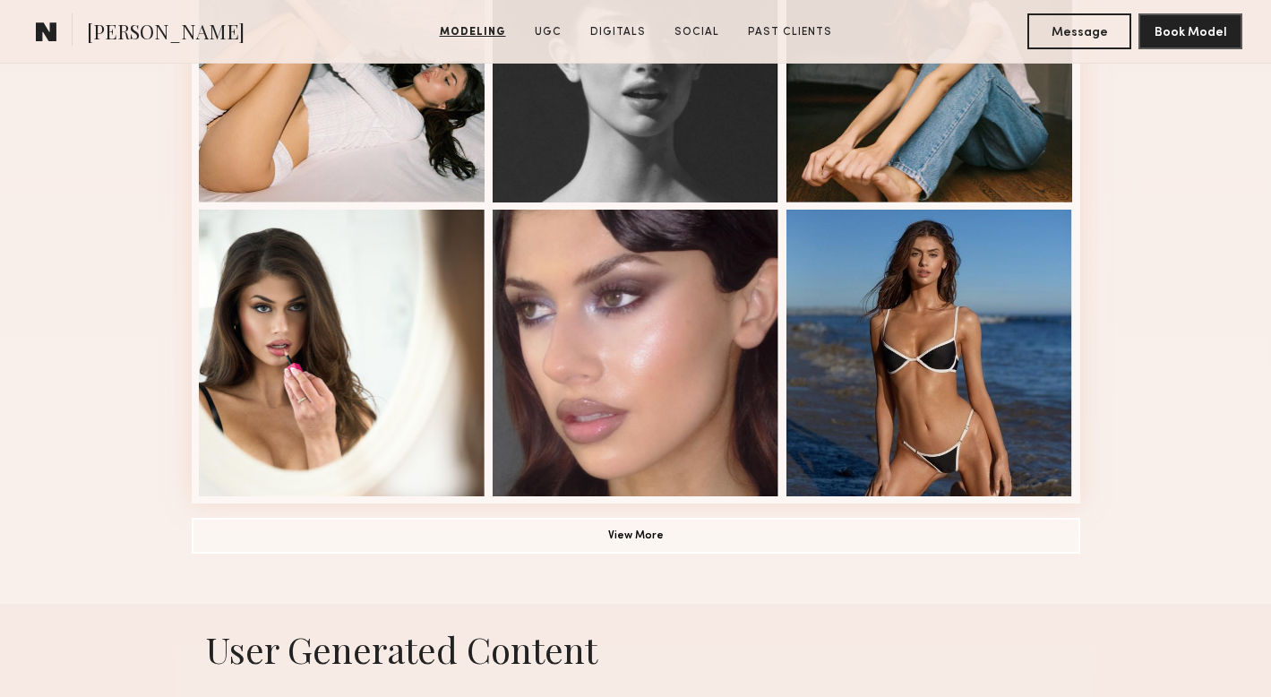
scroll to position [1208, 0]
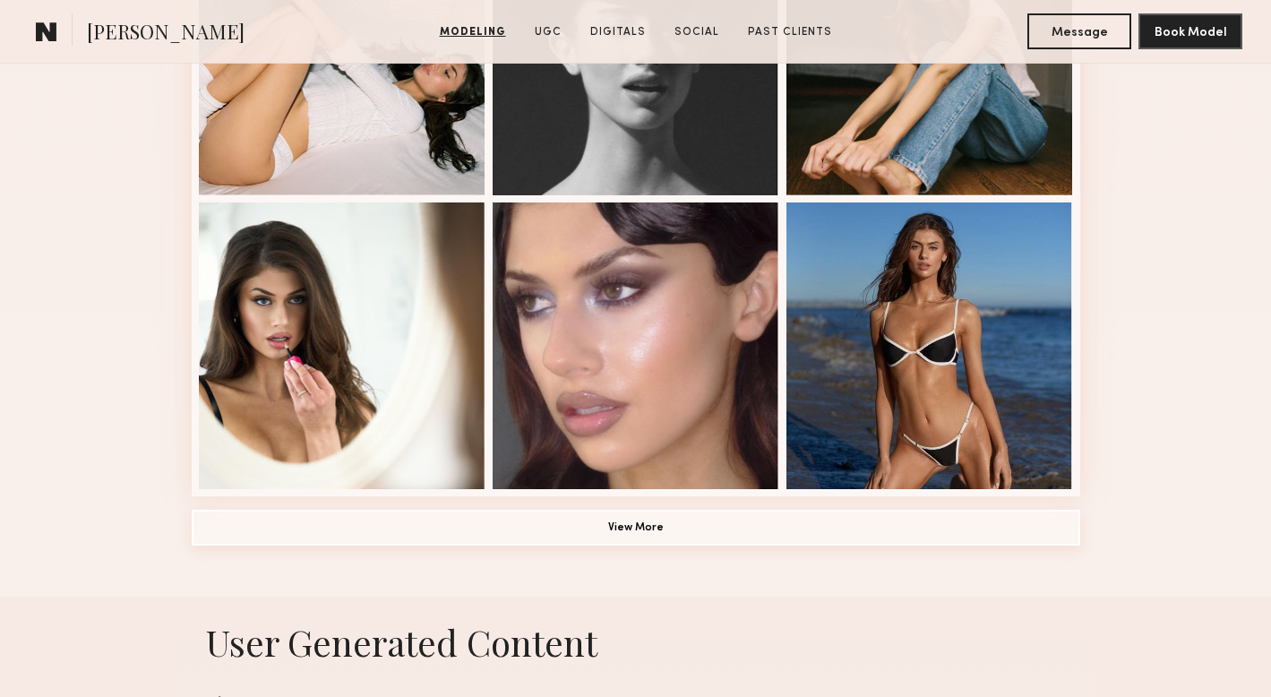
click at [845, 526] on button "View More" at bounding box center [636, 528] width 888 height 36
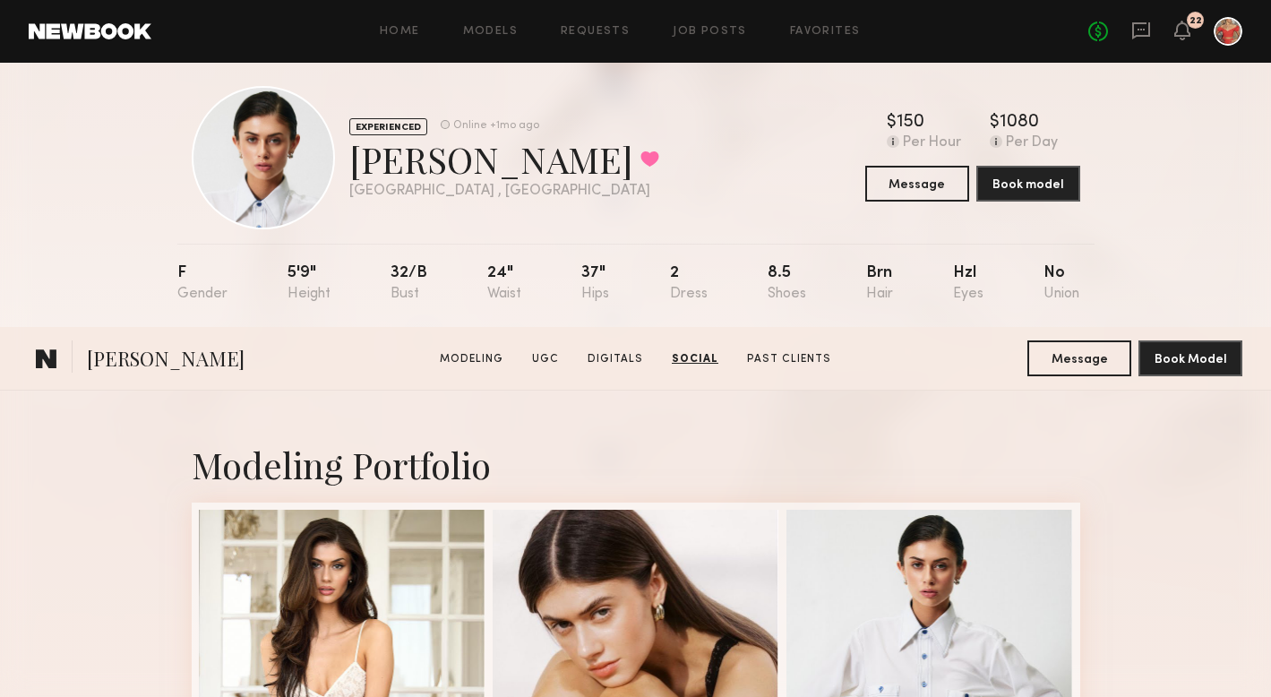
scroll to position [0, 0]
